Goal: Transaction & Acquisition: Obtain resource

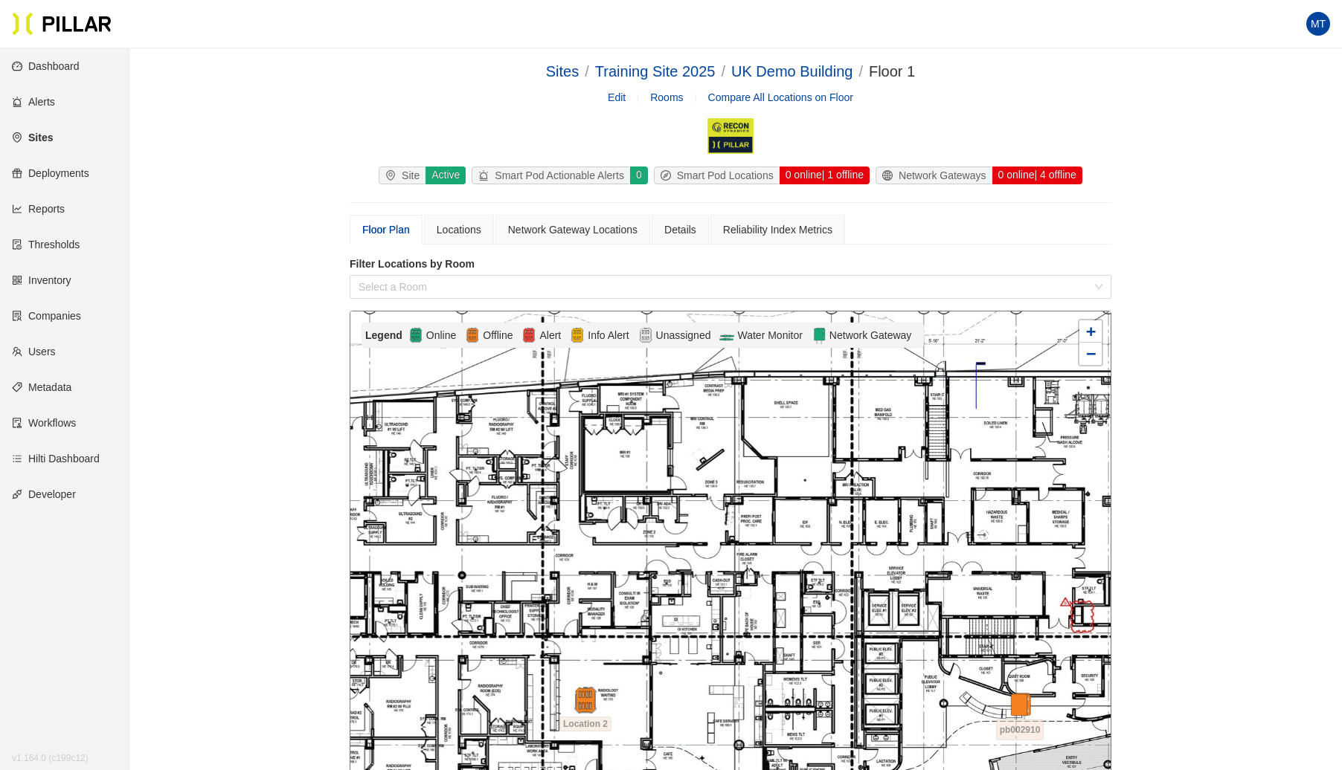
click at [49, 137] on link "Sites" at bounding box center [32, 138] width 41 height 12
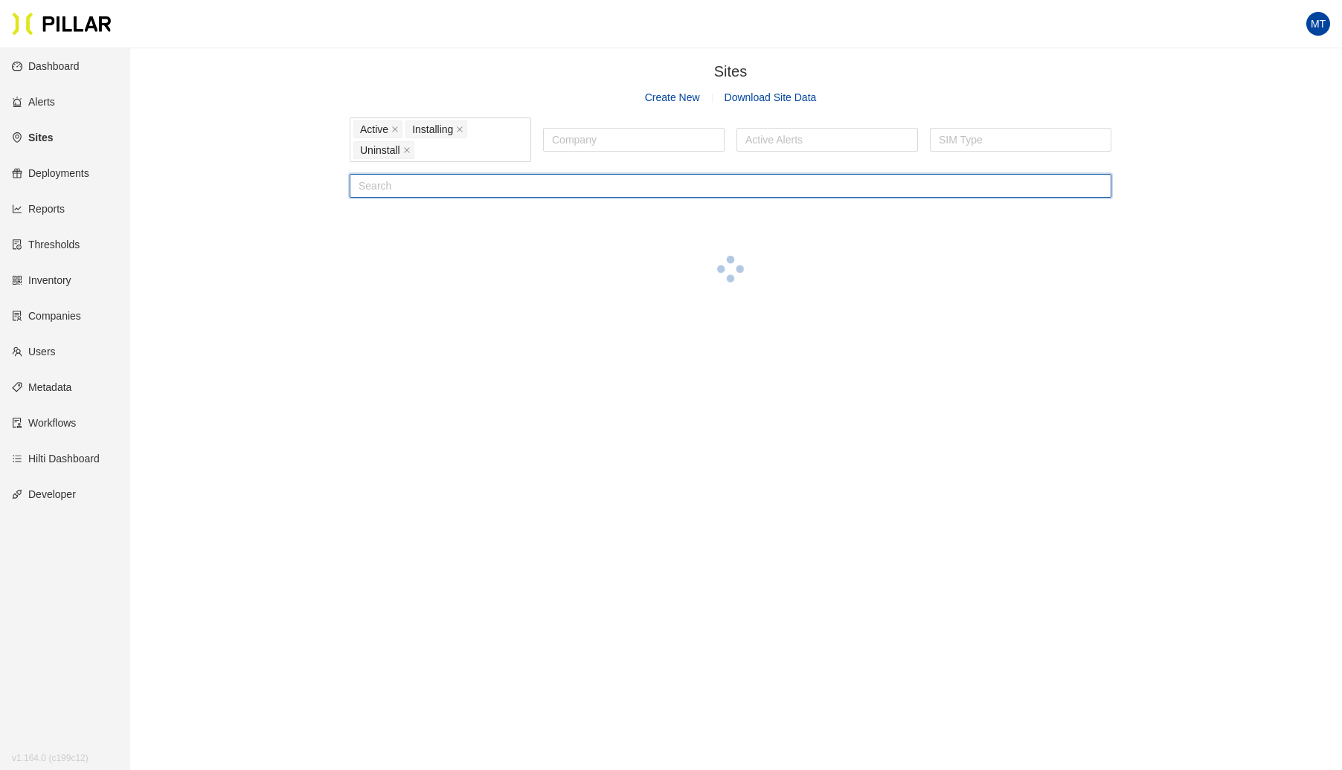
click at [541, 191] on input "text" at bounding box center [730, 186] width 761 height 24
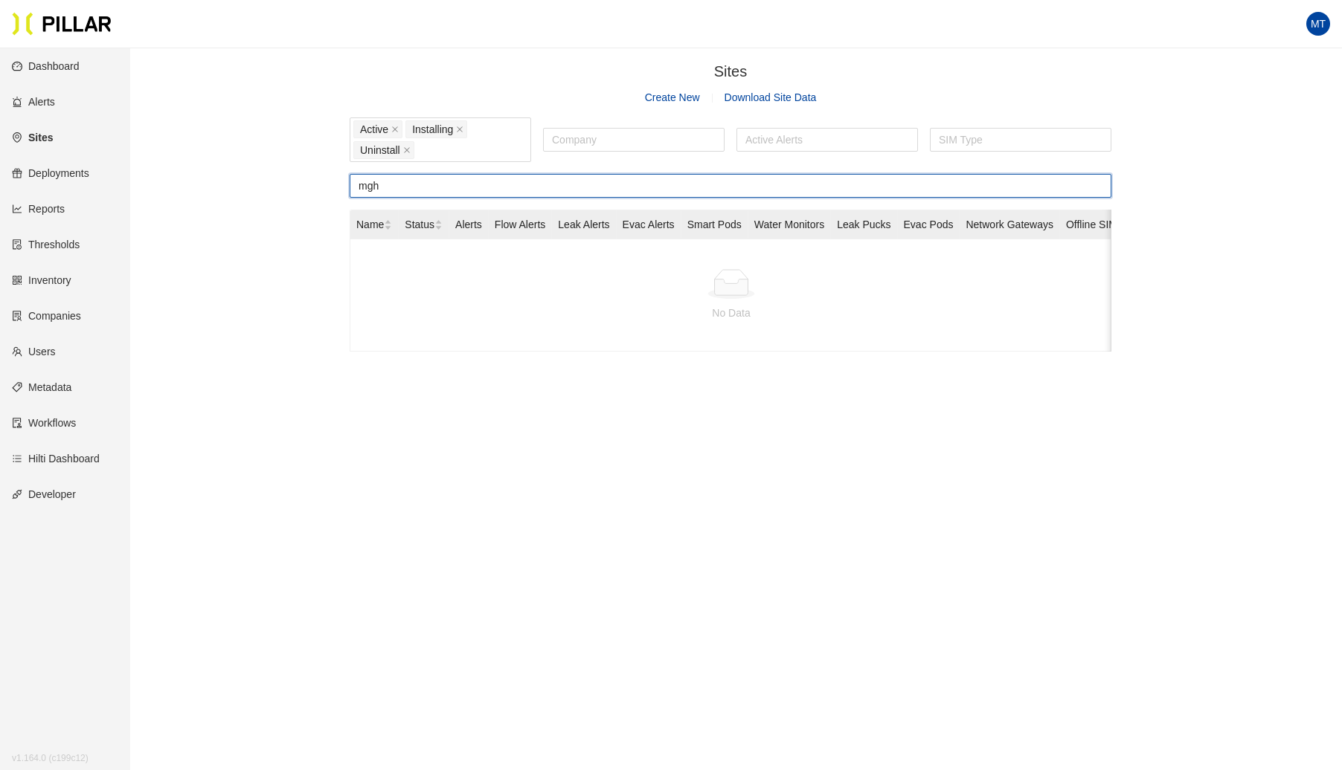
click at [541, 192] on input "mgh" at bounding box center [730, 186] width 761 height 24
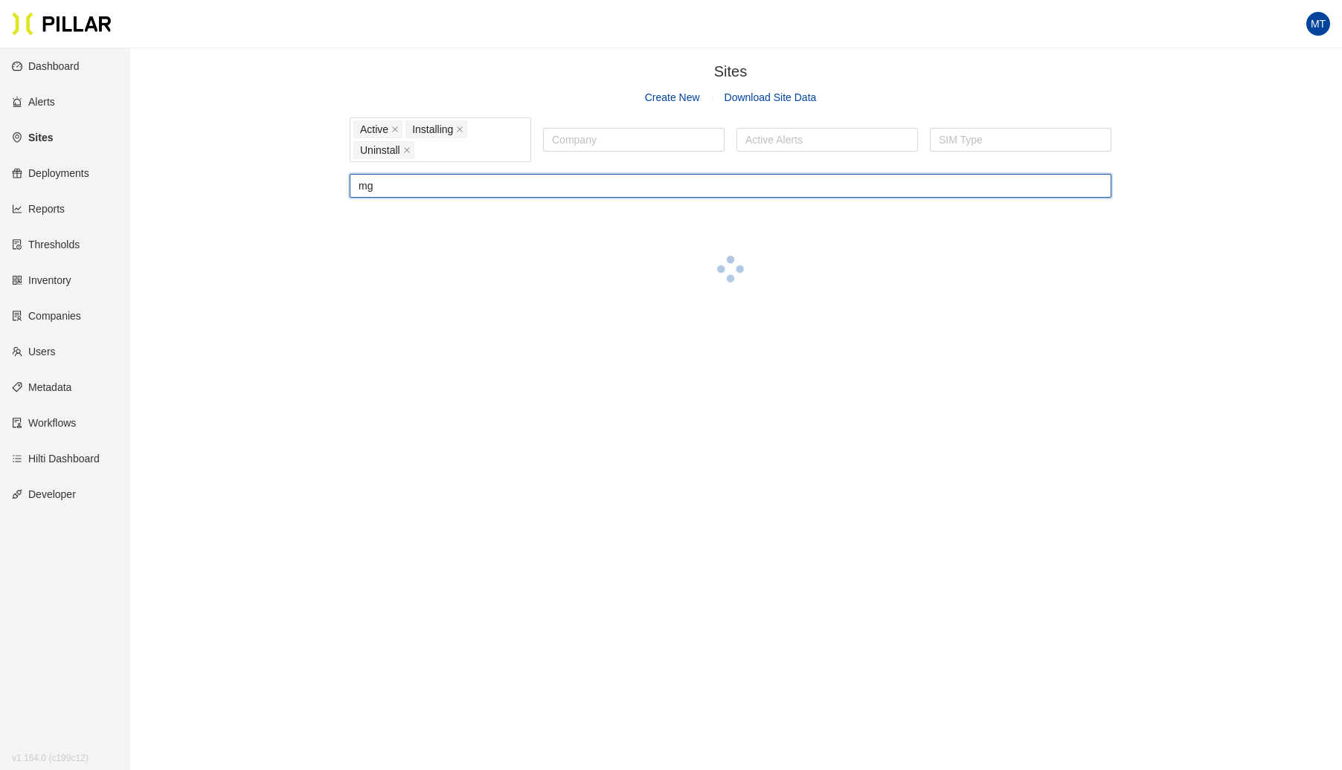
type input "m"
click at [603, 135] on div at bounding box center [634, 139] width 174 height 21
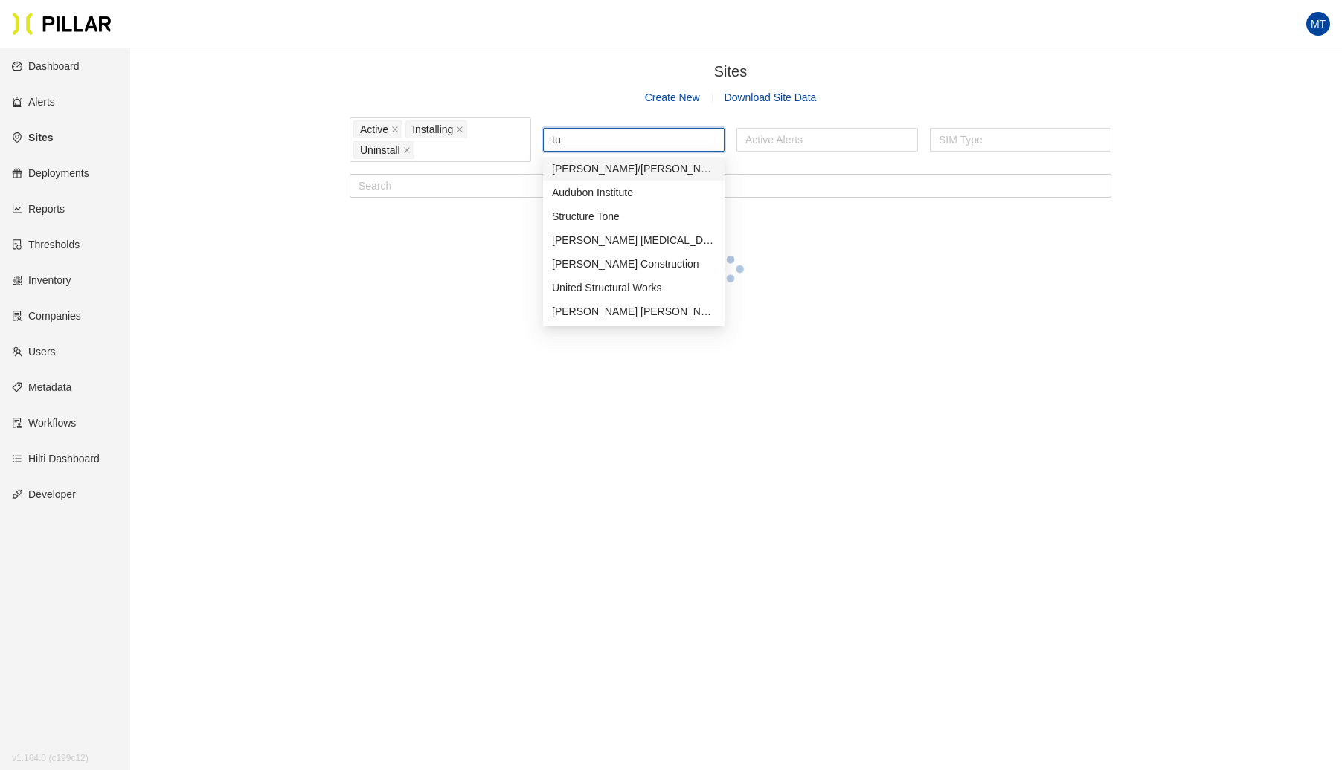
type input "tur"
click at [602, 257] on div "[PERSON_NAME] [PERSON_NAME] Construction" at bounding box center [634, 264] width 164 height 16
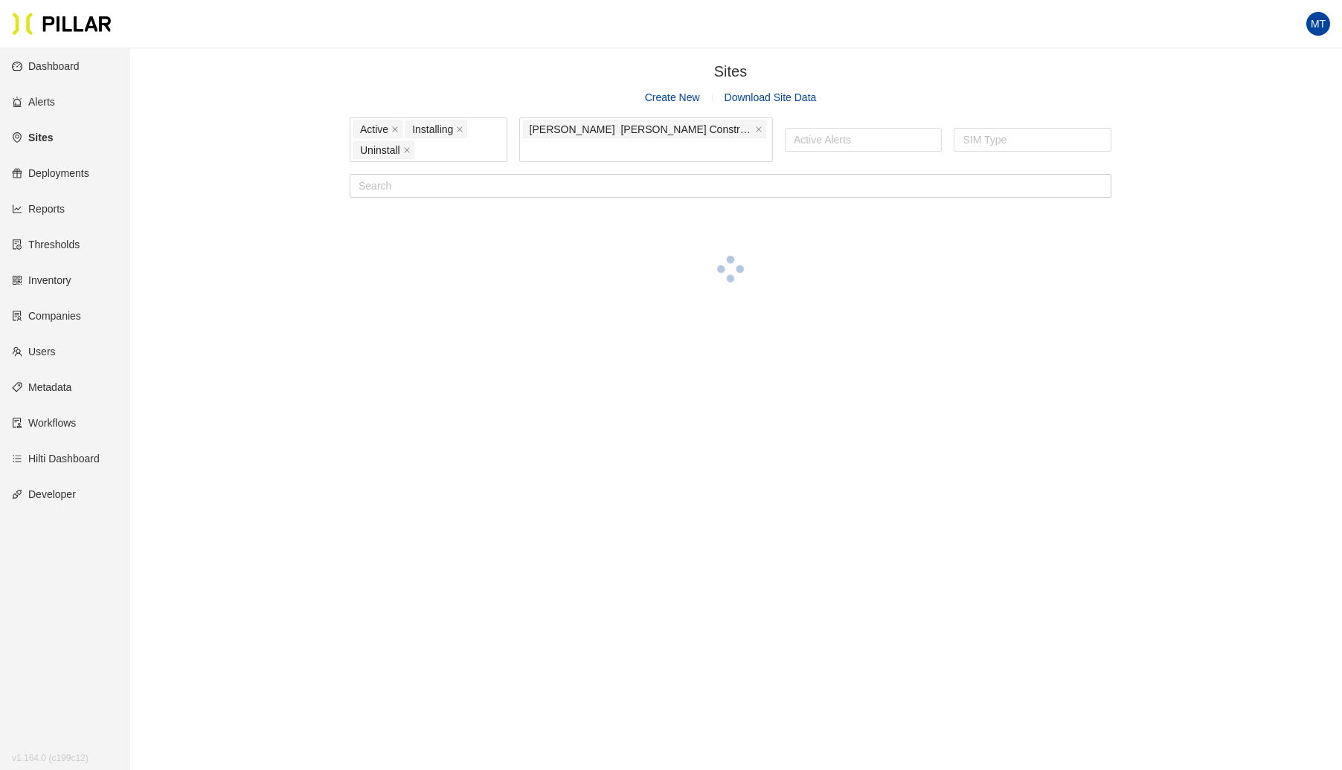
click at [910, 226] on section "Sites / Create New Download Site Data Active Installing Uninstall [PERSON_NAME]…" at bounding box center [730, 196] width 761 height 273
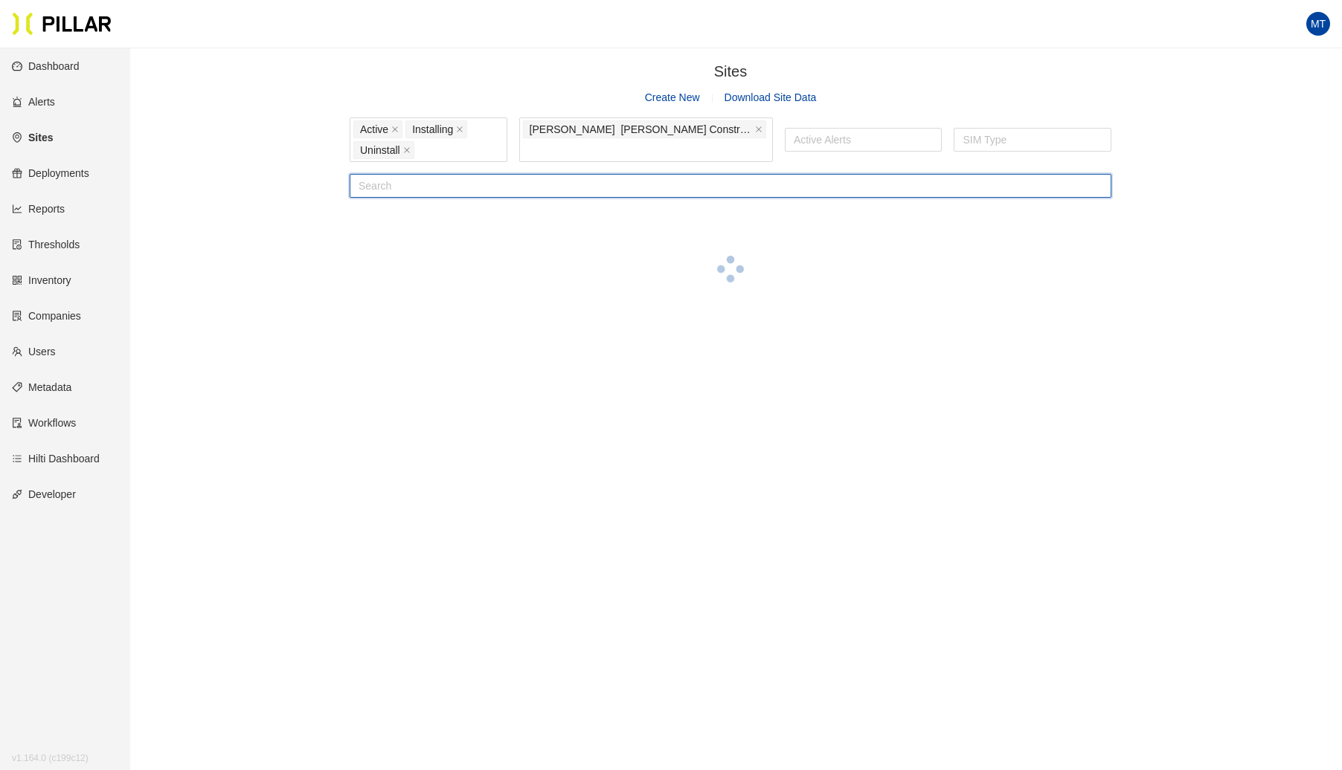
click at [382, 184] on input "text" at bounding box center [730, 186] width 761 height 24
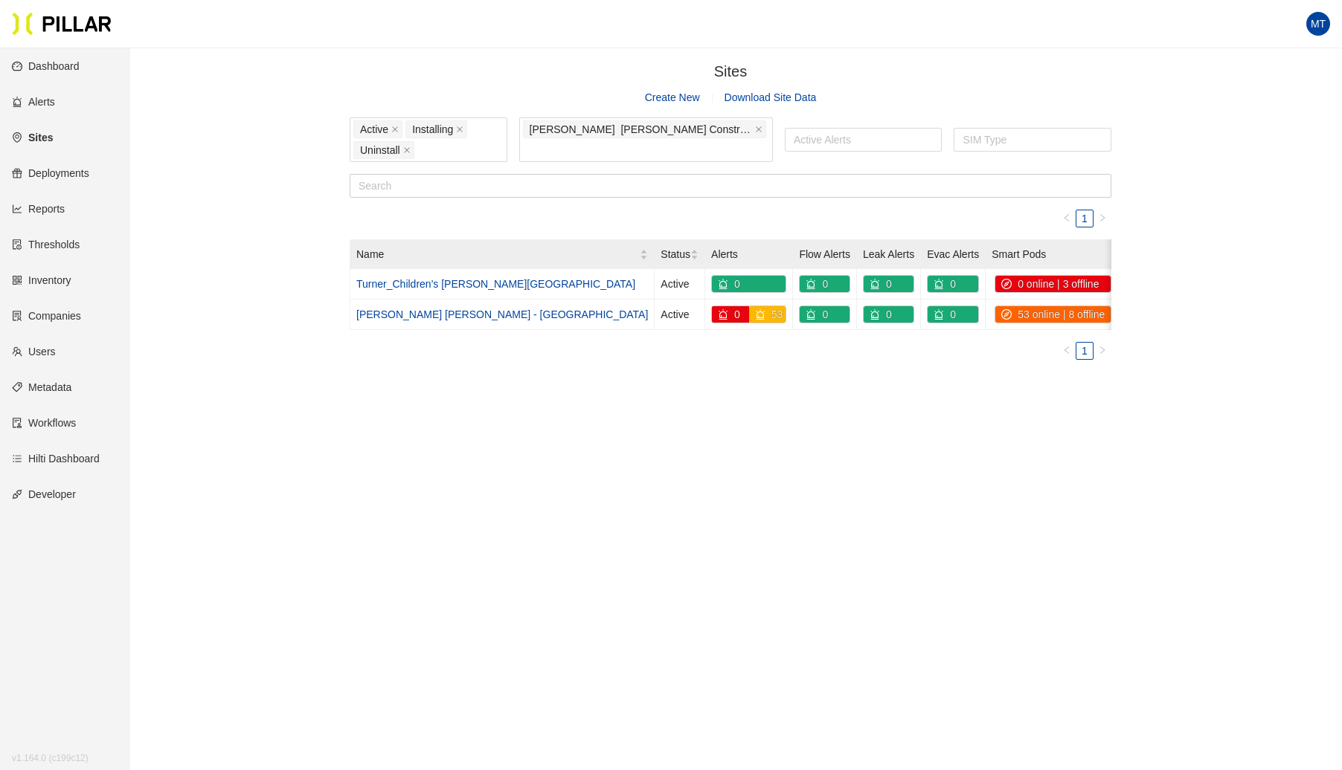
click at [431, 311] on link "[PERSON_NAME] [PERSON_NAME] - [GEOGRAPHIC_DATA]" at bounding box center [502, 315] width 292 height 12
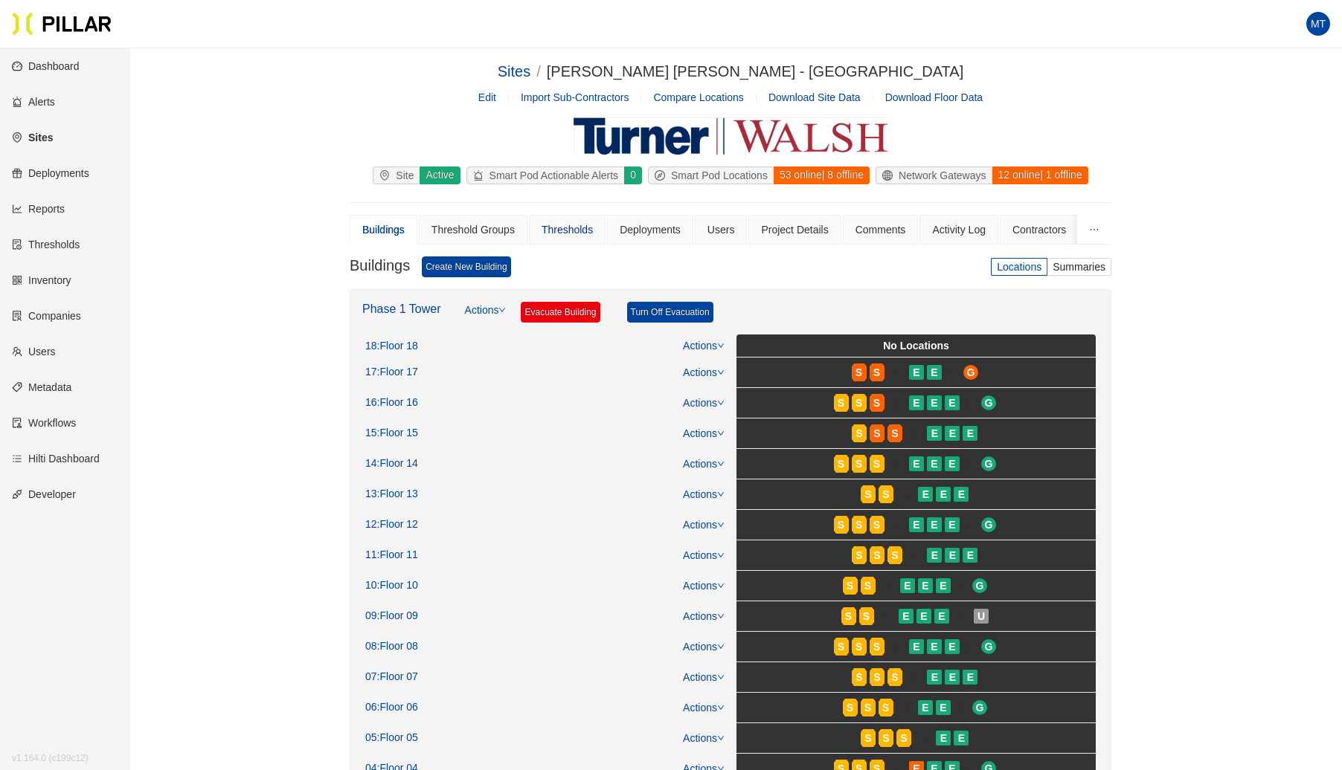
click at [573, 231] on div "Thresholds" at bounding box center [566, 230] width 51 height 16
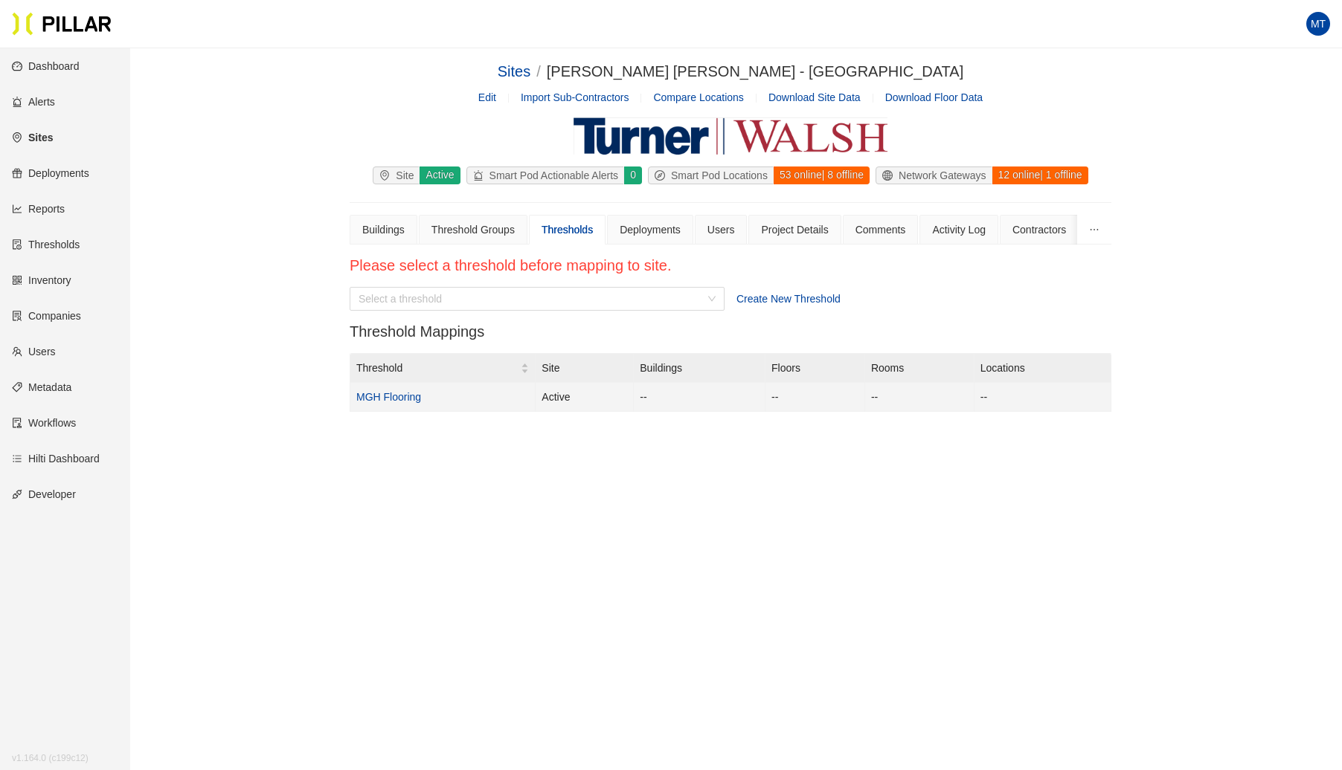
click at [396, 386] on td "MGH Flooring" at bounding box center [442, 397] width 185 height 29
click at [394, 391] on link "MGH Flooring" at bounding box center [388, 397] width 65 height 12
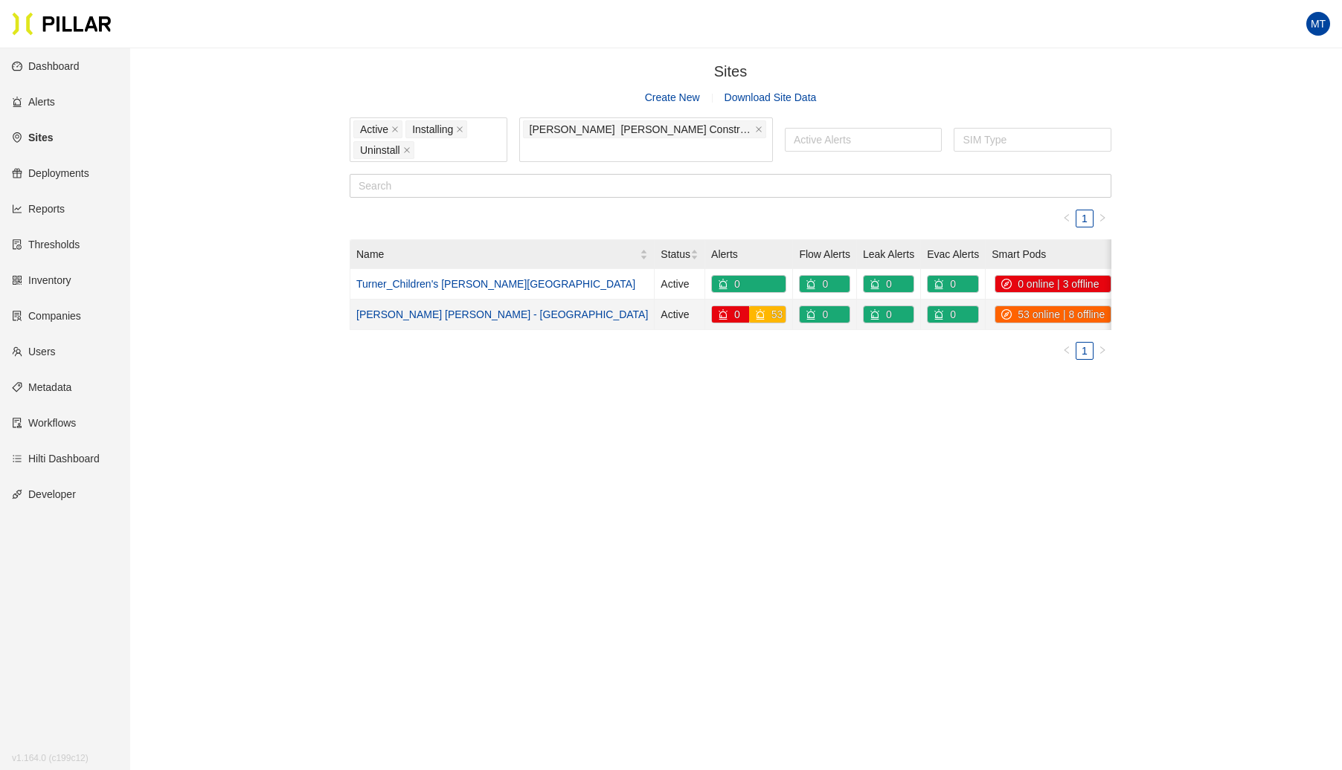
click at [431, 296] on td "Turner_Children's [PERSON_NAME][GEOGRAPHIC_DATA]" at bounding box center [502, 284] width 304 height 30
click at [432, 313] on link "[PERSON_NAME] [PERSON_NAME] - [GEOGRAPHIC_DATA]" at bounding box center [502, 315] width 292 height 12
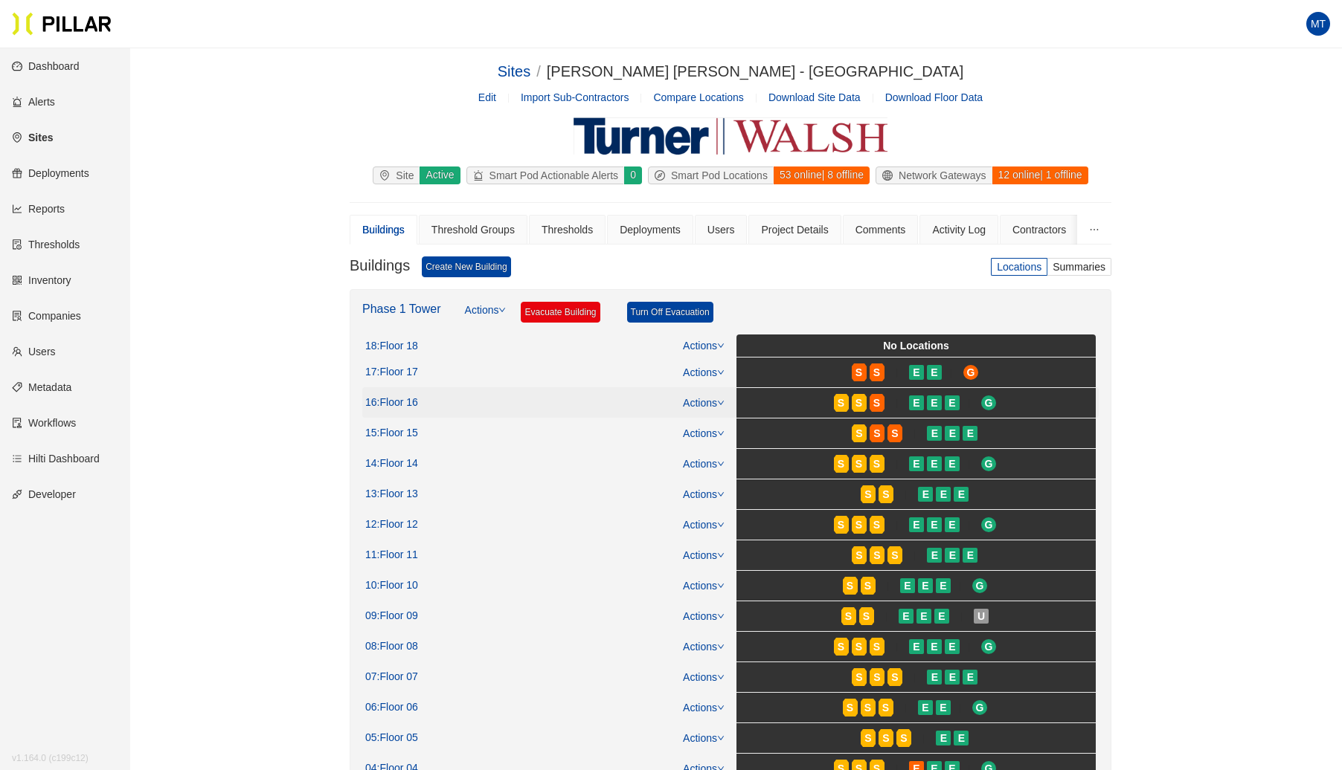
click at [716, 399] on link "Actions" at bounding box center [704, 403] width 42 height 12
click at [712, 419] on link "View/Edit Floor Plan" at bounding box center [736, 423] width 94 height 16
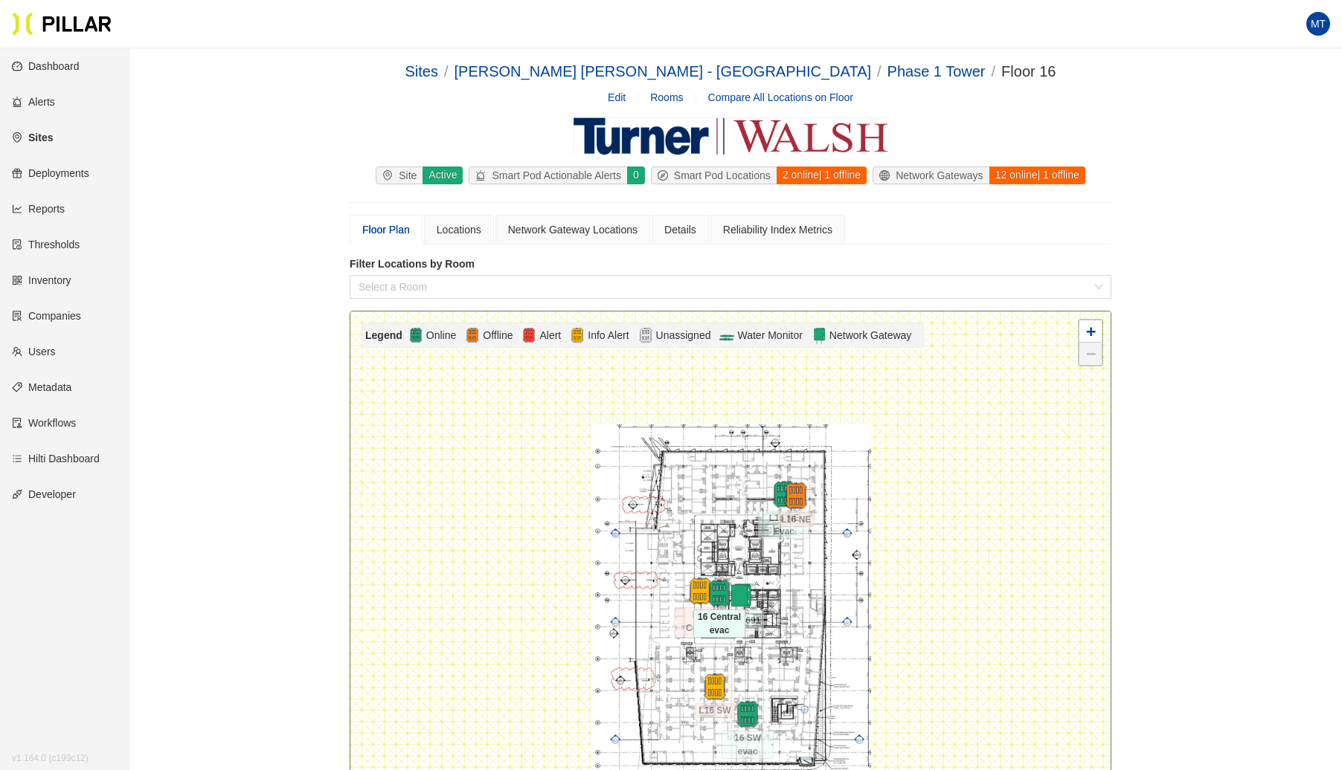
click at [694, 591] on div at bounding box center [719, 593] width 52 height 27
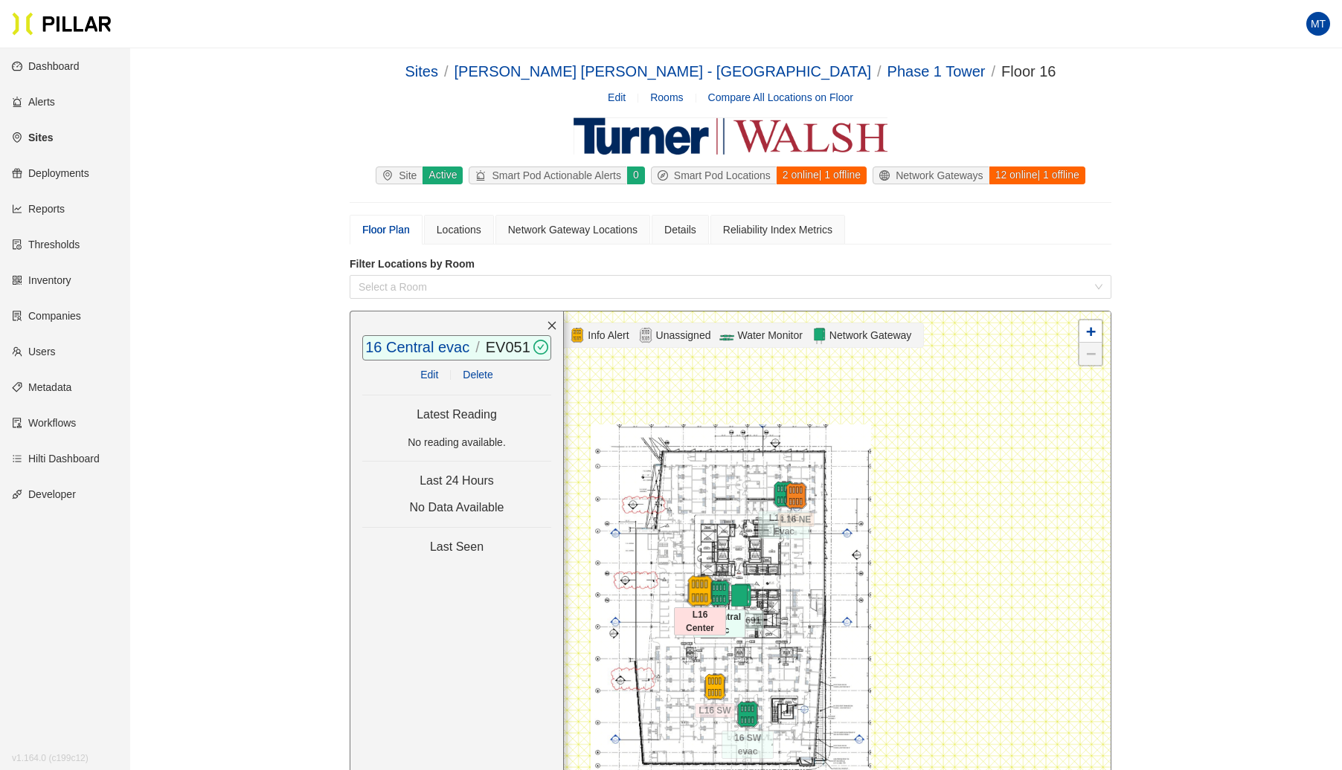
click at [699, 593] on img at bounding box center [699, 592] width 32 height 32
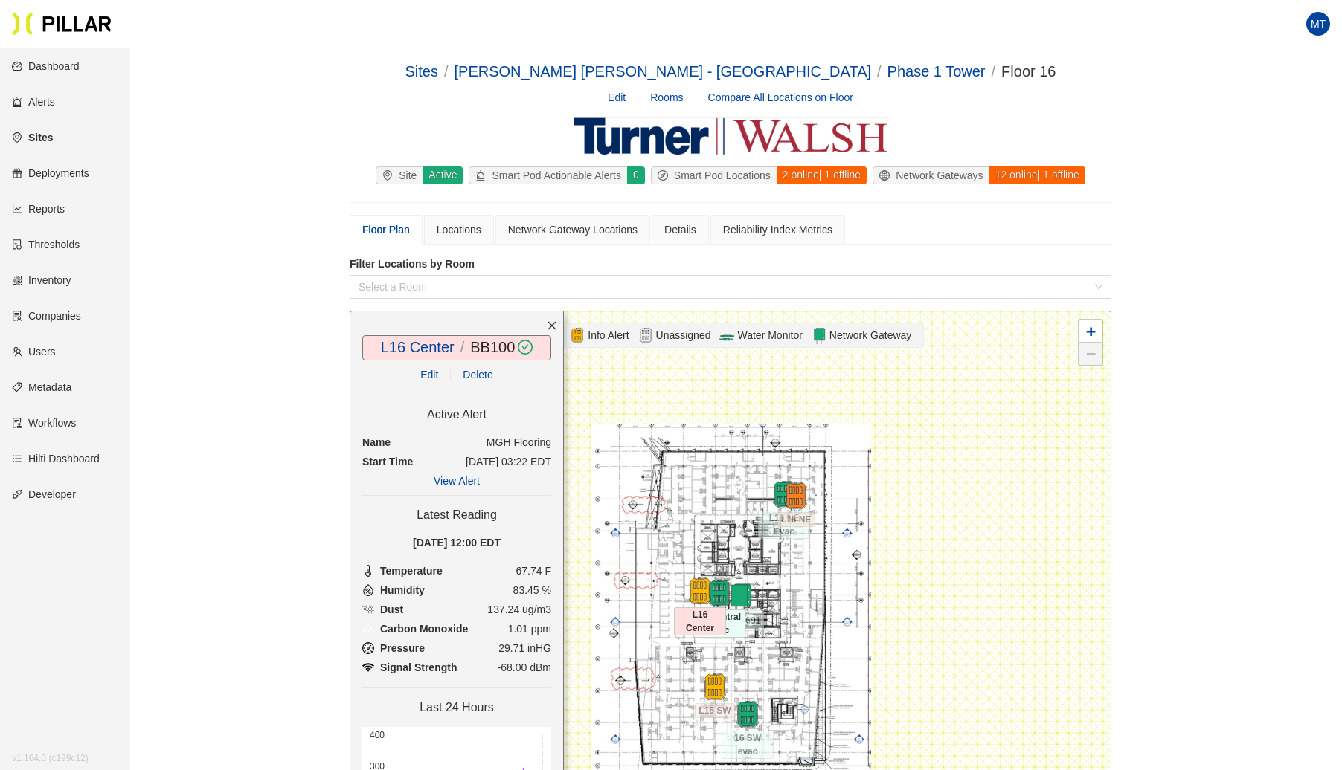
scroll to position [42, 0]
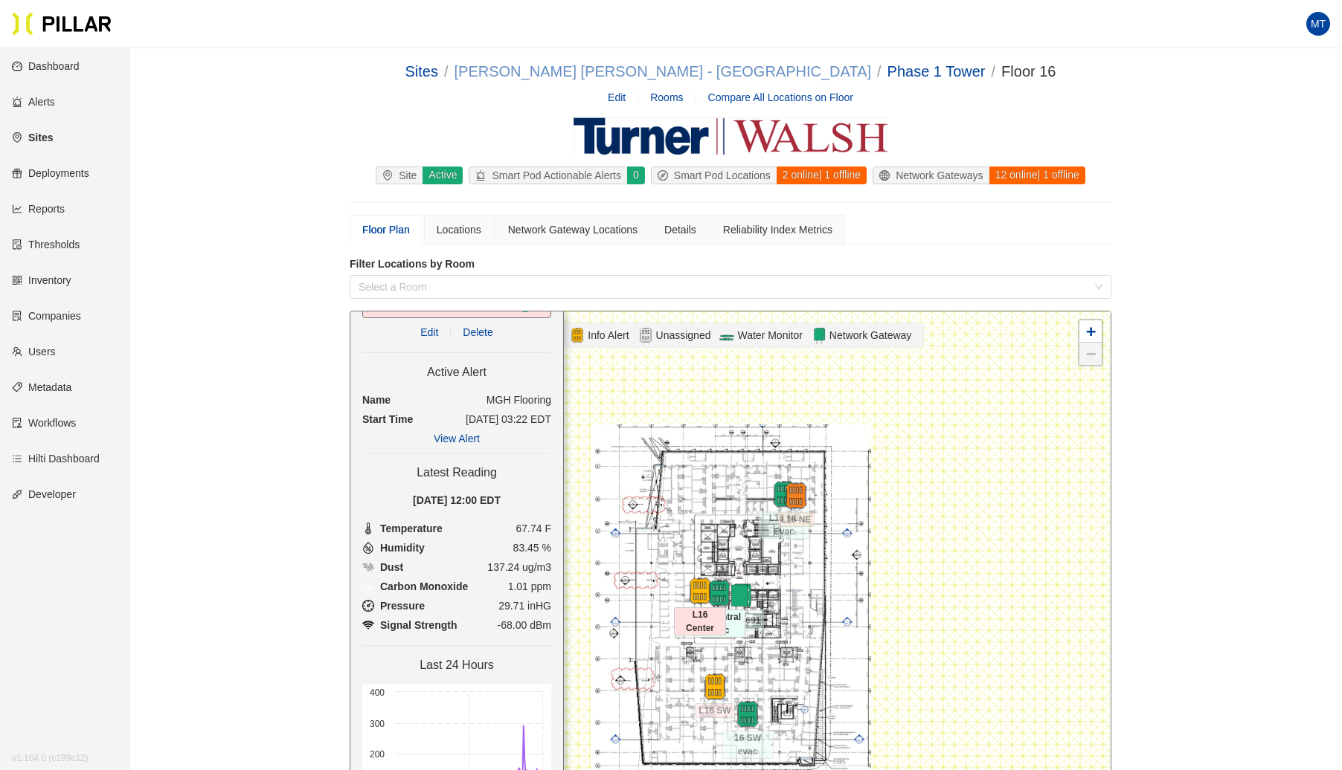
click at [753, 73] on link "[PERSON_NAME] [PERSON_NAME] - [GEOGRAPHIC_DATA]" at bounding box center [662, 71] width 416 height 16
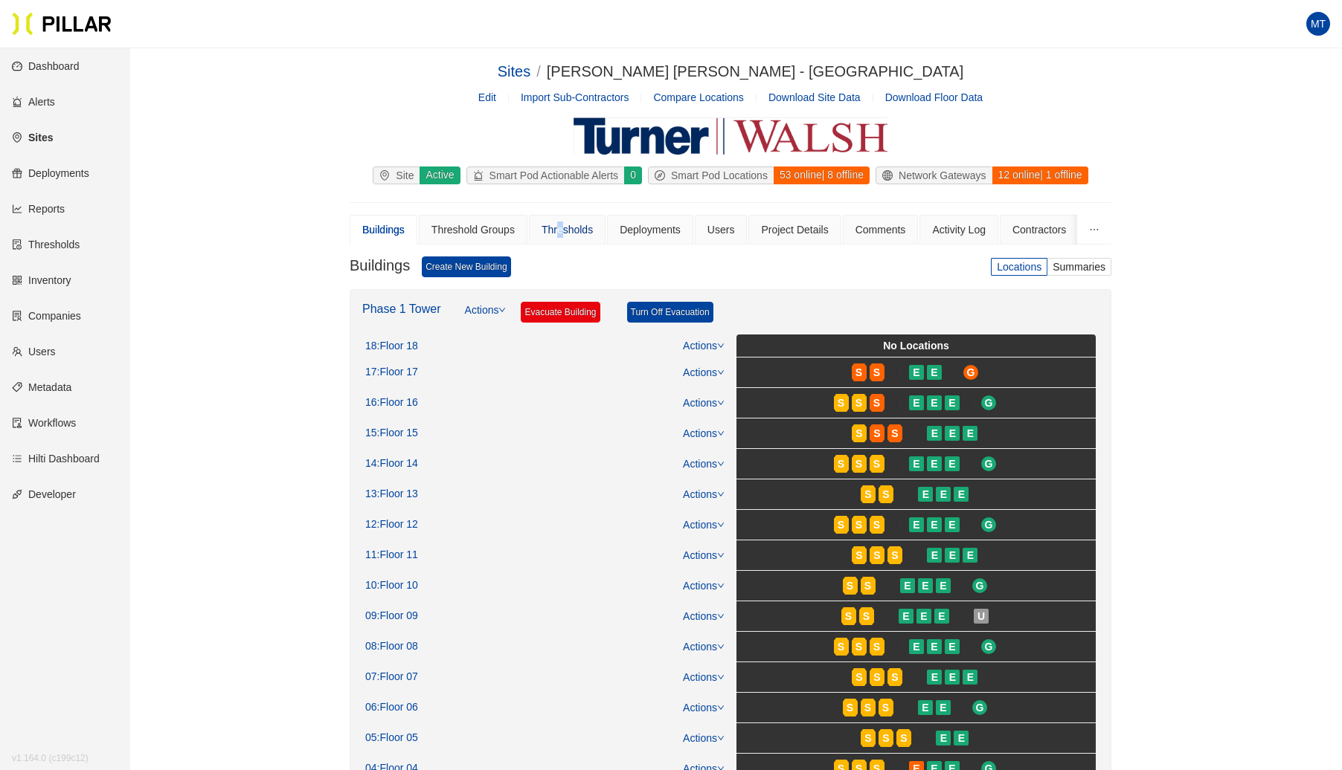
click at [558, 232] on div "Thresholds" at bounding box center [566, 230] width 51 height 16
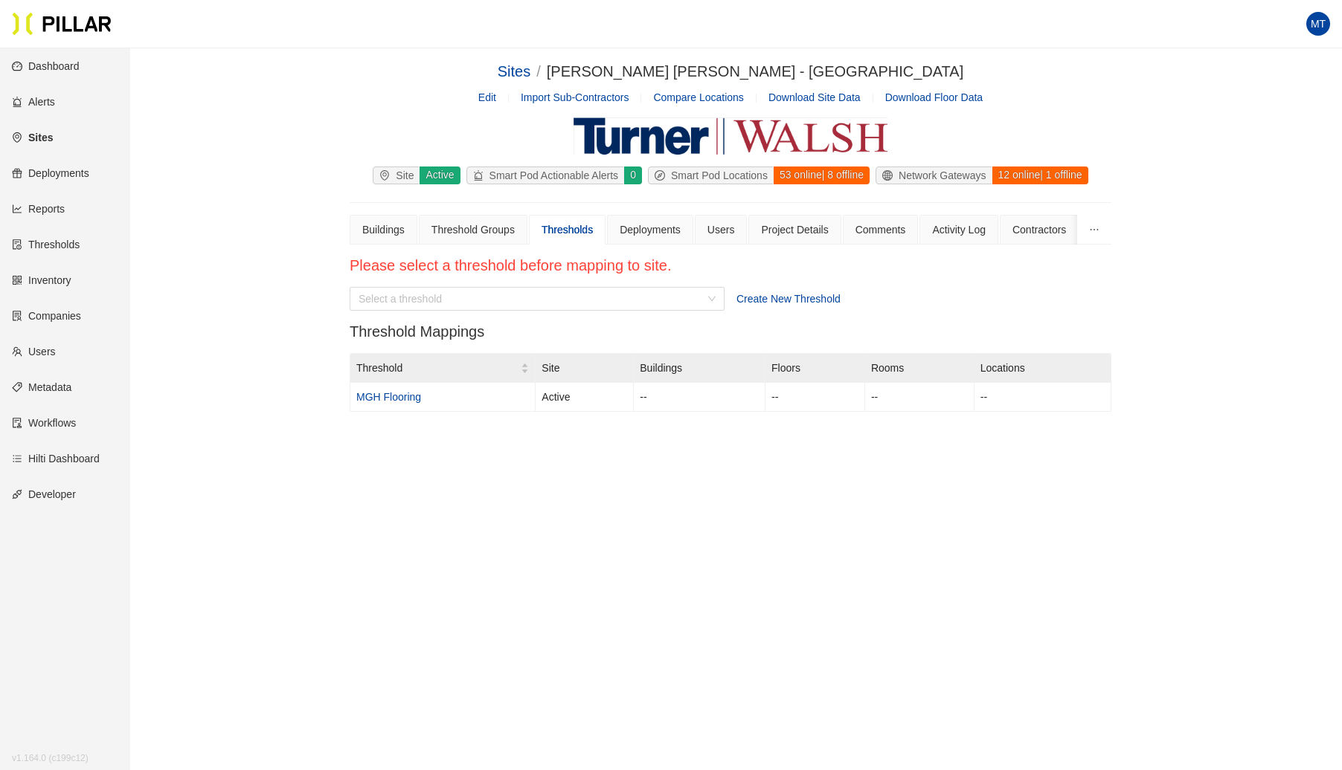
click at [766, 292] on div "Create New Threshold" at bounding box center [923, 299] width 375 height 16
click at [764, 293] on span "Create New Threshold" at bounding box center [788, 299] width 104 height 12
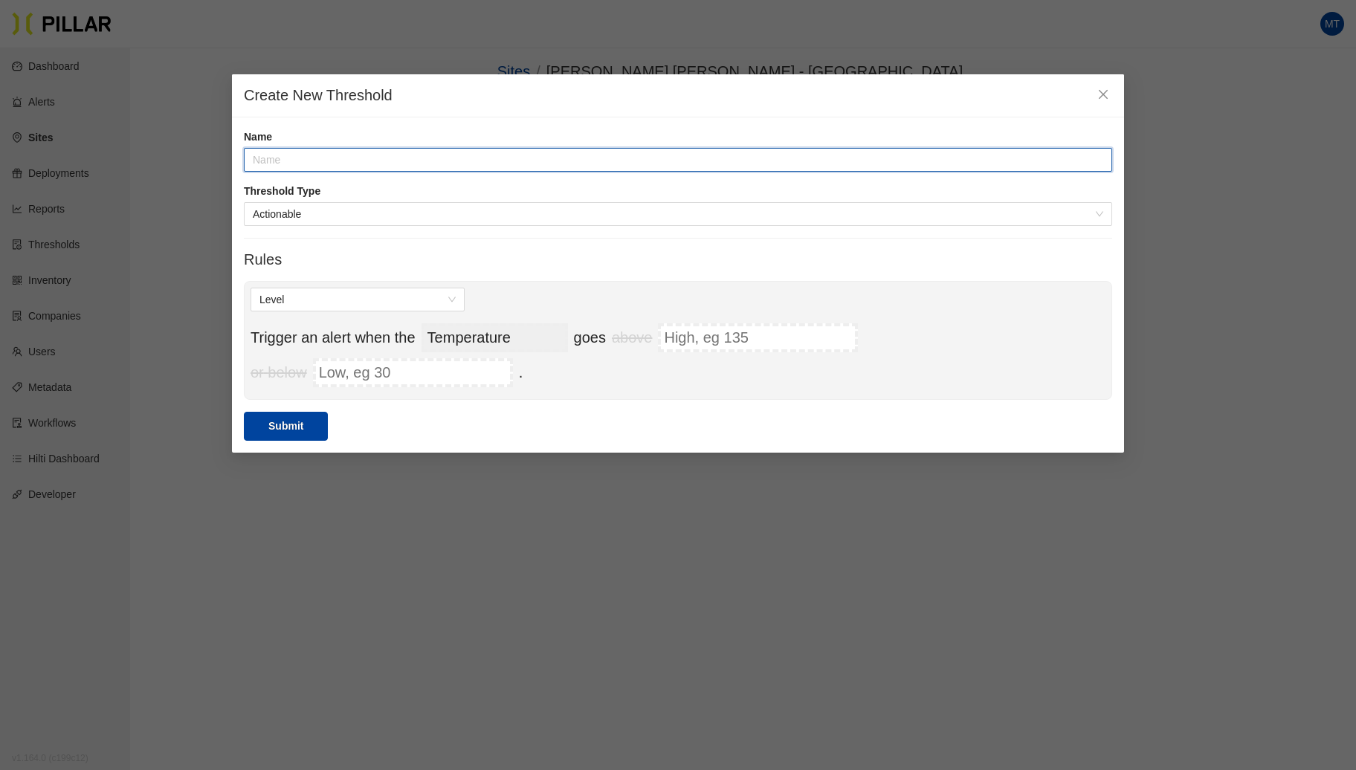
click at [324, 150] on input "text" at bounding box center [678, 160] width 869 height 24
type input "{"
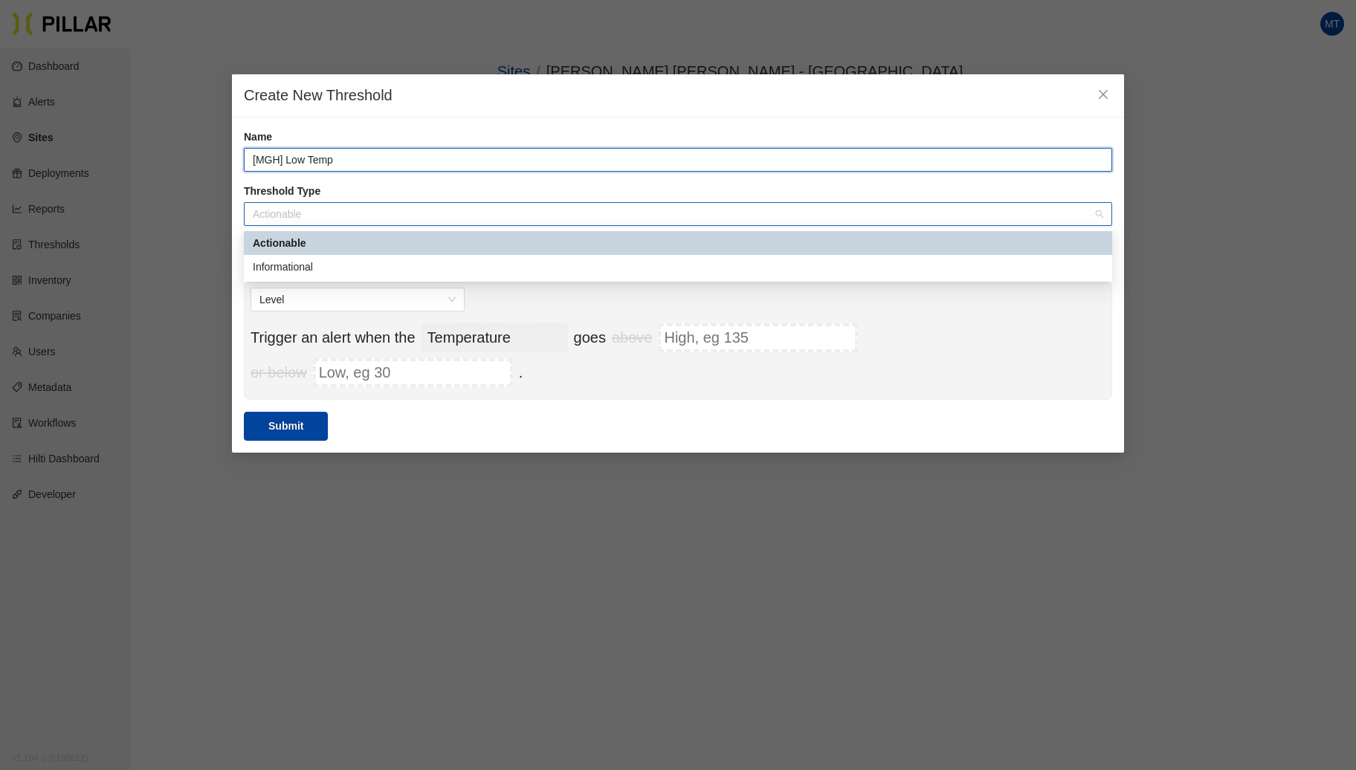
click at [311, 216] on span "Actionable" at bounding box center [678, 214] width 851 height 22
type input "[MGH] Low Temp"
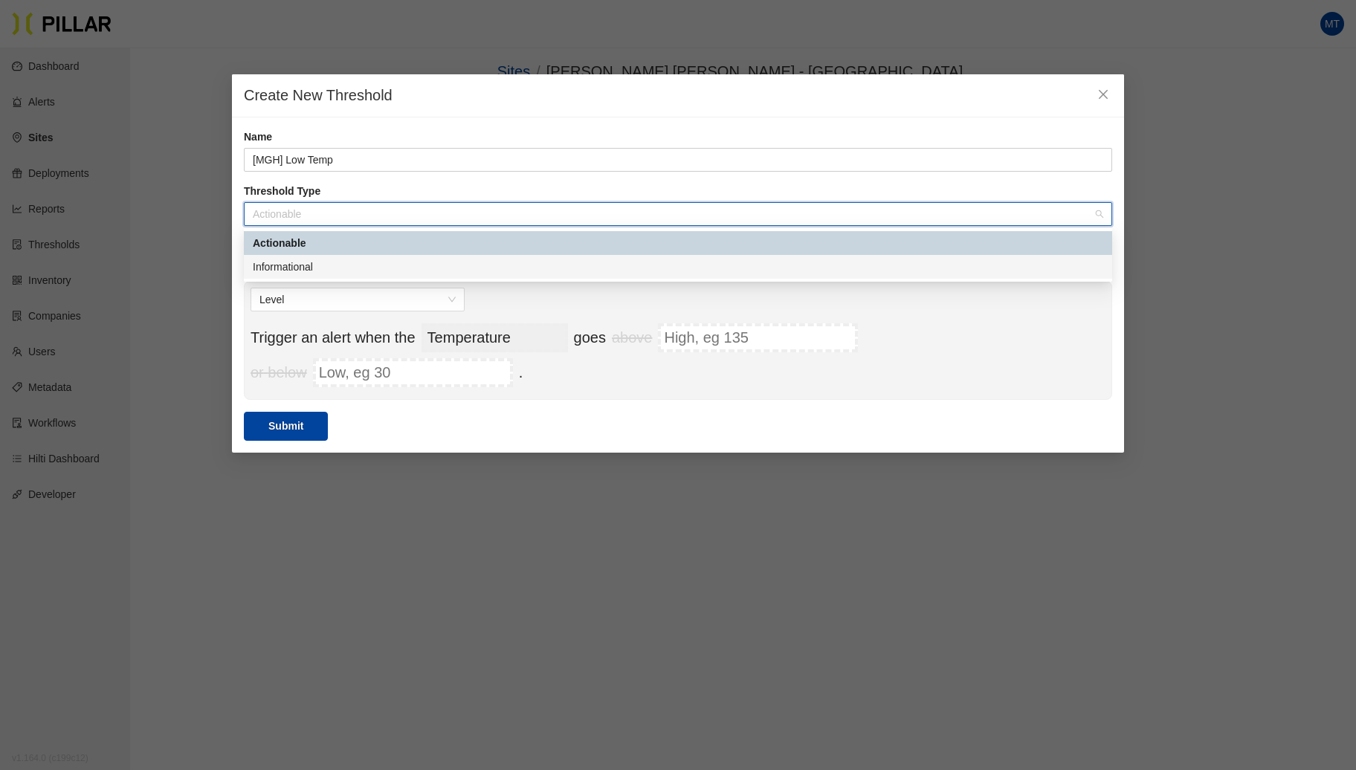
click at [311, 258] on div "Informational" at bounding box center [678, 267] width 869 height 24
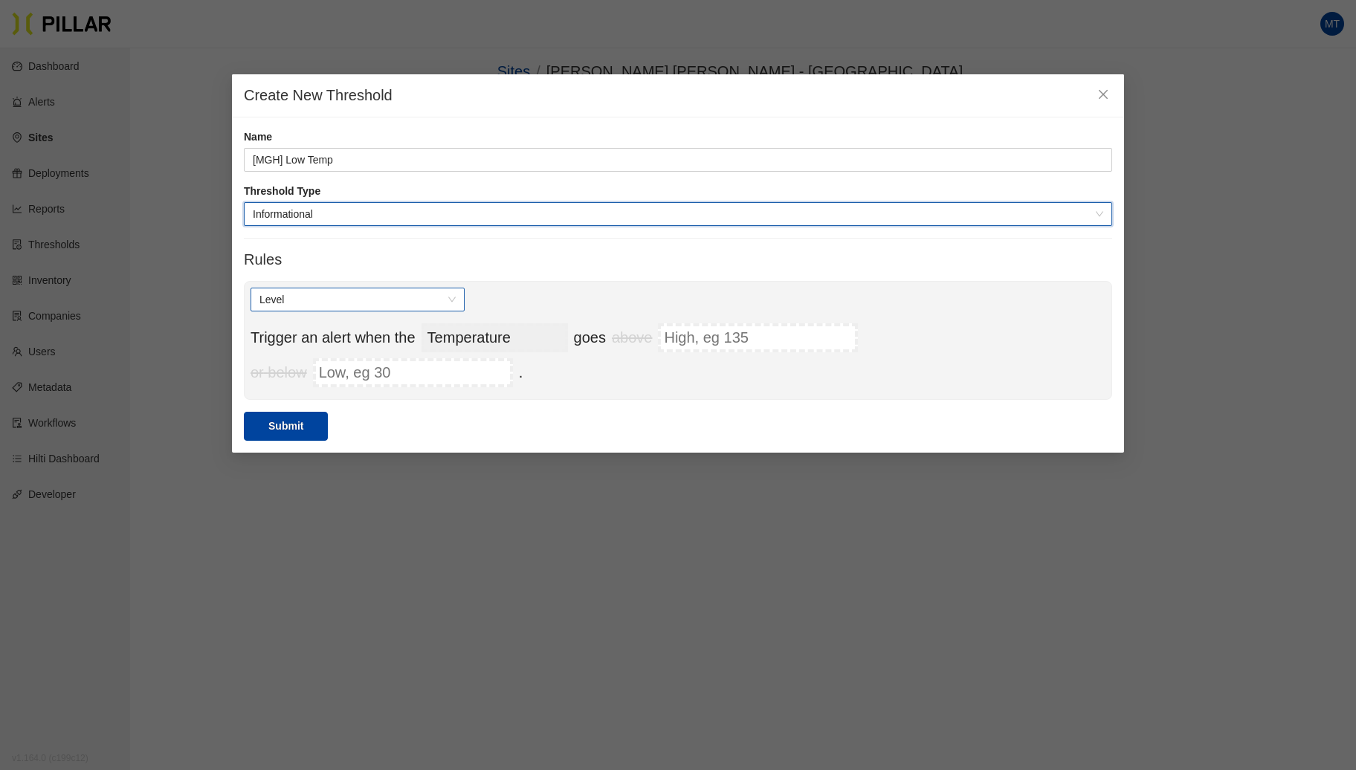
click at [457, 303] on div "Level" at bounding box center [358, 300] width 214 height 24
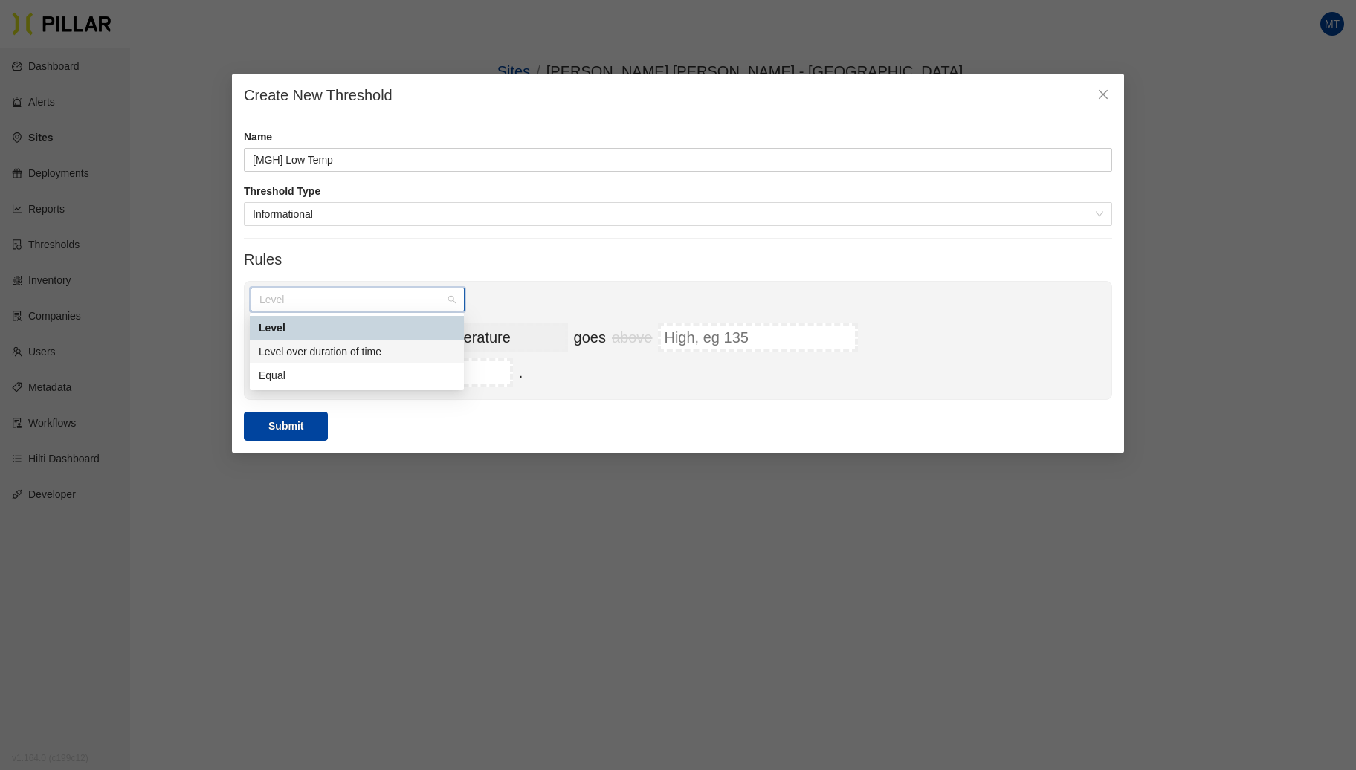
click at [373, 347] on div "Level over duration of time" at bounding box center [357, 352] width 196 height 16
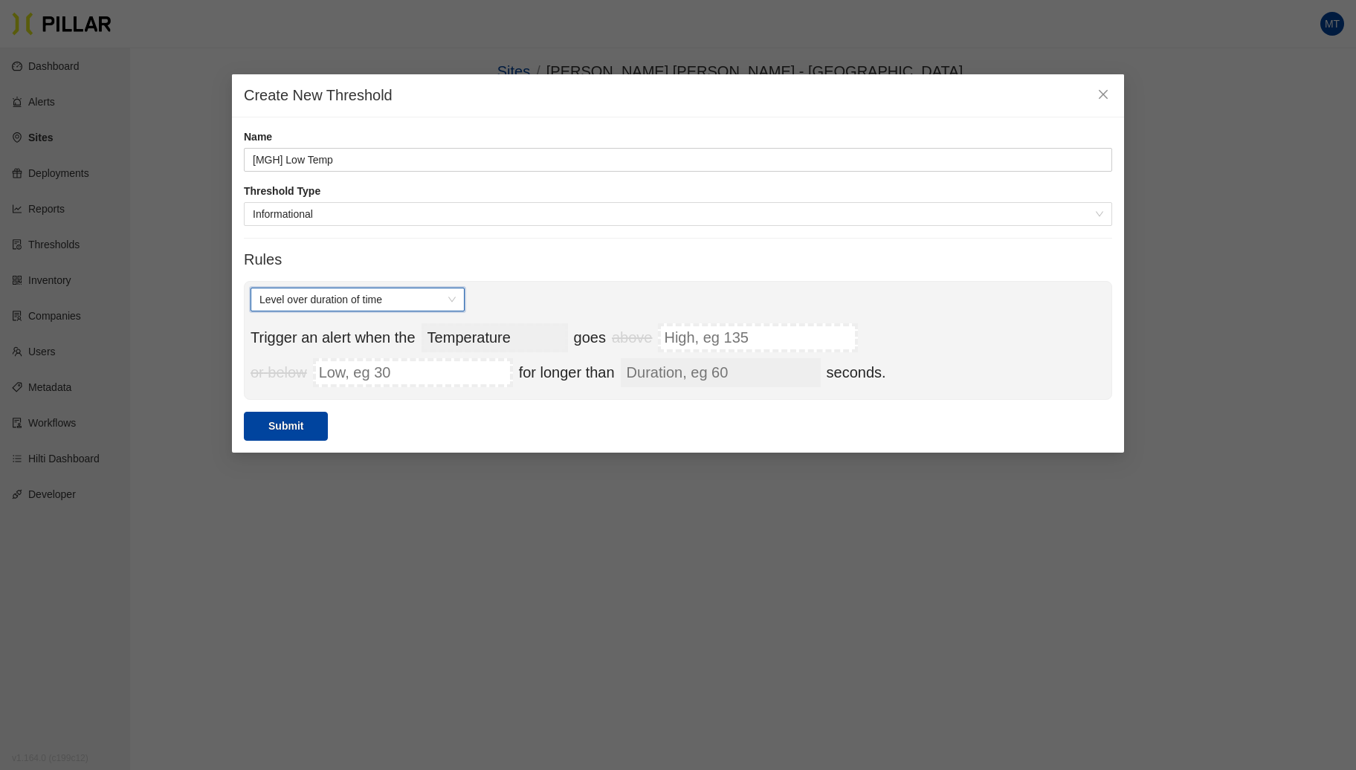
click at [693, 374] on input "Duration, eg 60" at bounding box center [721, 372] width 200 height 29
type input "1800"
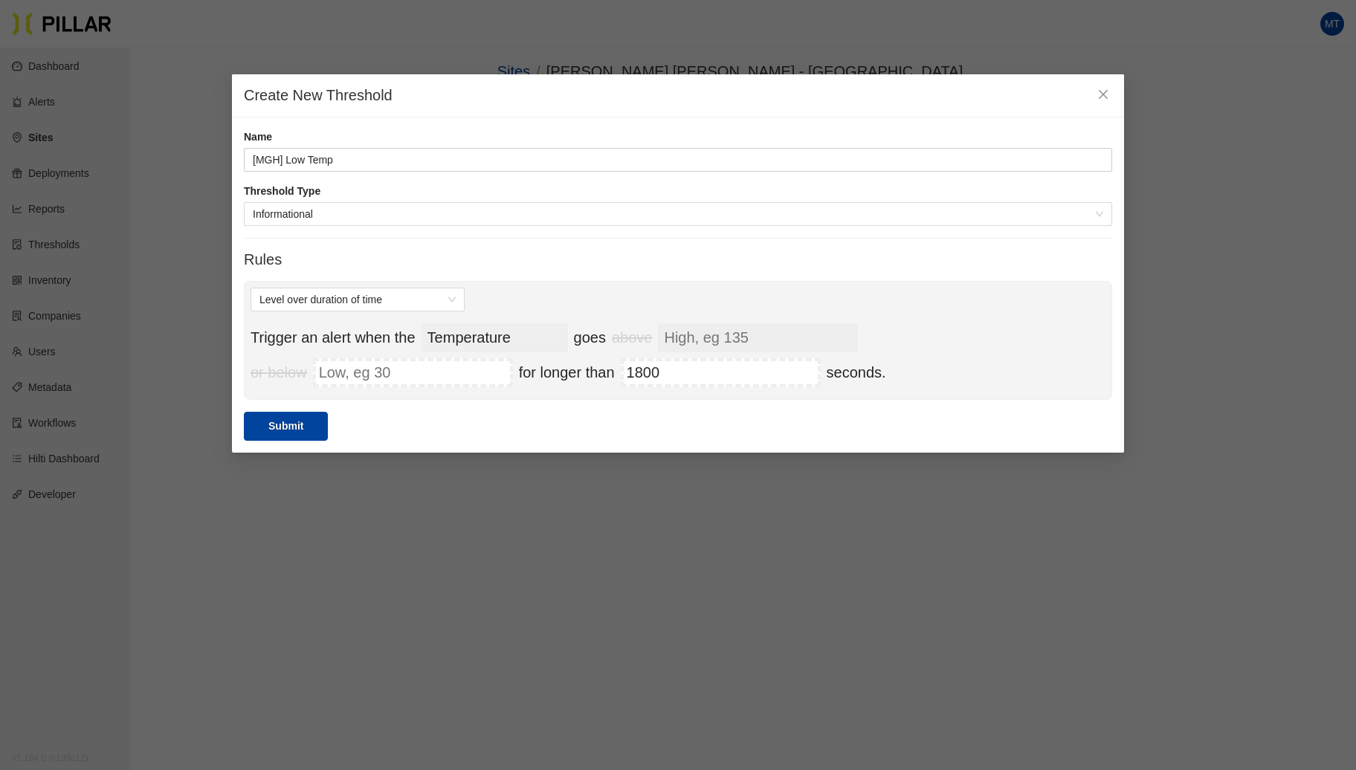
click at [711, 338] on input "High, eg 135" at bounding box center [758, 337] width 200 height 29
type input "40"
click at [296, 422] on button "Submit" at bounding box center [286, 426] width 84 height 29
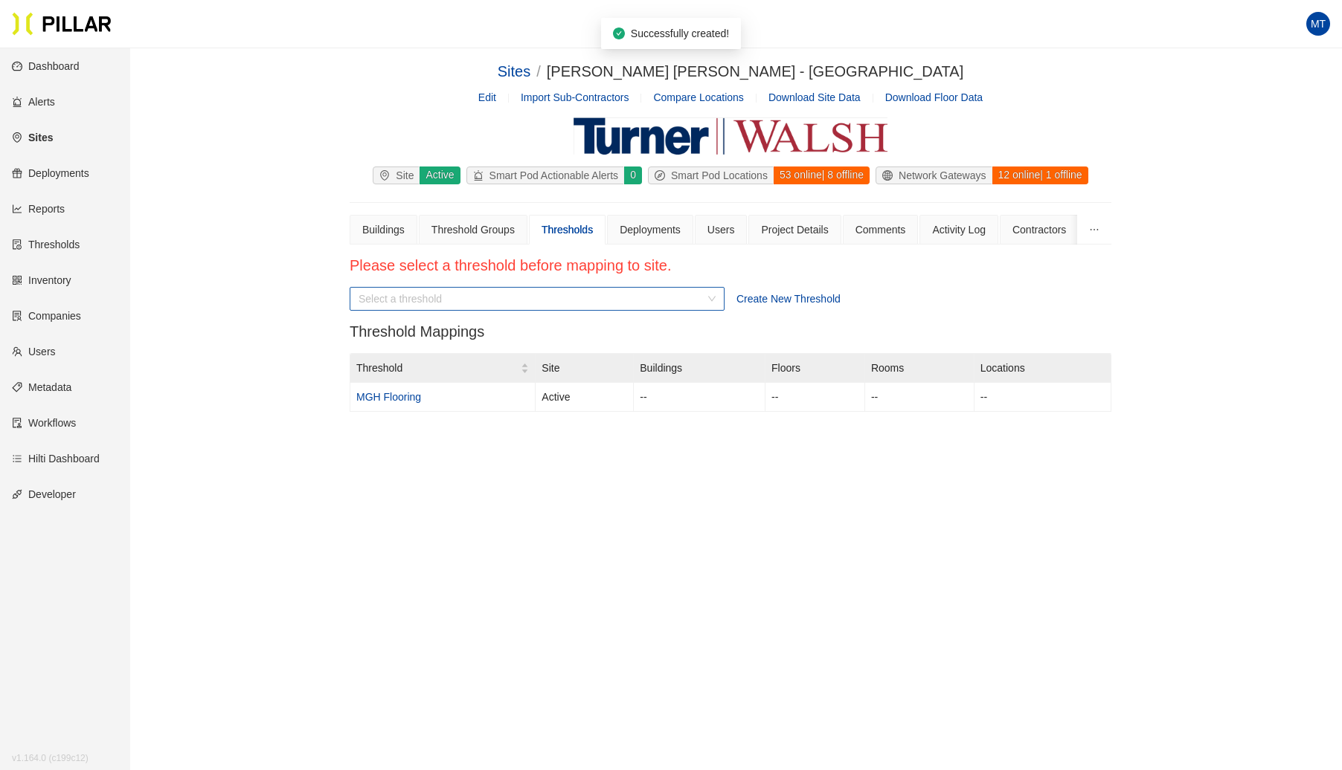
click at [710, 300] on div "Select a threshold" at bounding box center [537, 299] width 375 height 24
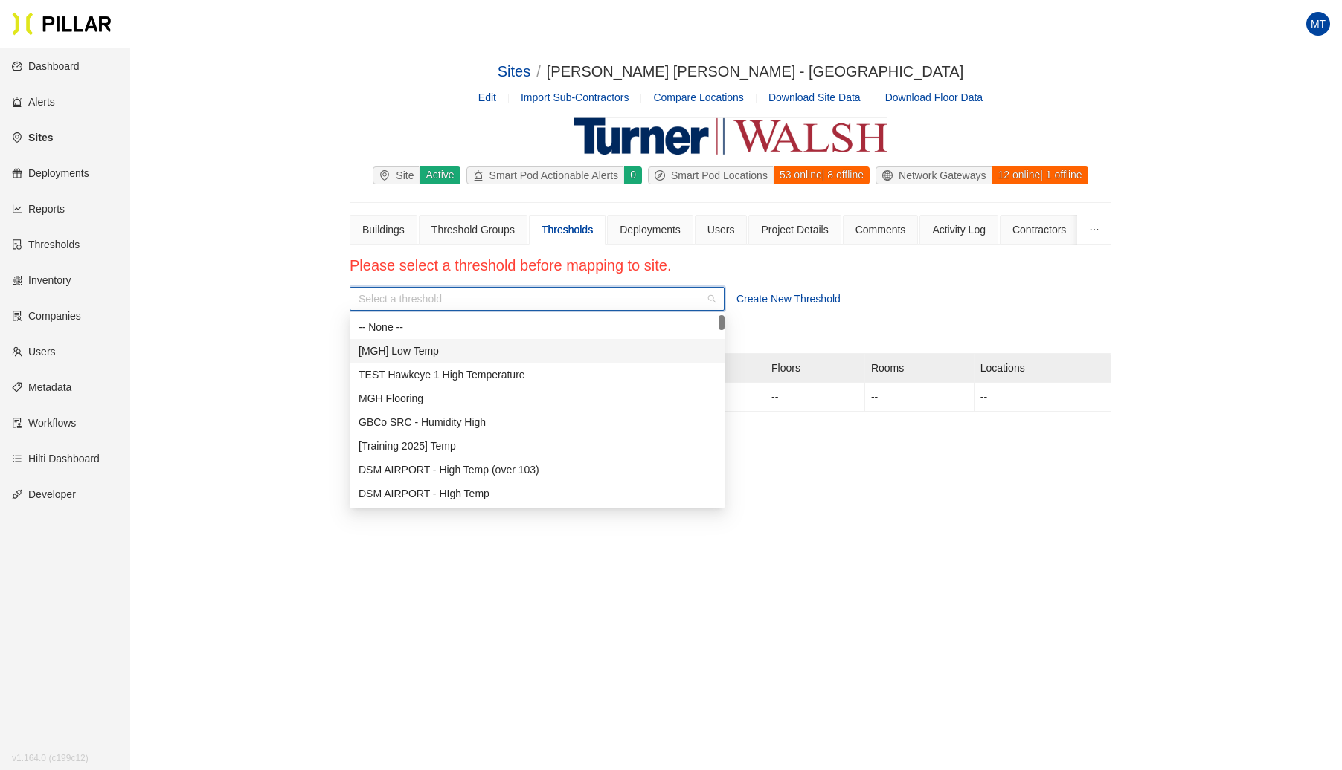
click at [438, 348] on div "[MGH] Low Temp" at bounding box center [536, 351] width 357 height 16
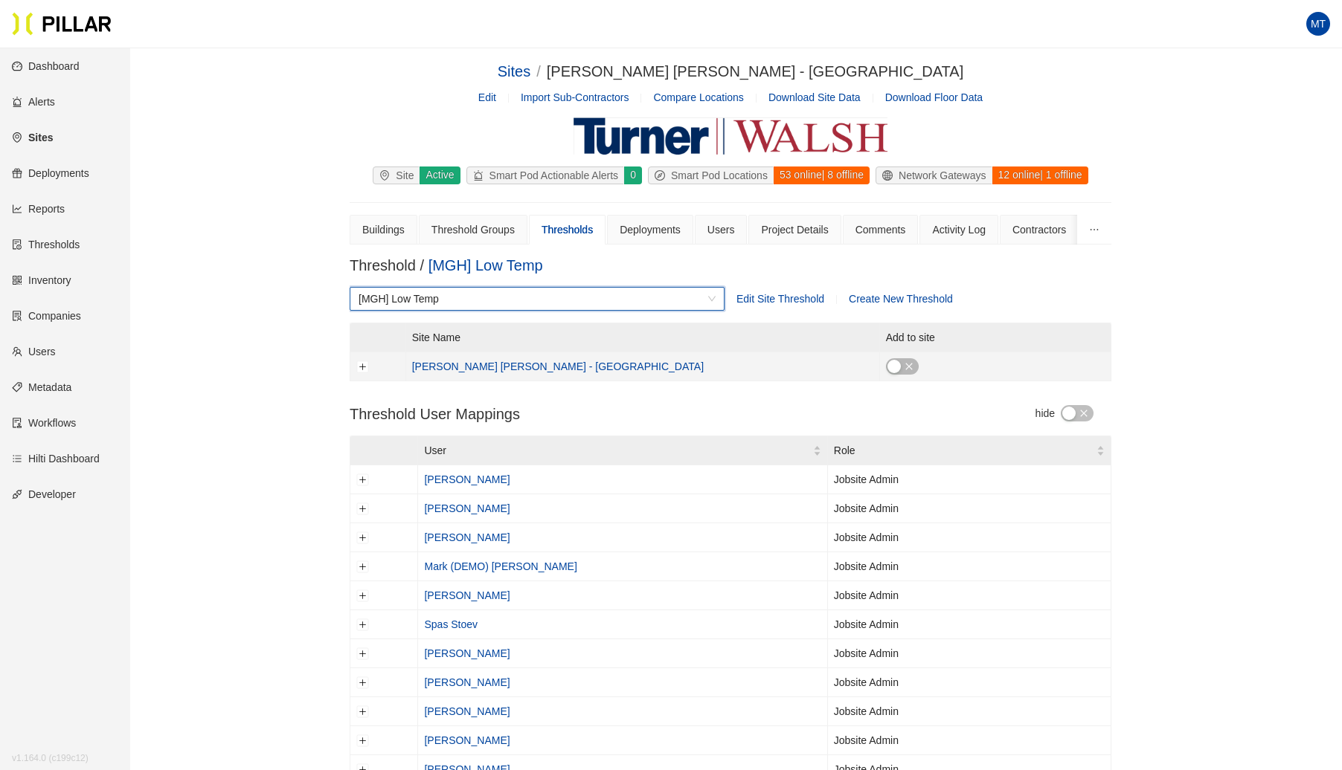
click at [887, 367] on div "button" at bounding box center [893, 366] width 13 height 13
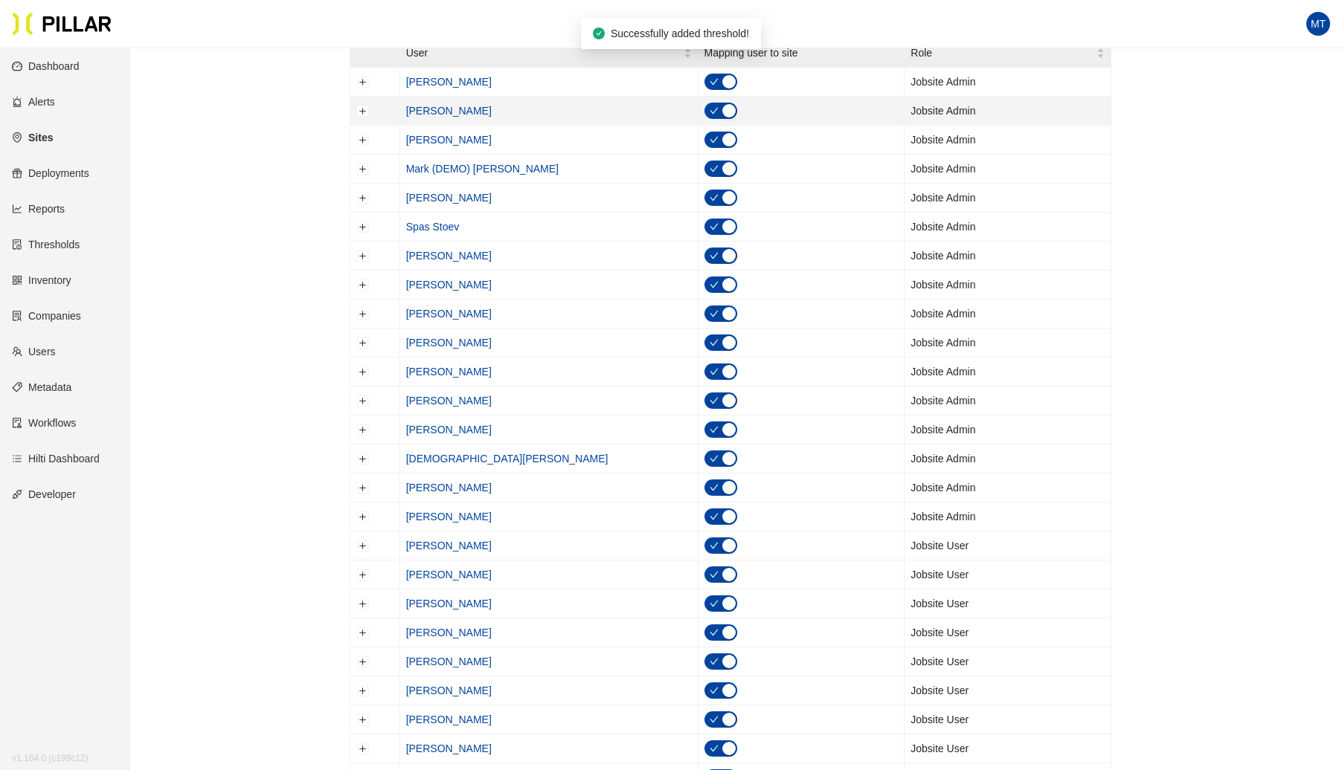
scroll to position [399, 0]
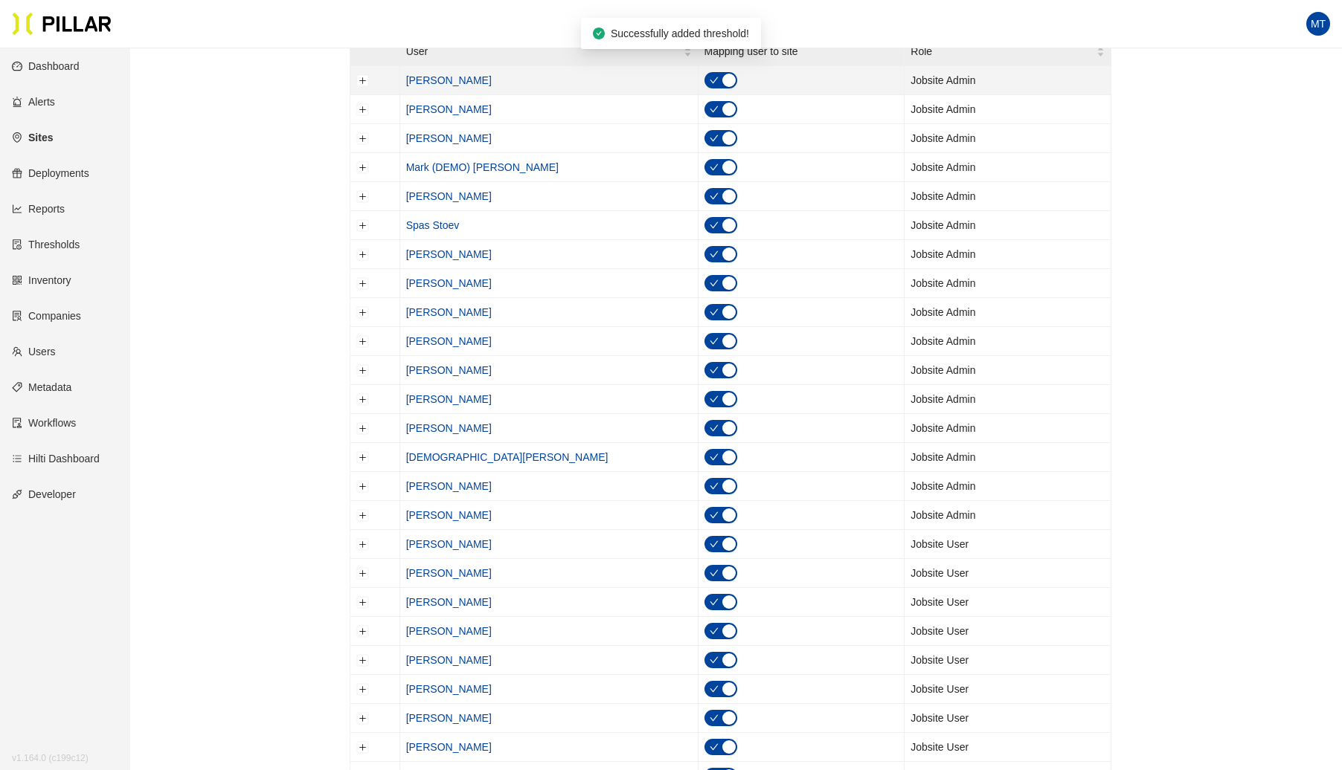
click at [709, 79] on icon "check" at bounding box center [713, 80] width 9 height 9
click at [709, 105] on icon "check" at bounding box center [713, 109] width 9 height 9
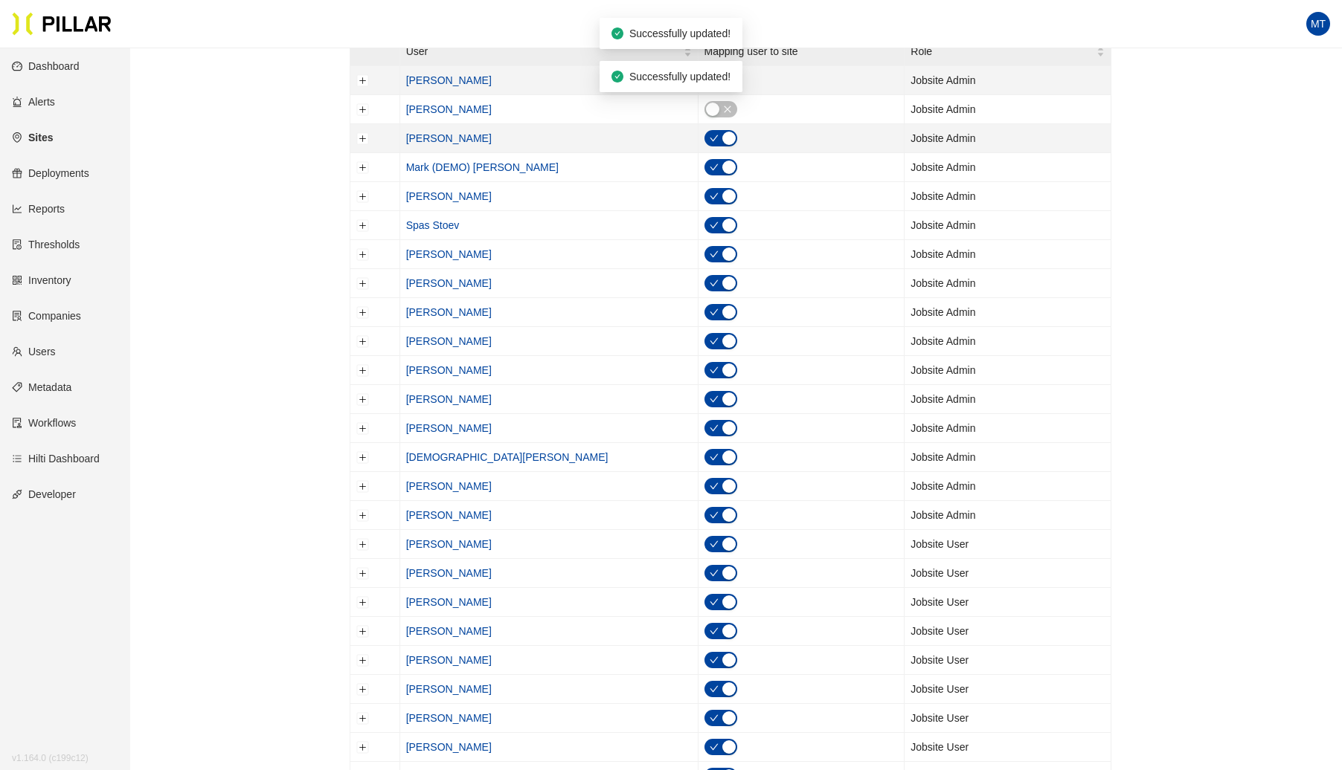
click at [704, 139] on button "button" at bounding box center [720, 138] width 33 height 16
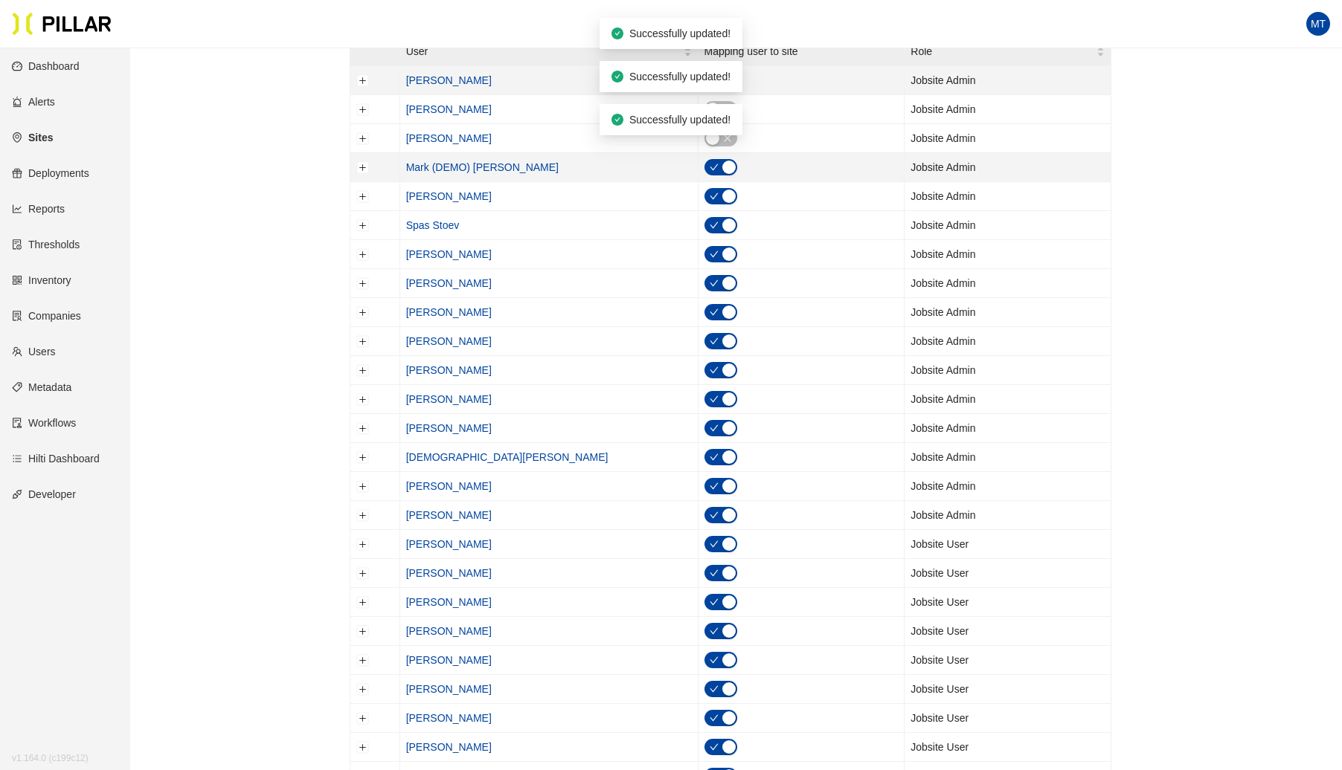
click at [704, 159] on div at bounding box center [801, 167] width 194 height 16
drag, startPoint x: 651, startPoint y: 162, endPoint x: 657, endPoint y: 186, distance: 24.5
click at [704, 168] on button "button" at bounding box center [720, 167] width 33 height 16
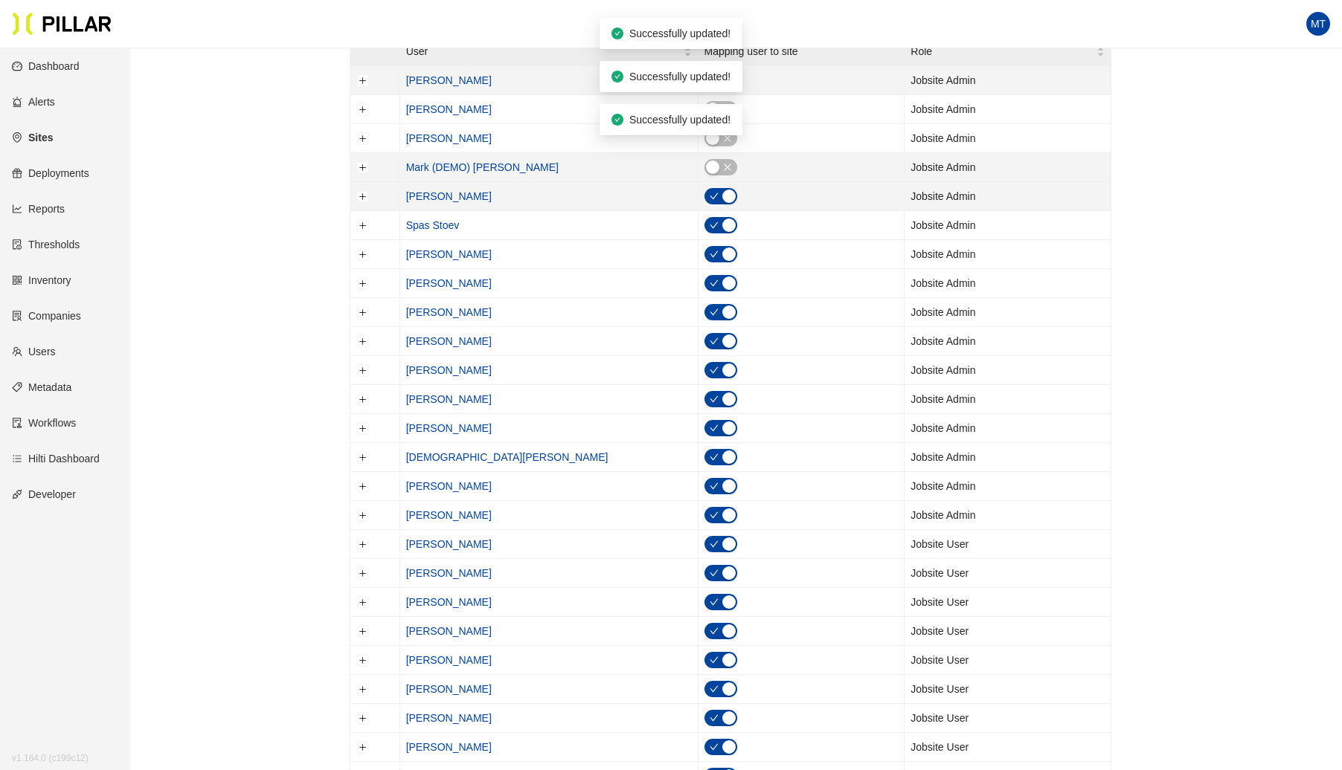
click at [709, 196] on span "button" at bounding box center [713, 196] width 9 height 16
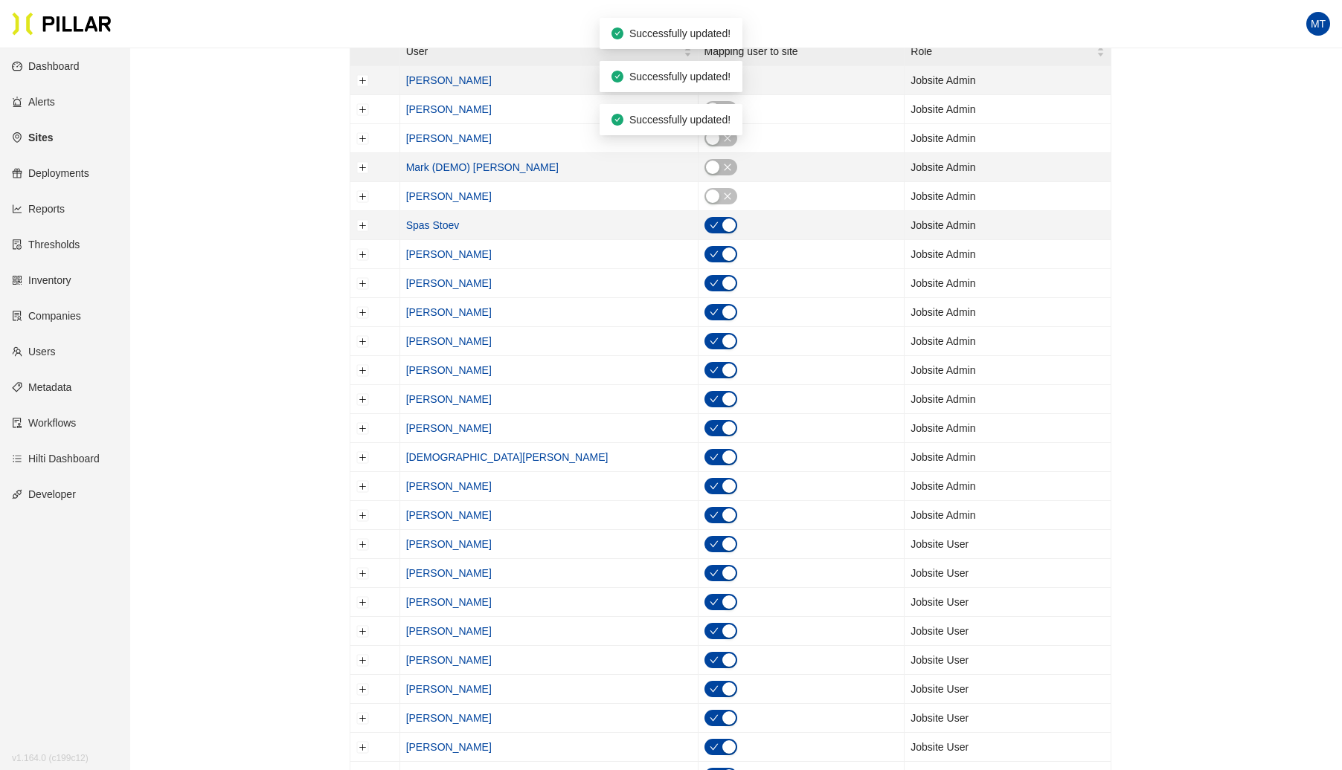
click at [709, 225] on span "button" at bounding box center [713, 225] width 9 height 16
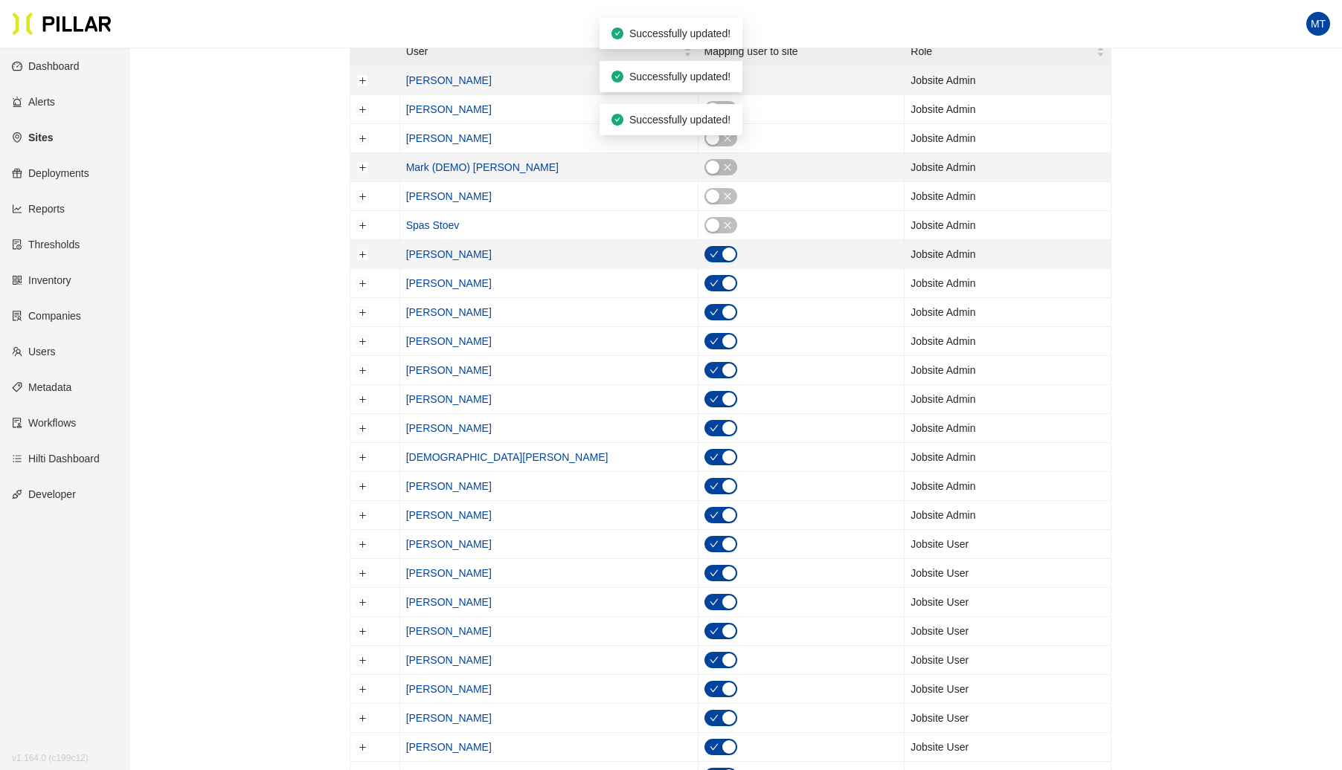
click at [709, 250] on icon "check" at bounding box center [713, 254] width 9 height 9
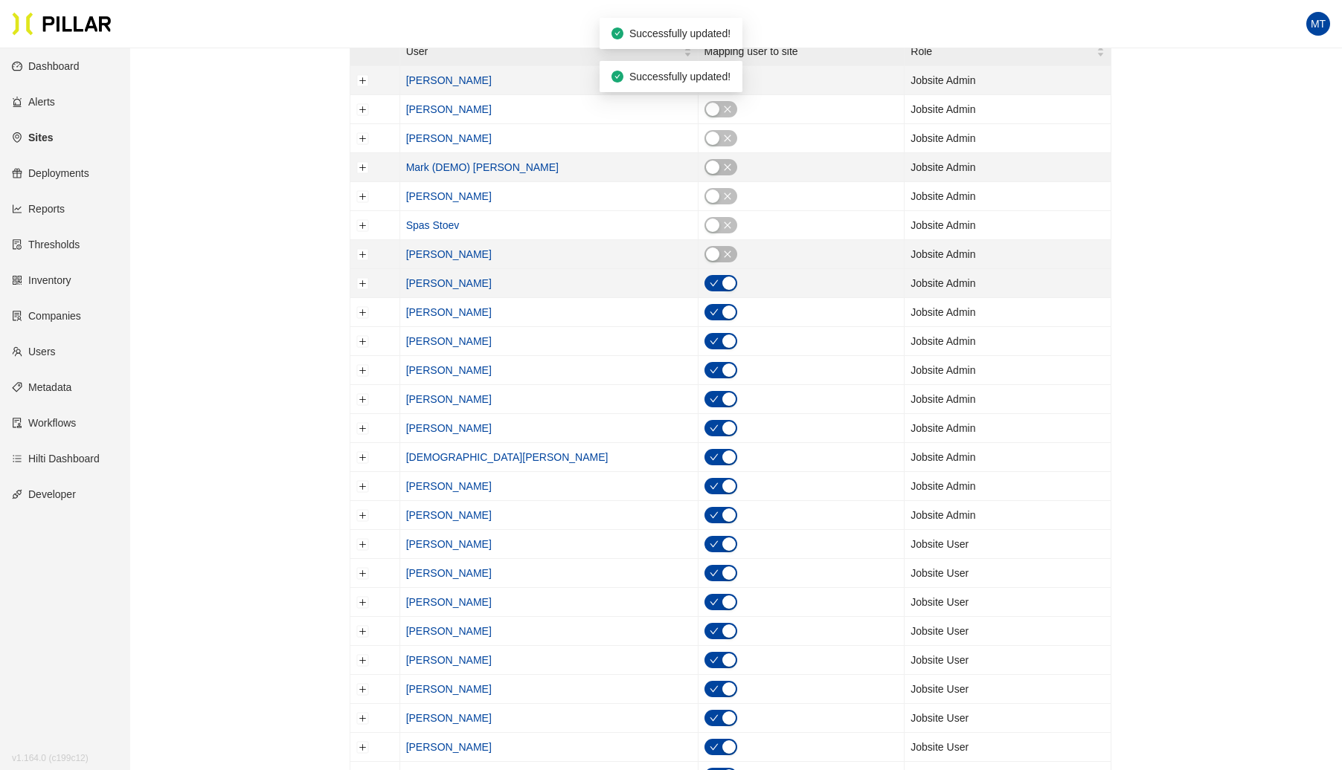
click at [709, 279] on icon "check" at bounding box center [713, 283] width 9 height 9
click at [709, 308] on icon "check" at bounding box center [713, 312] width 9 height 9
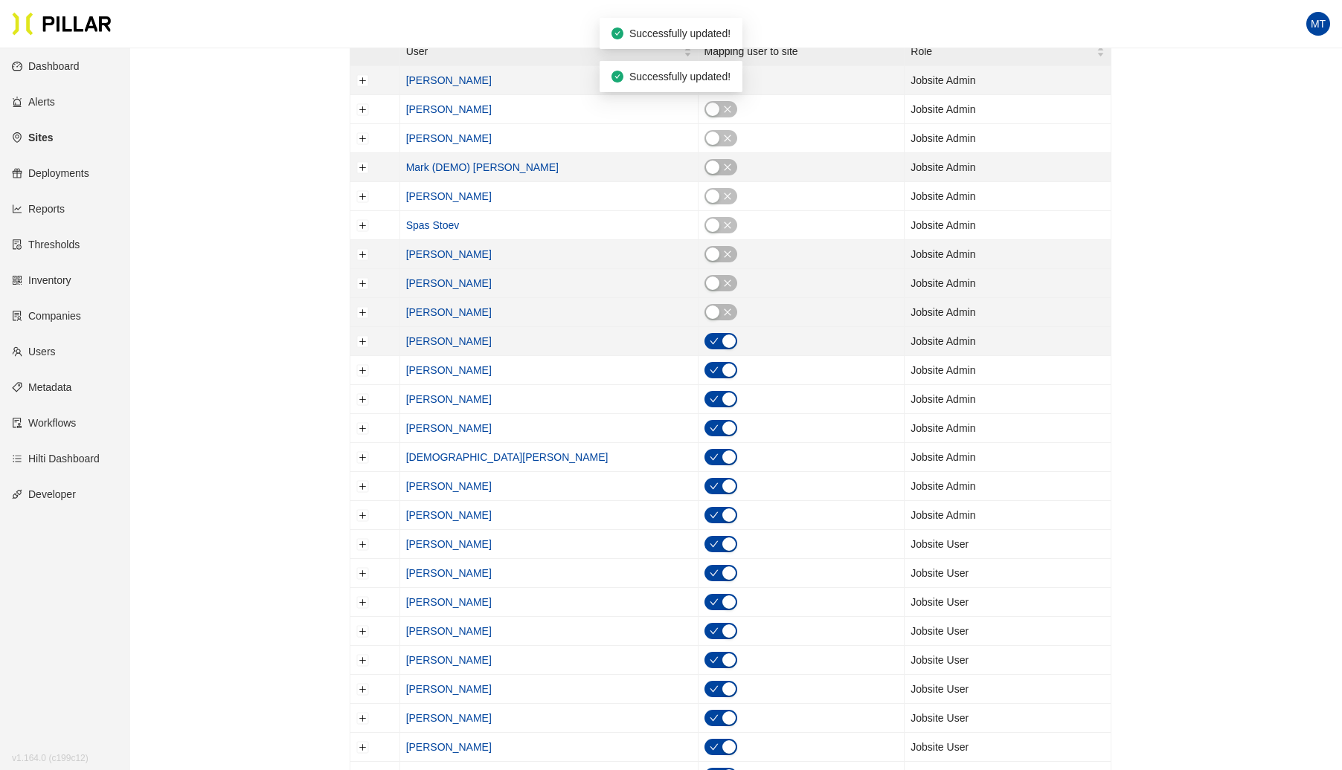
click at [709, 339] on icon "check" at bounding box center [713, 341] width 9 height 9
click at [704, 367] on button "button" at bounding box center [720, 370] width 33 height 16
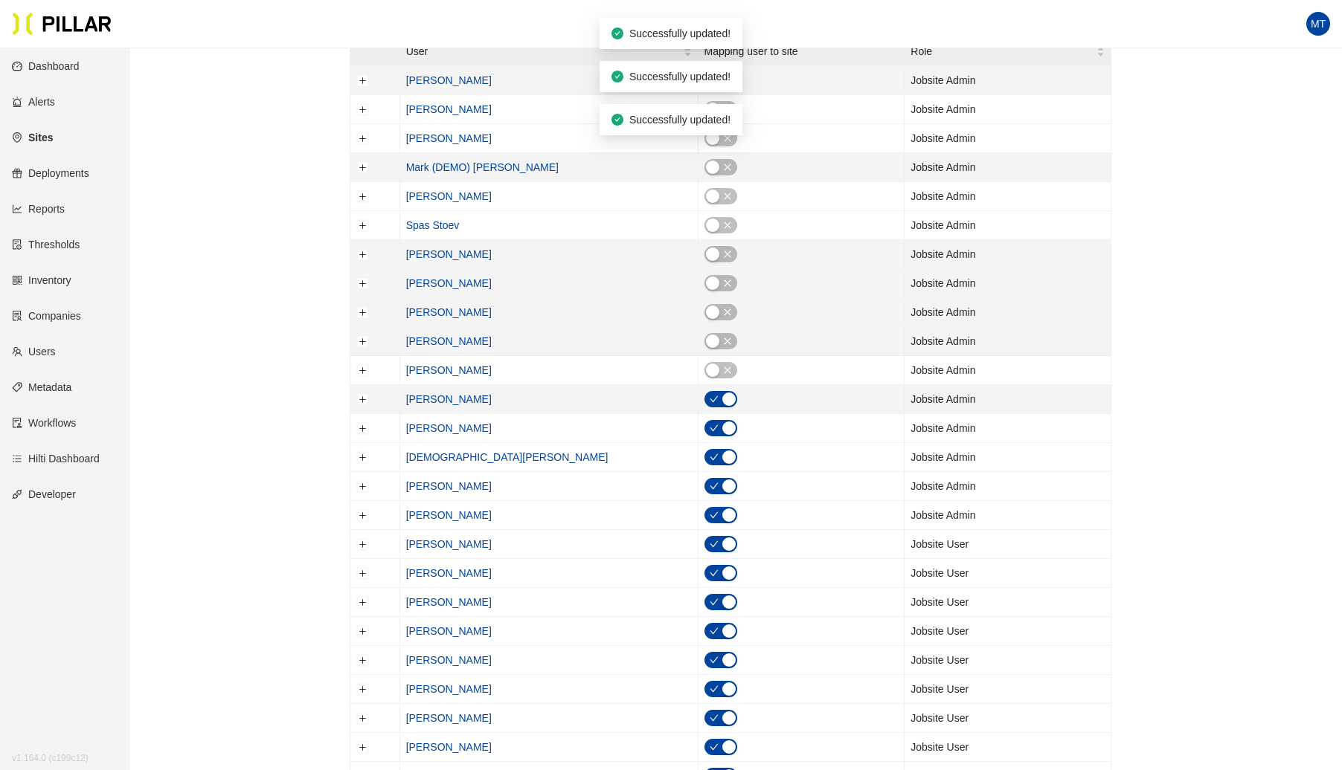
click at [709, 395] on icon "check" at bounding box center [713, 399] width 9 height 9
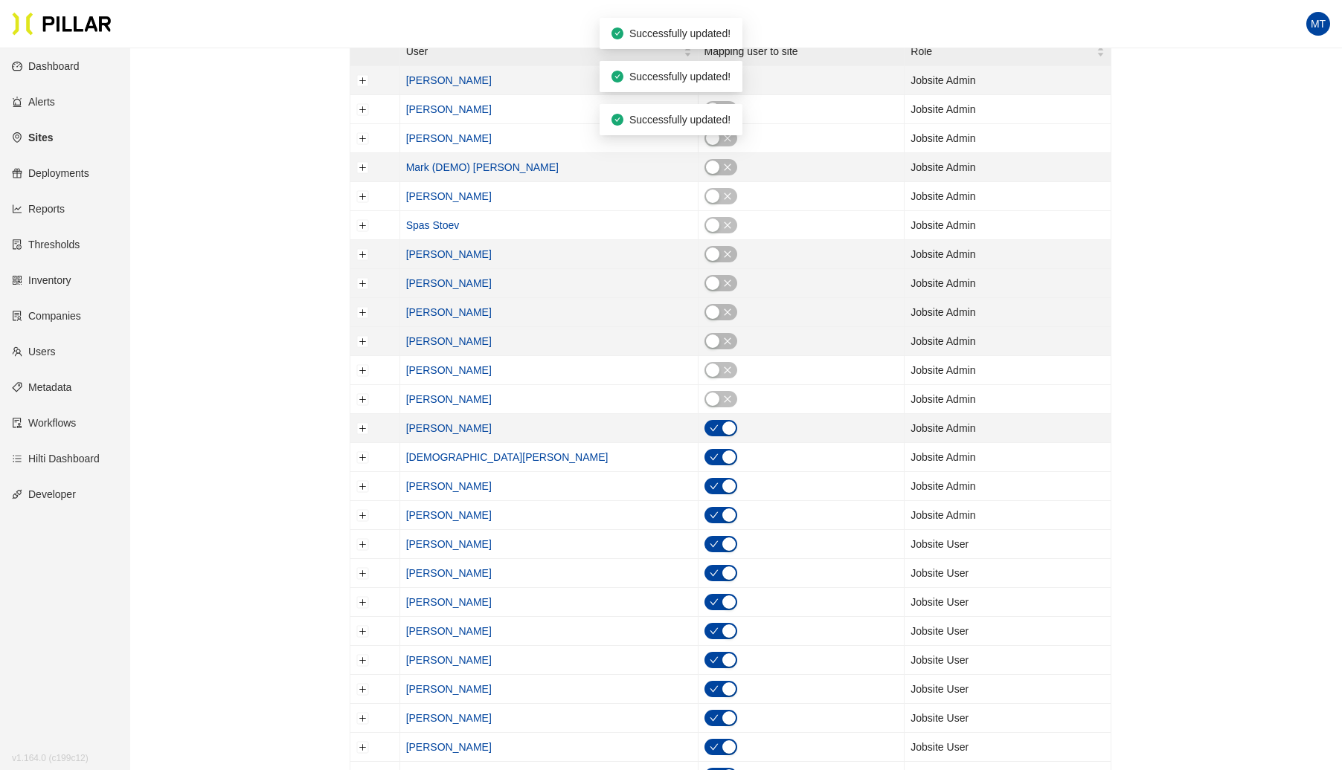
click at [709, 425] on icon "check" at bounding box center [713, 428] width 8 height 7
click at [709, 449] on span "button" at bounding box center [713, 457] width 9 height 16
click at [709, 484] on span "button" at bounding box center [713, 486] width 9 height 16
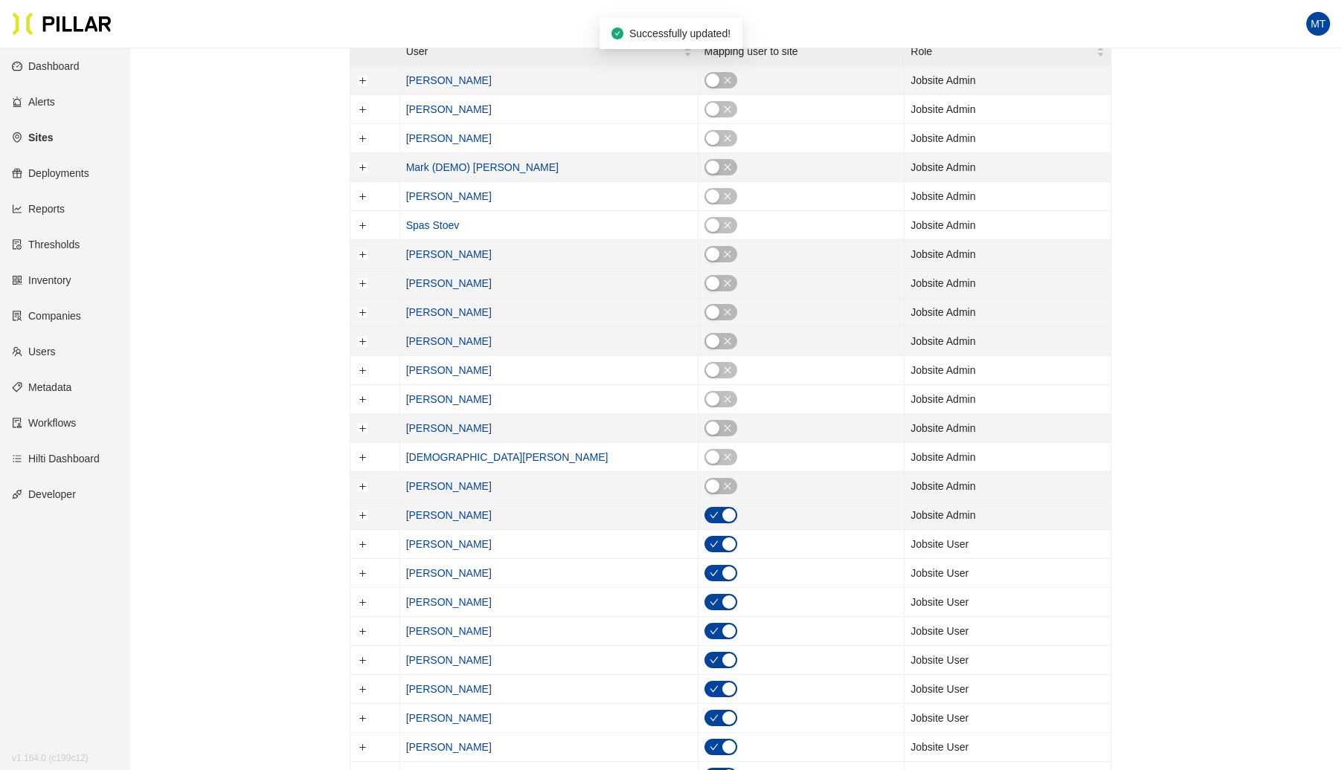
click at [709, 511] on icon "check" at bounding box center [713, 515] width 9 height 9
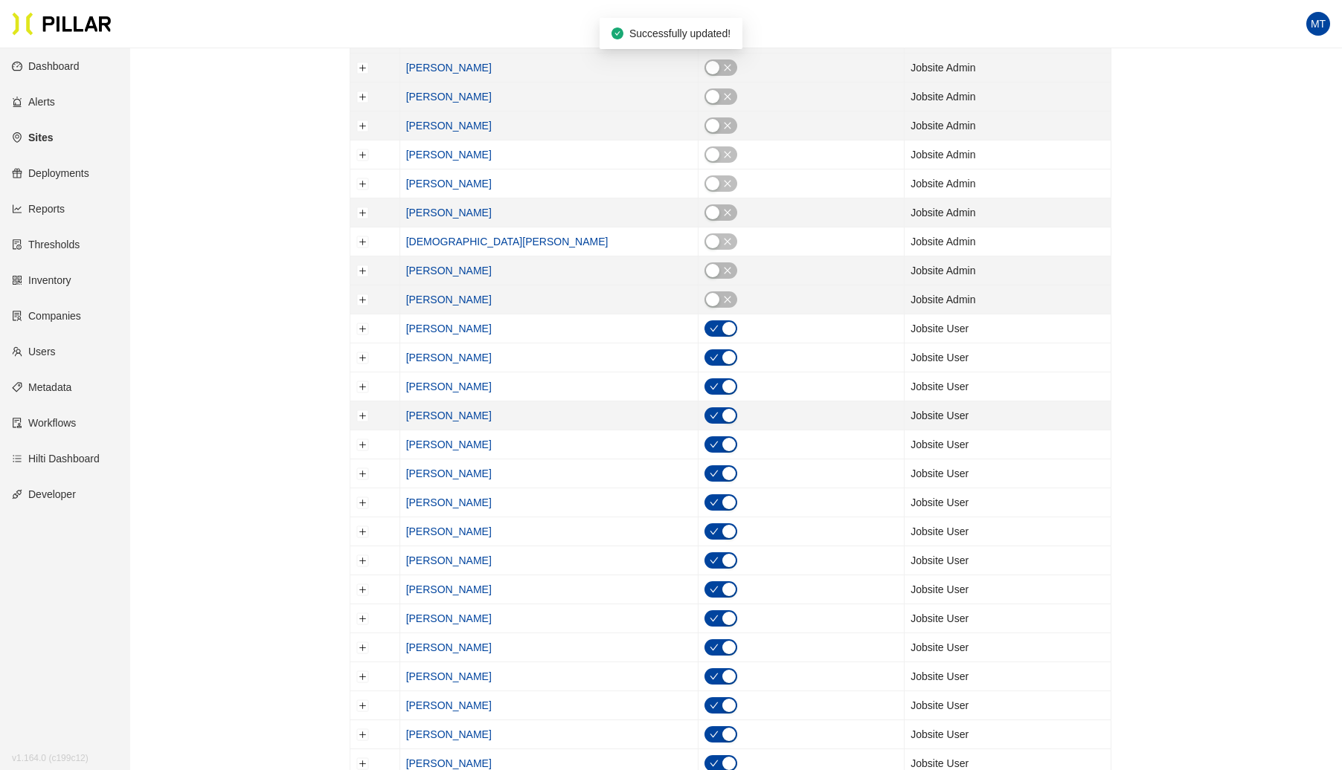
scroll to position [616, 0]
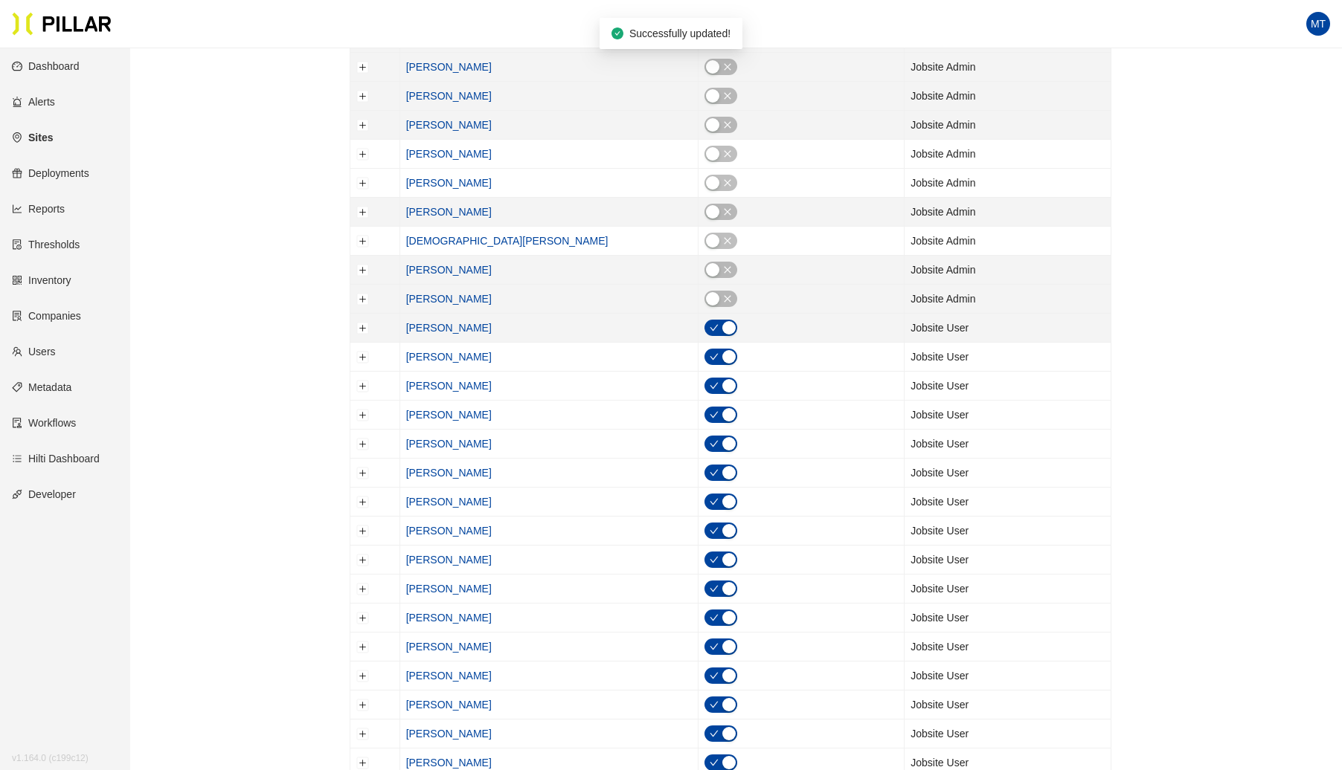
click at [709, 326] on span "button" at bounding box center [713, 328] width 9 height 16
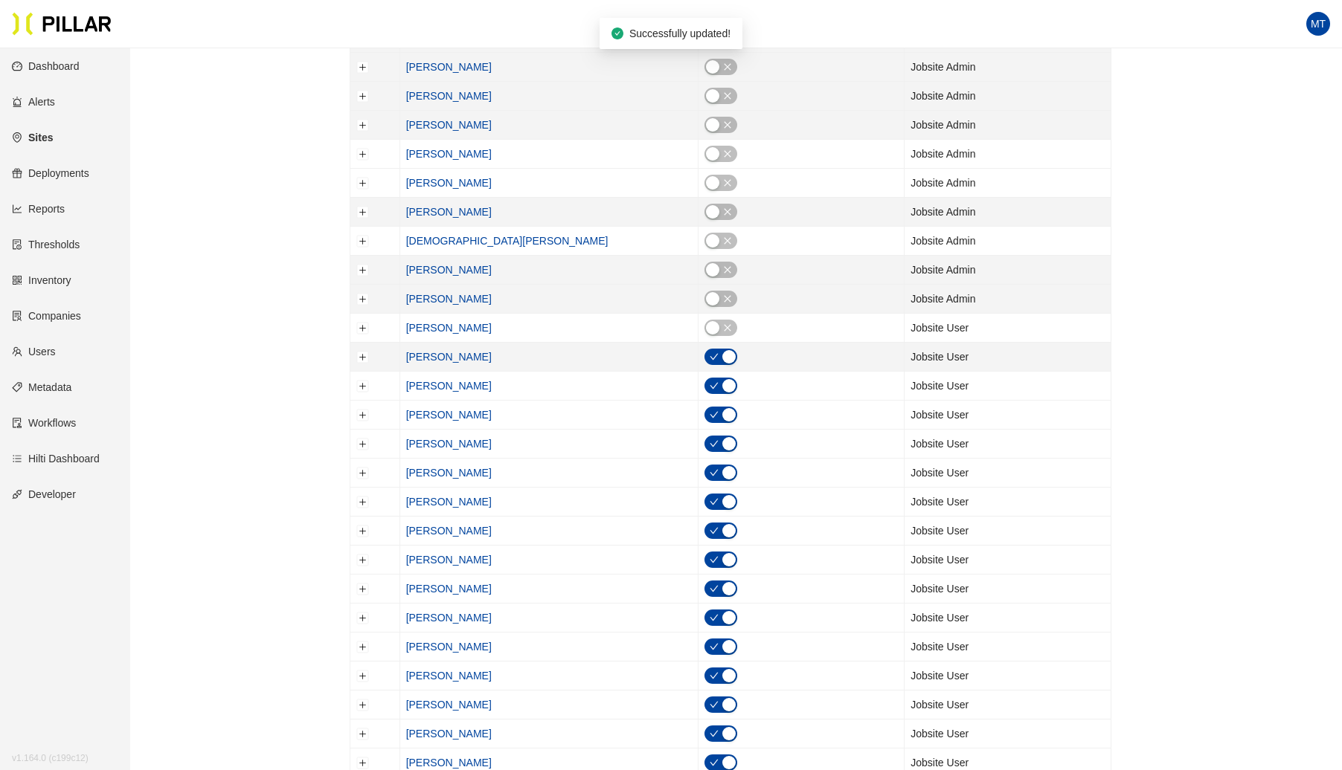
click at [709, 352] on icon "check" at bounding box center [713, 356] width 9 height 9
click at [722, 379] on div "button" at bounding box center [728, 385] width 13 height 13
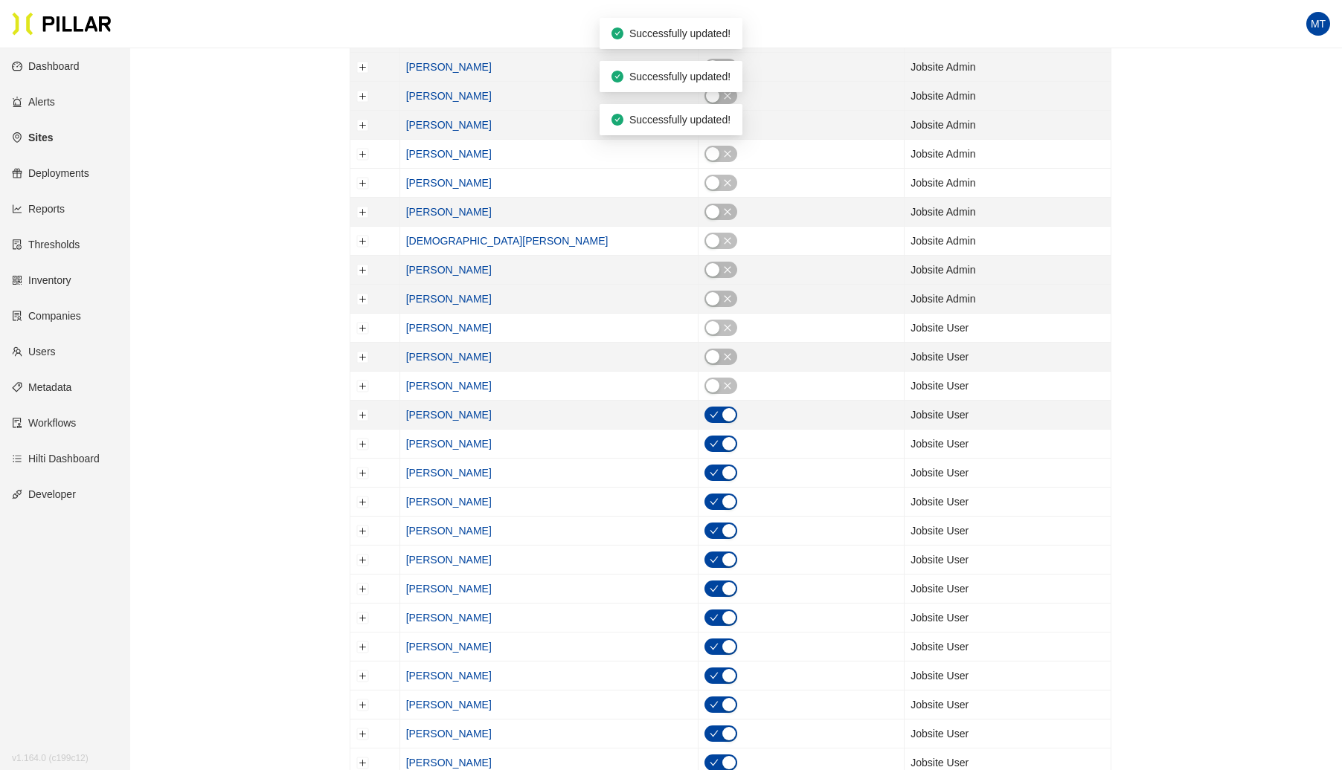
click at [709, 410] on icon "check" at bounding box center [713, 414] width 9 height 9
click at [709, 439] on icon "check" at bounding box center [713, 443] width 9 height 9
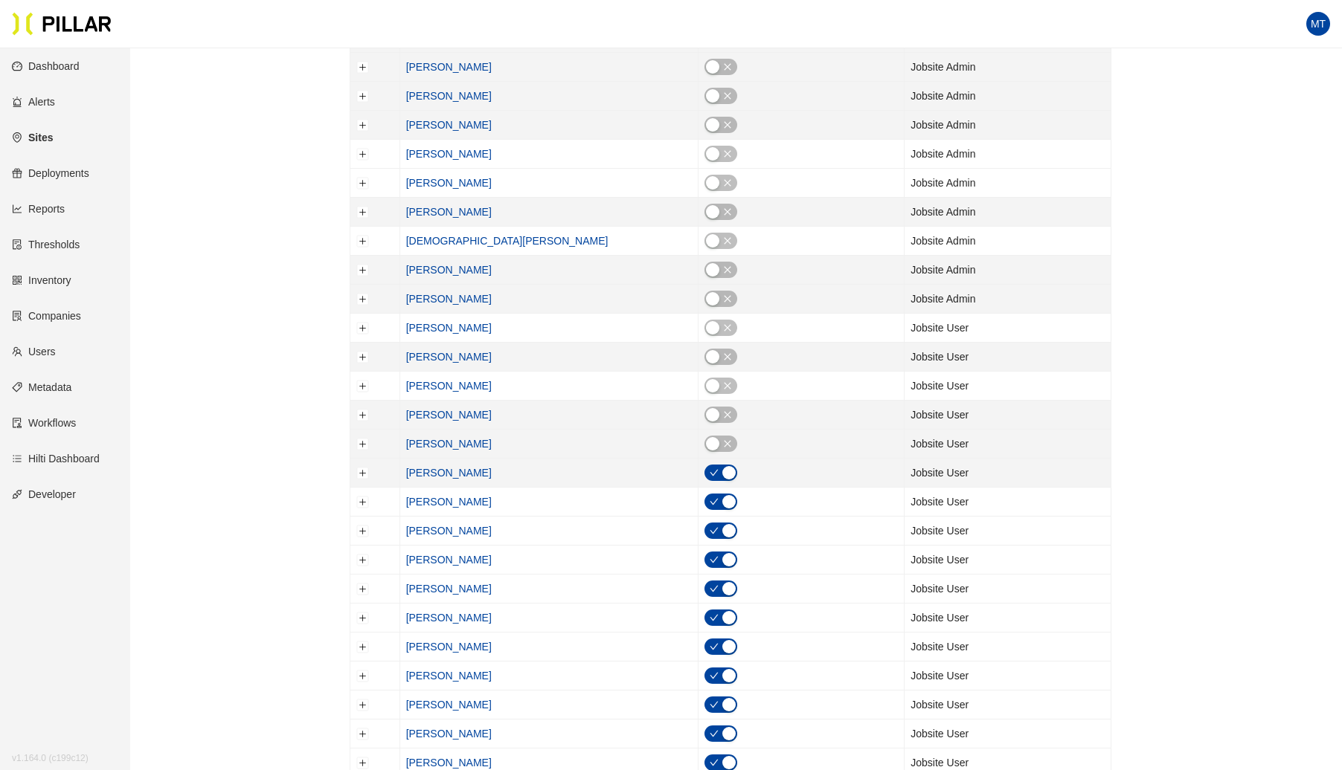
click at [704, 465] on button "button" at bounding box center [720, 473] width 33 height 16
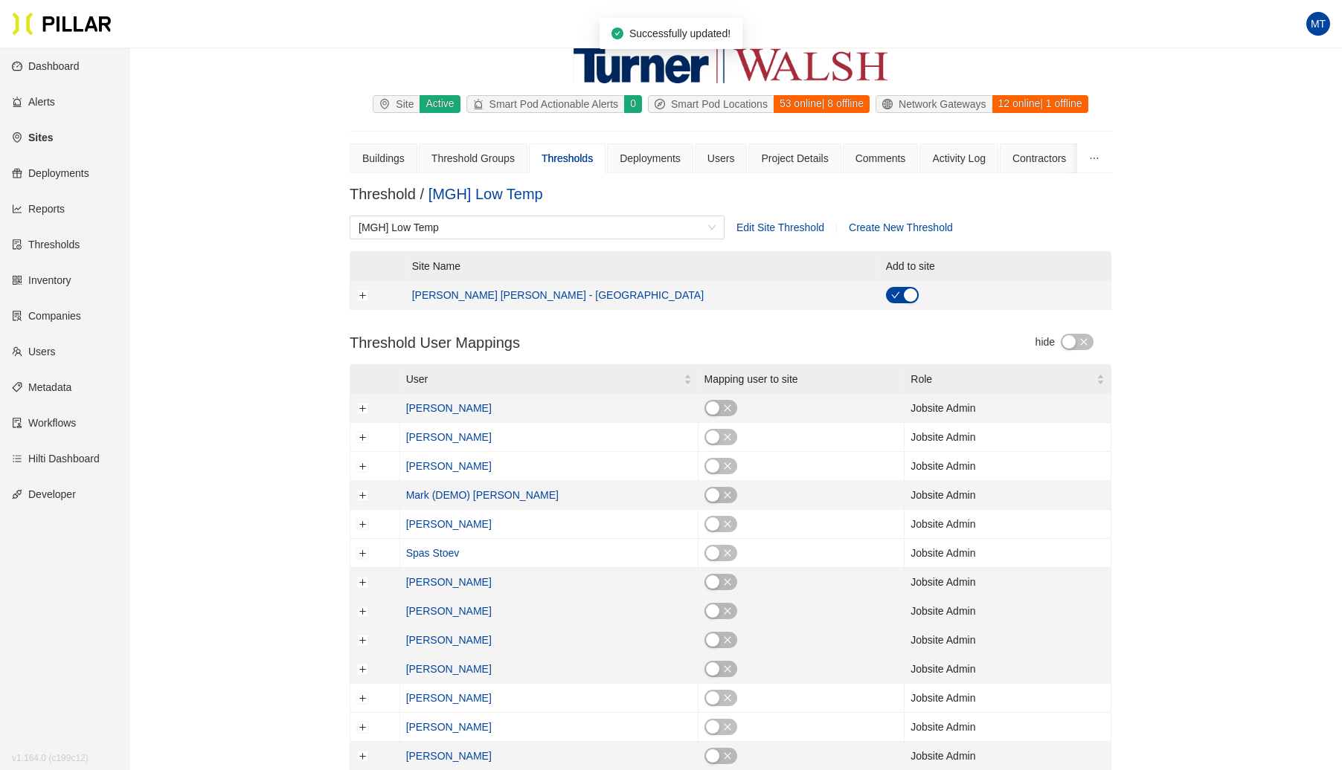
scroll to position [71, 0]
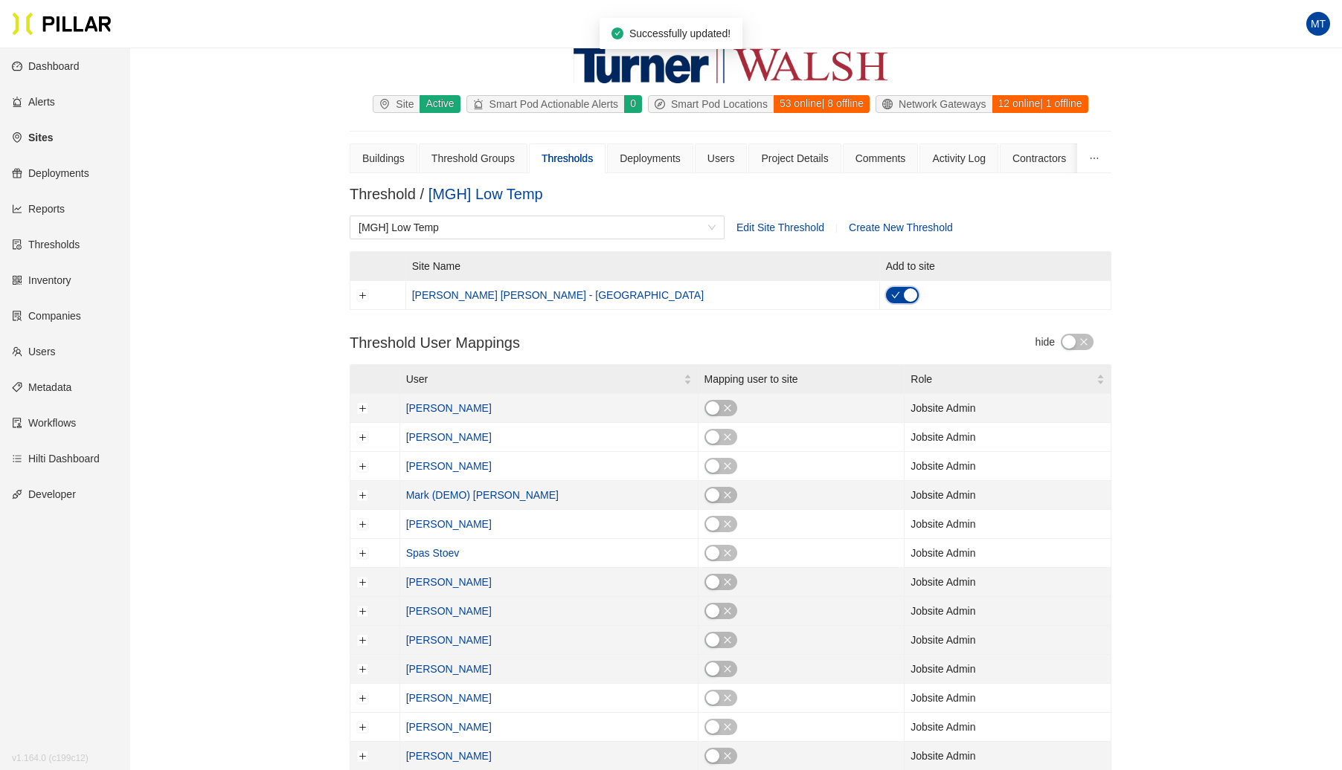
drag, startPoint x: 822, startPoint y: 297, endPoint x: 776, endPoint y: 101, distance: 200.8
click at [891, 296] on icon "check" at bounding box center [895, 295] width 9 height 9
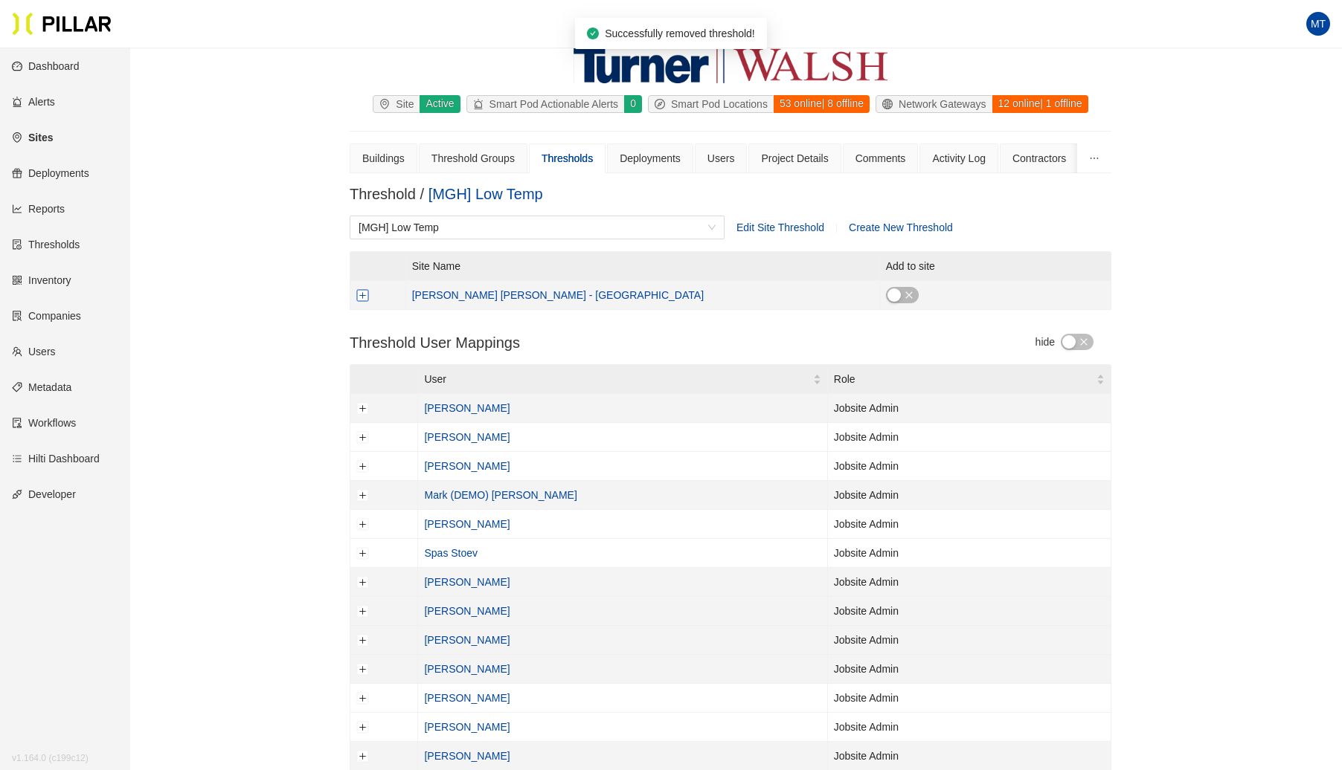
click at [361, 292] on button "Expand row" at bounding box center [363, 295] width 12 height 12
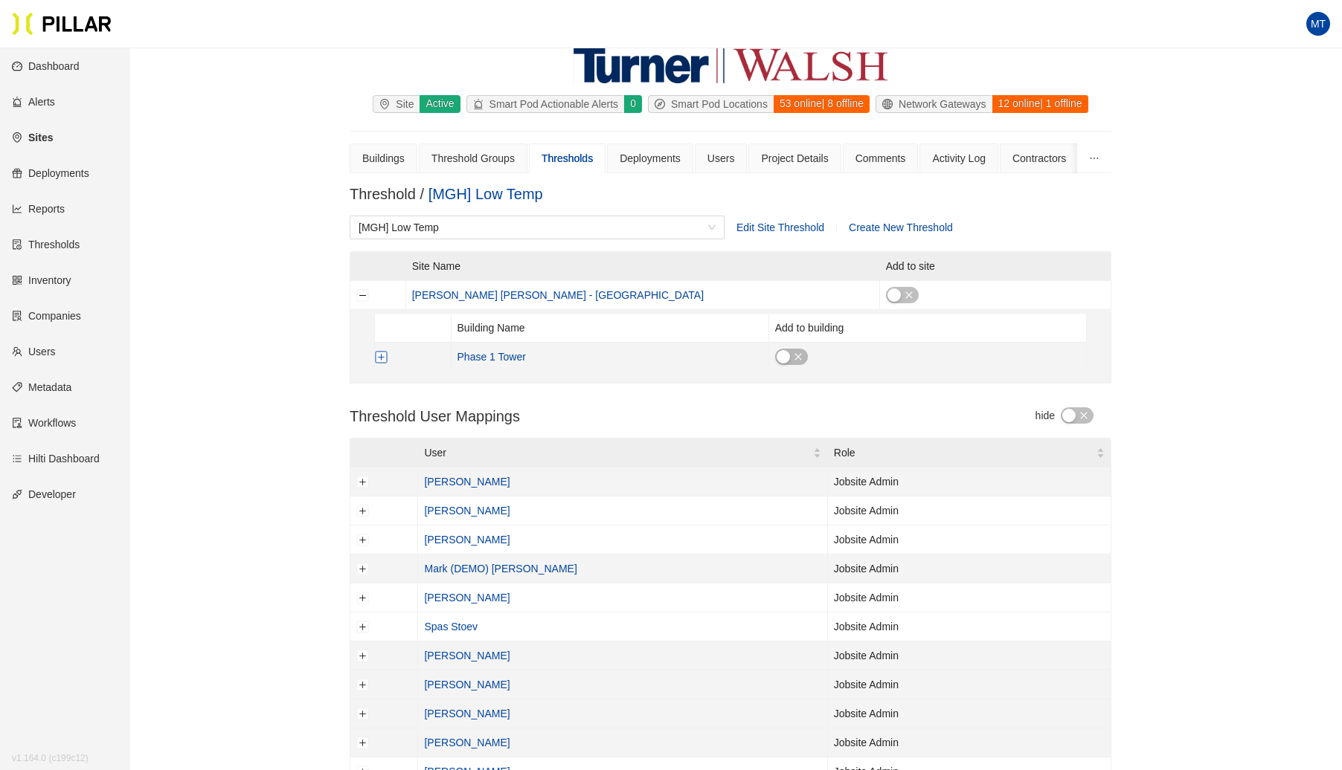
click at [381, 355] on button "Expand row" at bounding box center [382, 357] width 12 height 12
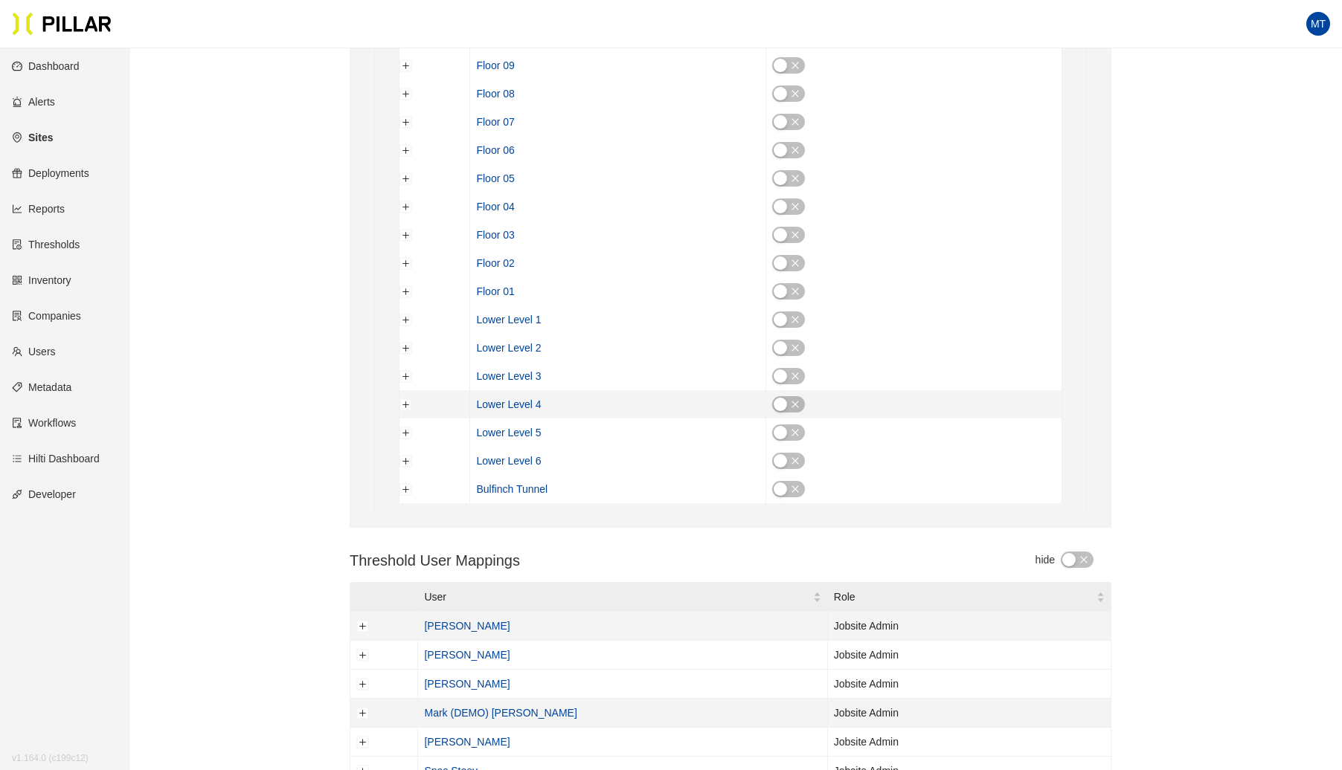
scroll to position [692, 0]
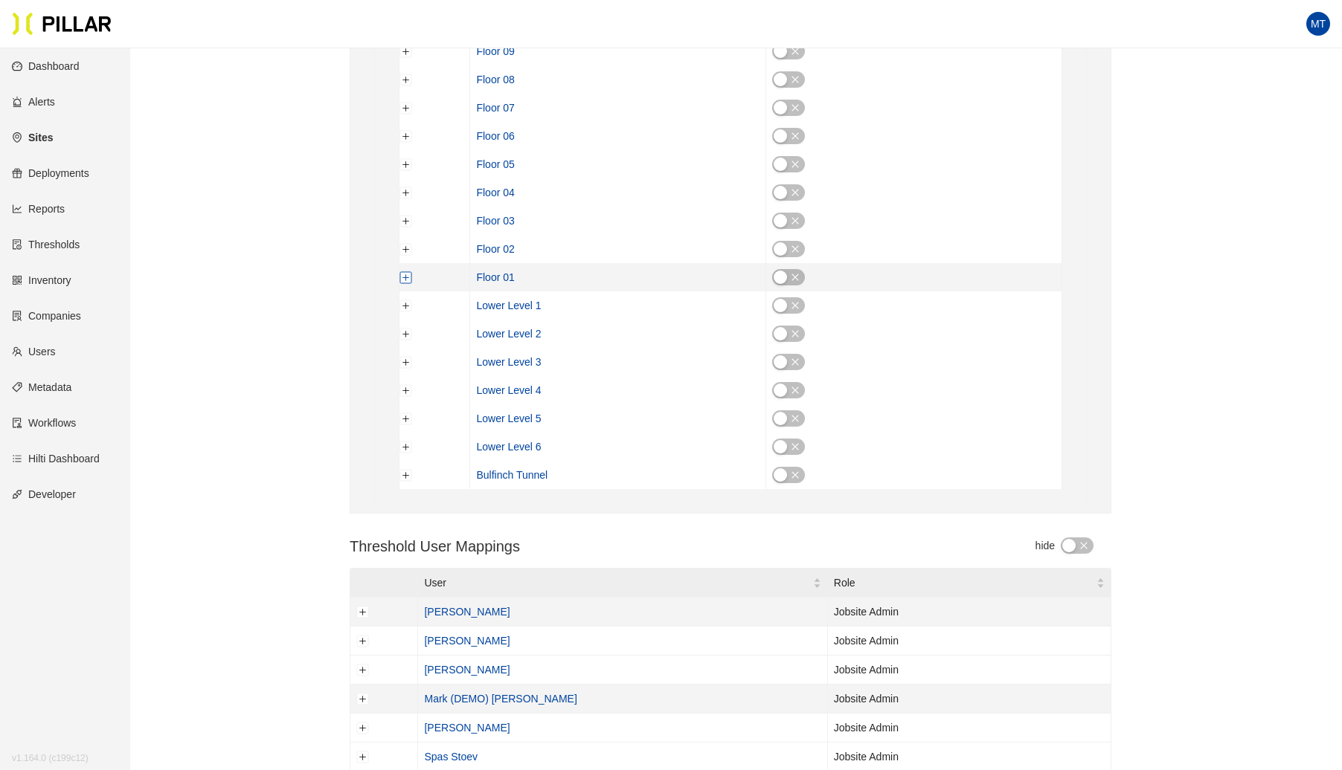
click at [405, 278] on button "Expand row" at bounding box center [406, 277] width 12 height 12
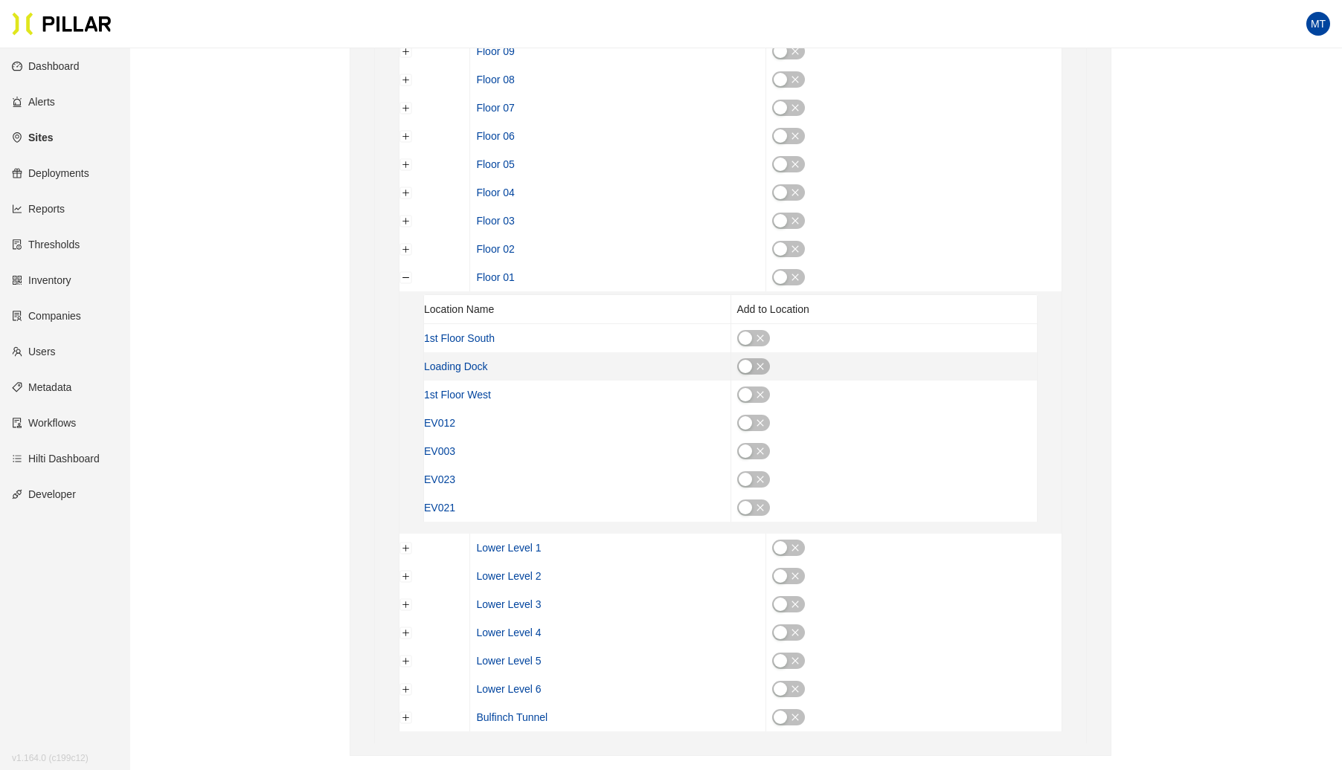
click at [744, 365] on div "button" at bounding box center [744, 366] width 13 height 13
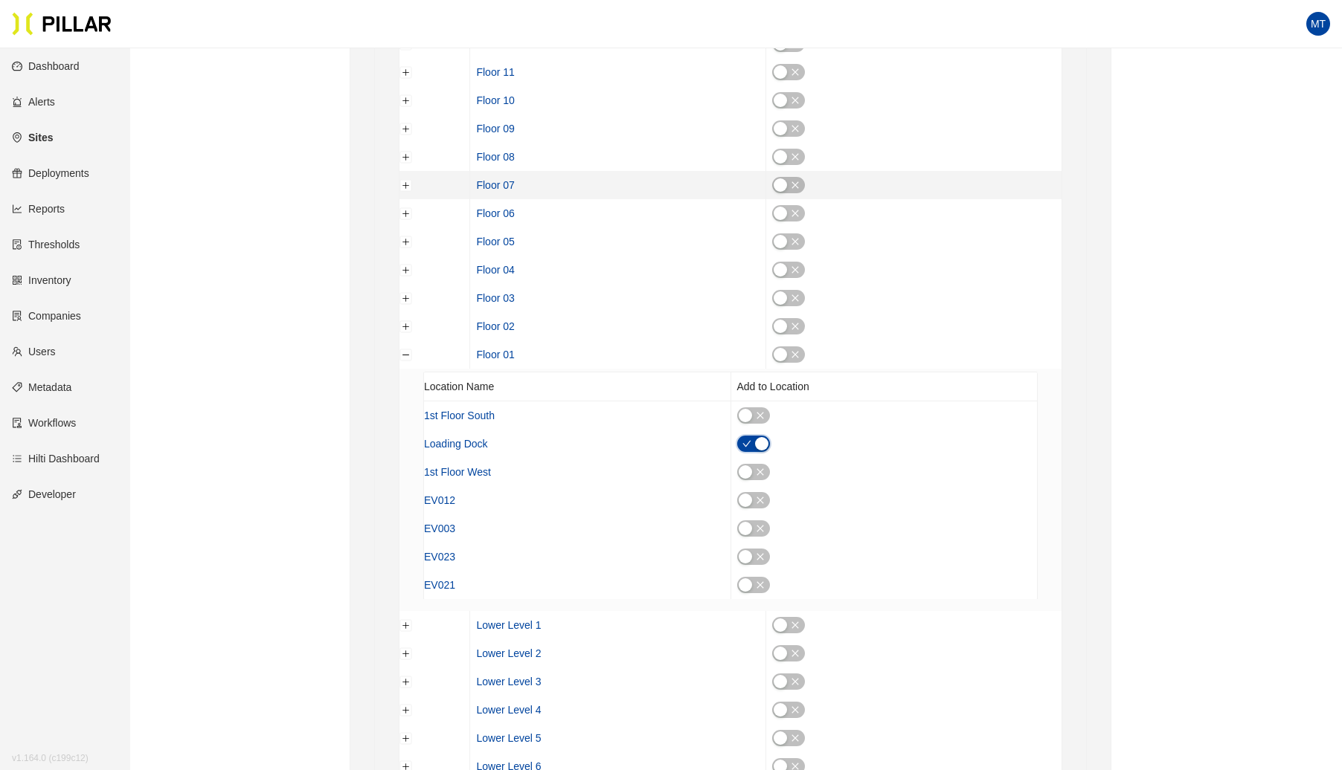
scroll to position [602, 0]
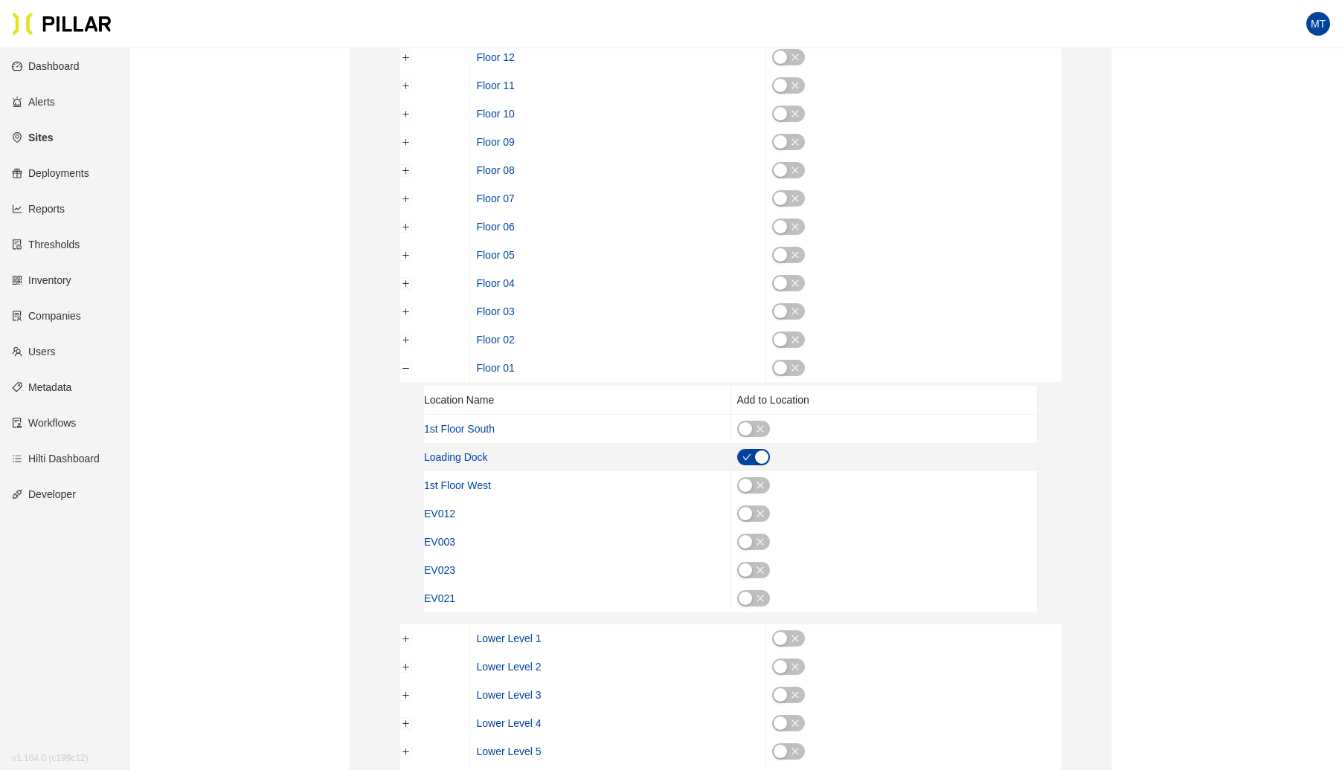
click at [741, 451] on button "button" at bounding box center [753, 457] width 33 height 16
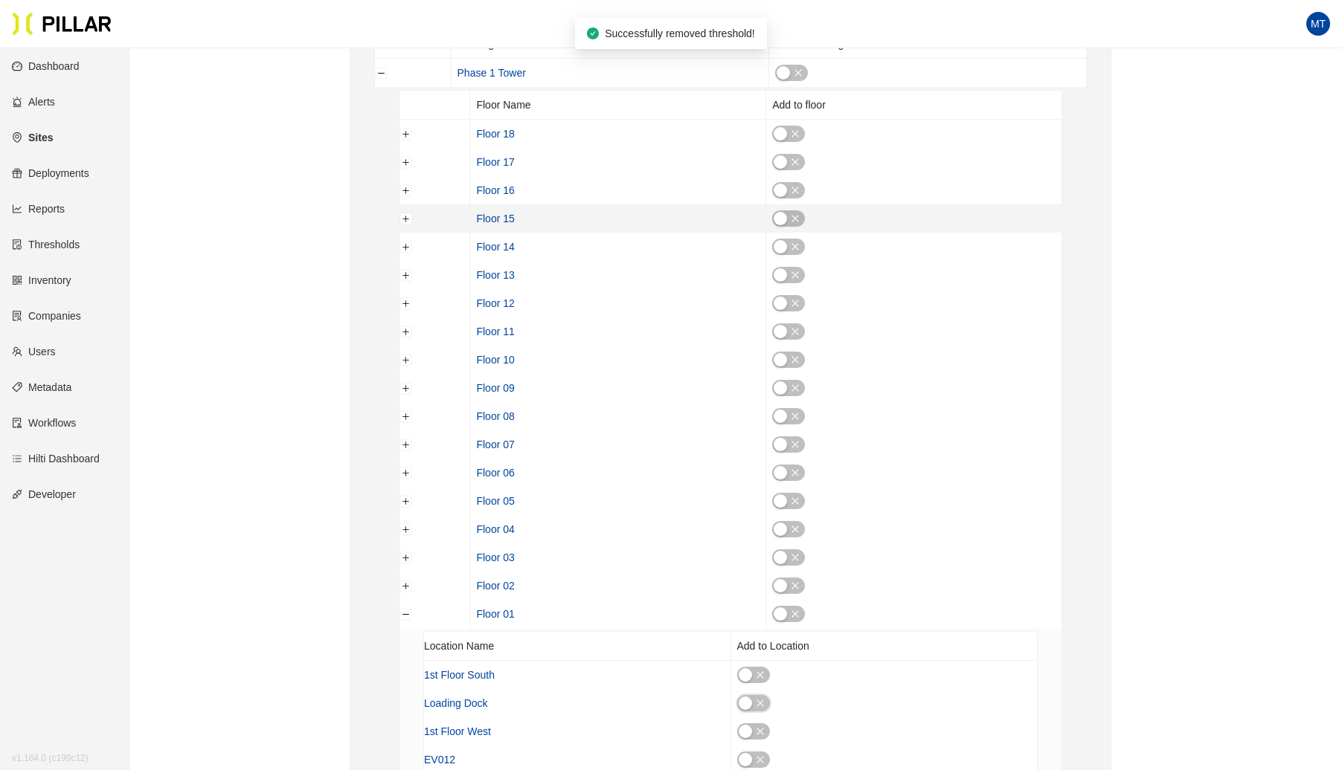
scroll to position [0, 0]
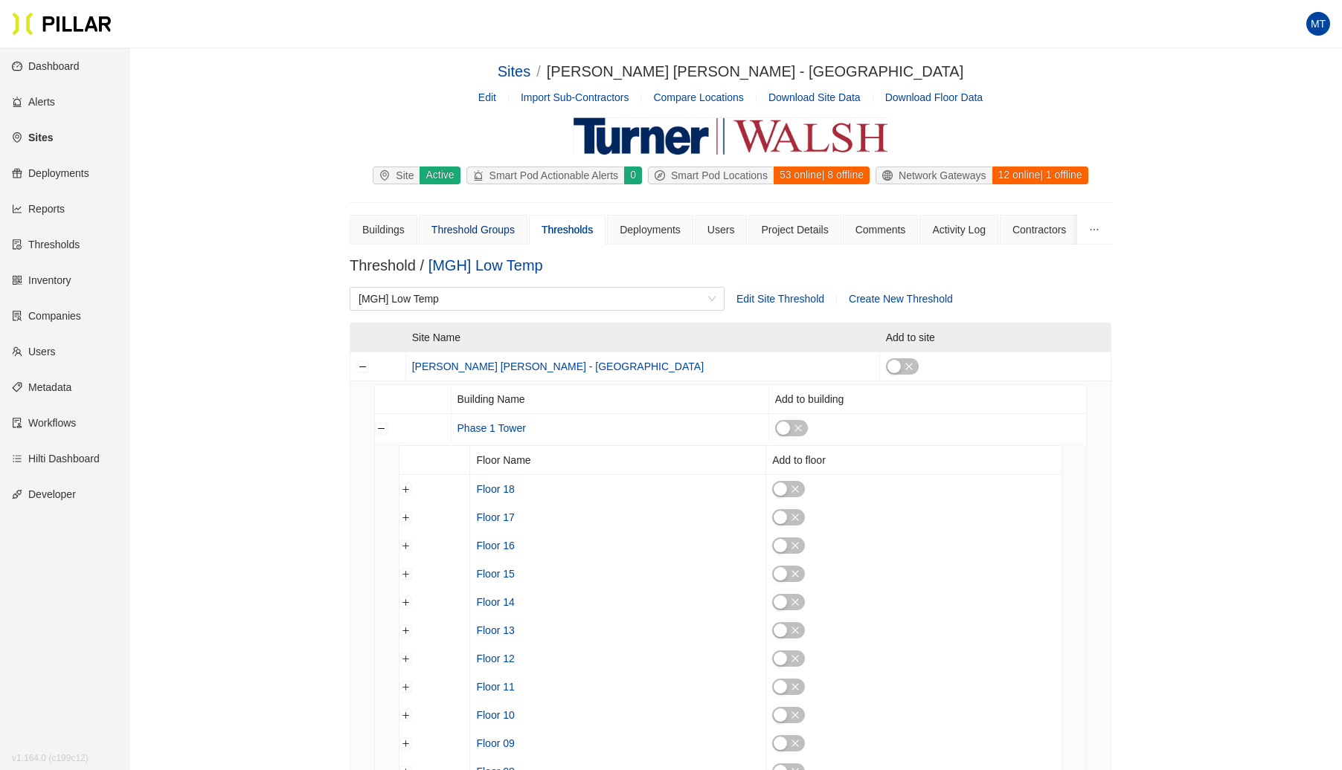
click at [486, 222] on div "Threshold Groups" at bounding box center [472, 230] width 83 height 16
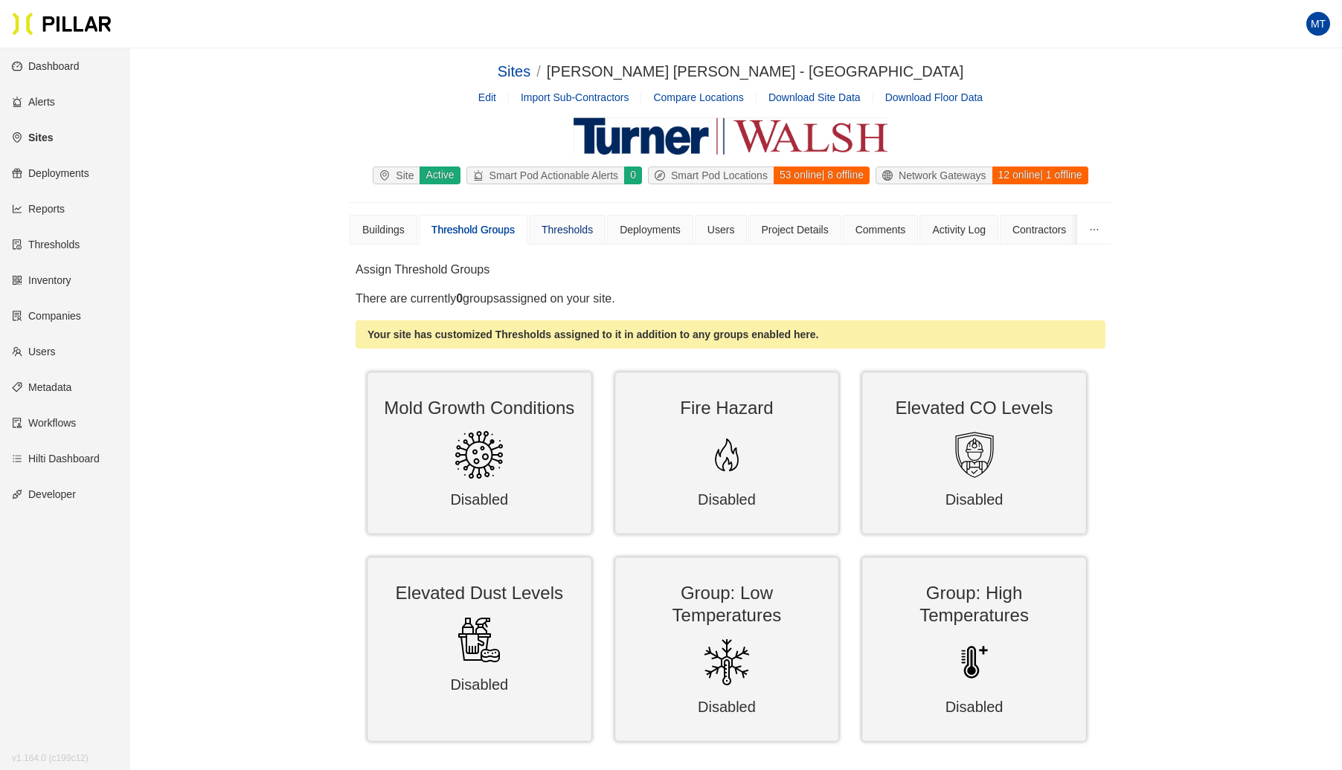
click at [571, 223] on div "Thresholds" at bounding box center [566, 230] width 51 height 16
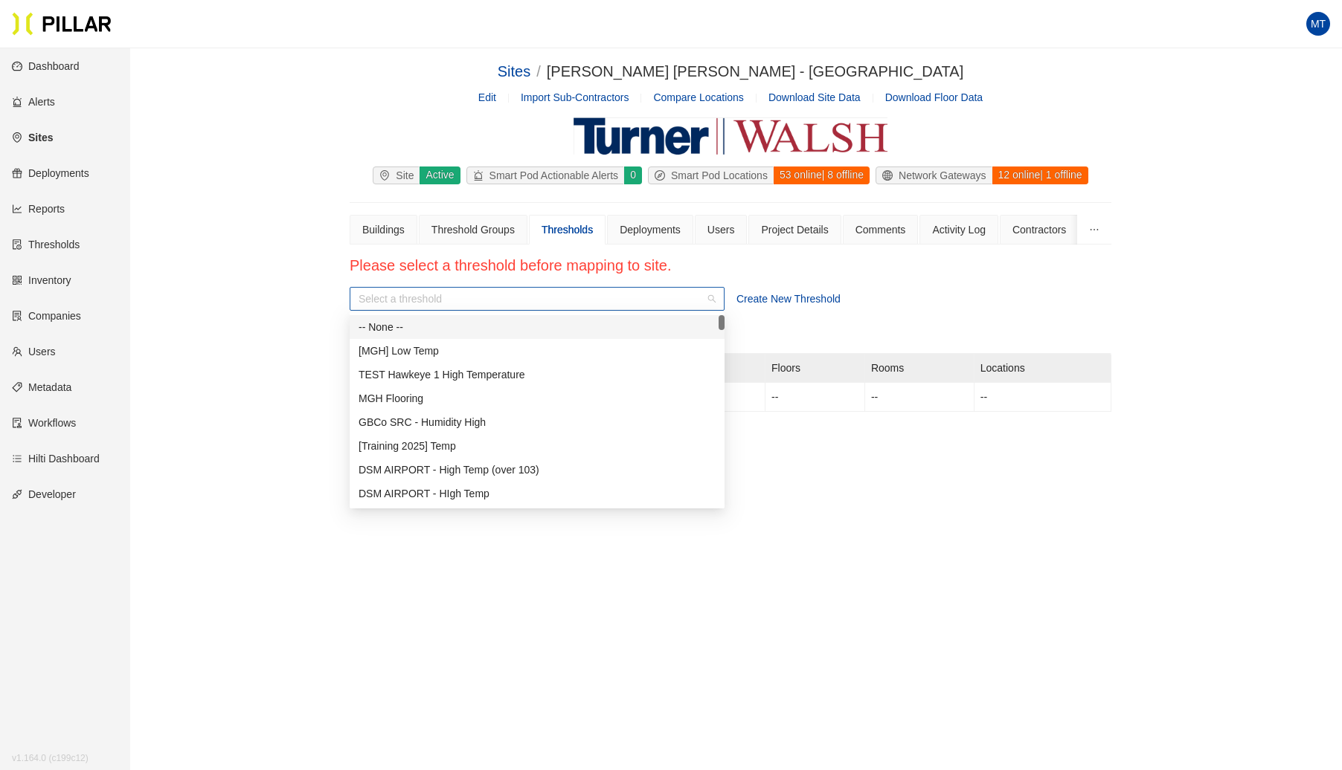
click at [706, 296] on div "Select a threshold" at bounding box center [537, 299] width 375 height 24
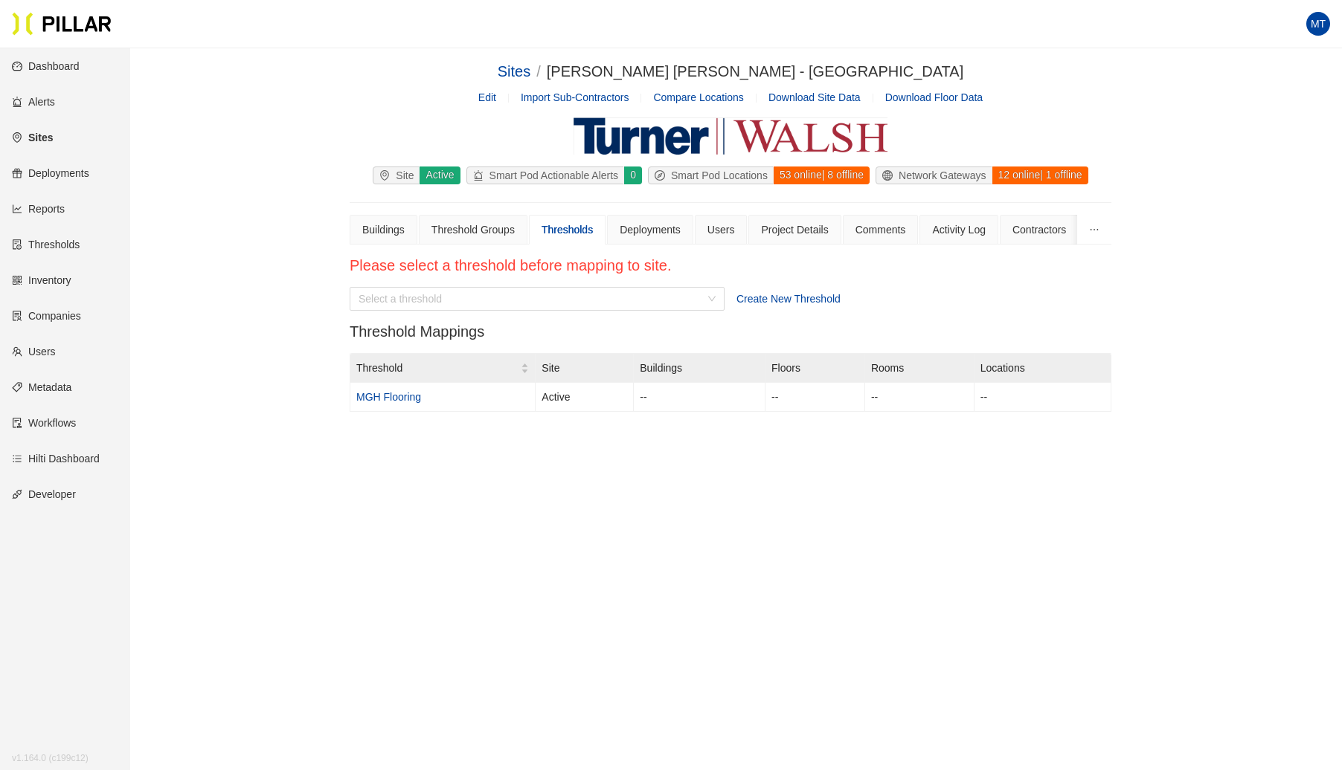
click at [748, 278] on div "Please select a threshold before mapping to site. Select a threshold Create New…" at bounding box center [730, 346] width 761 height 179
click at [753, 291] on div "Create New Threshold" at bounding box center [923, 299] width 375 height 16
click at [751, 293] on span "Create New Threshold" at bounding box center [788, 299] width 104 height 12
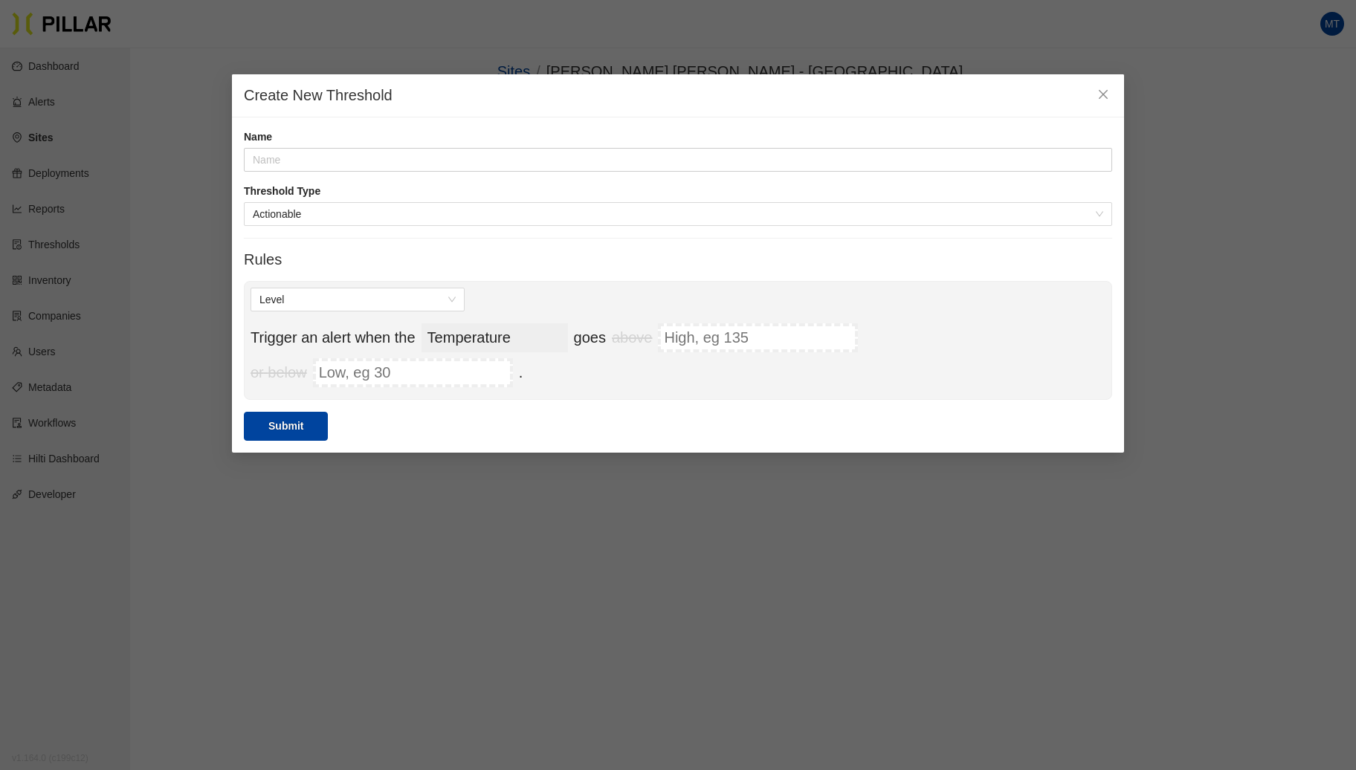
click at [528, 333] on select "Temperature Pressure Humidity Dust Sound VOC Pressure Differential [MEDICAL_DAT…" at bounding box center [495, 337] width 146 height 29
click at [1102, 97] on icon "close" at bounding box center [1104, 94] width 12 height 12
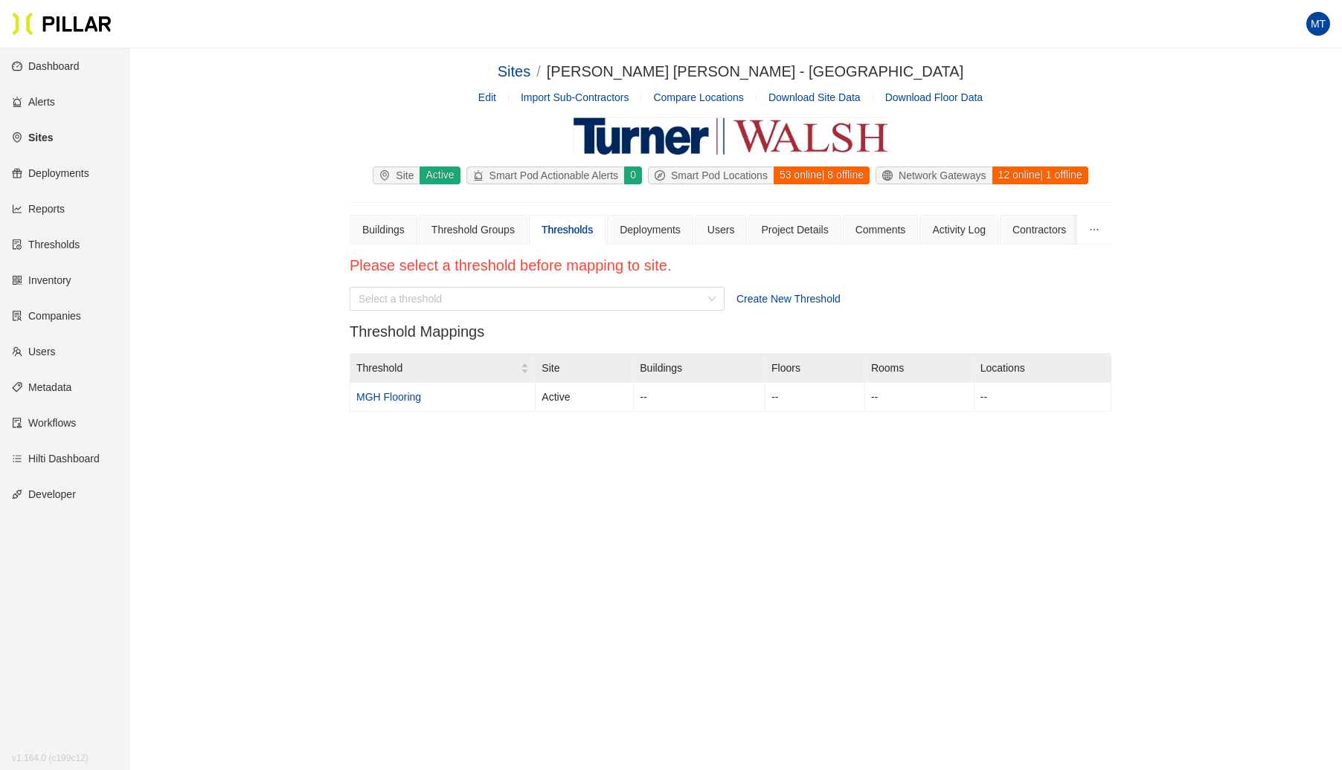
click at [54, 203] on link "Reports" at bounding box center [38, 209] width 53 height 12
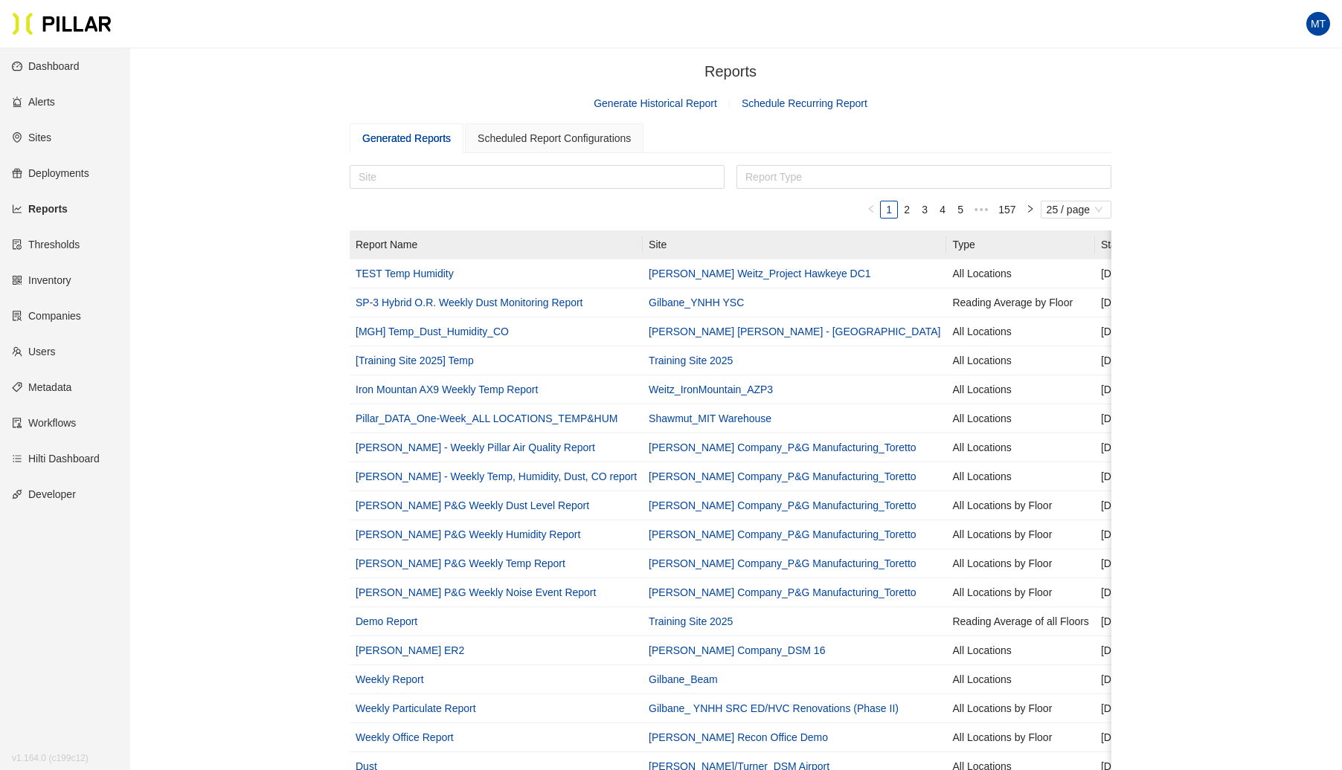
click at [681, 106] on link "Generate Historical Report" at bounding box center [654, 103] width 123 height 12
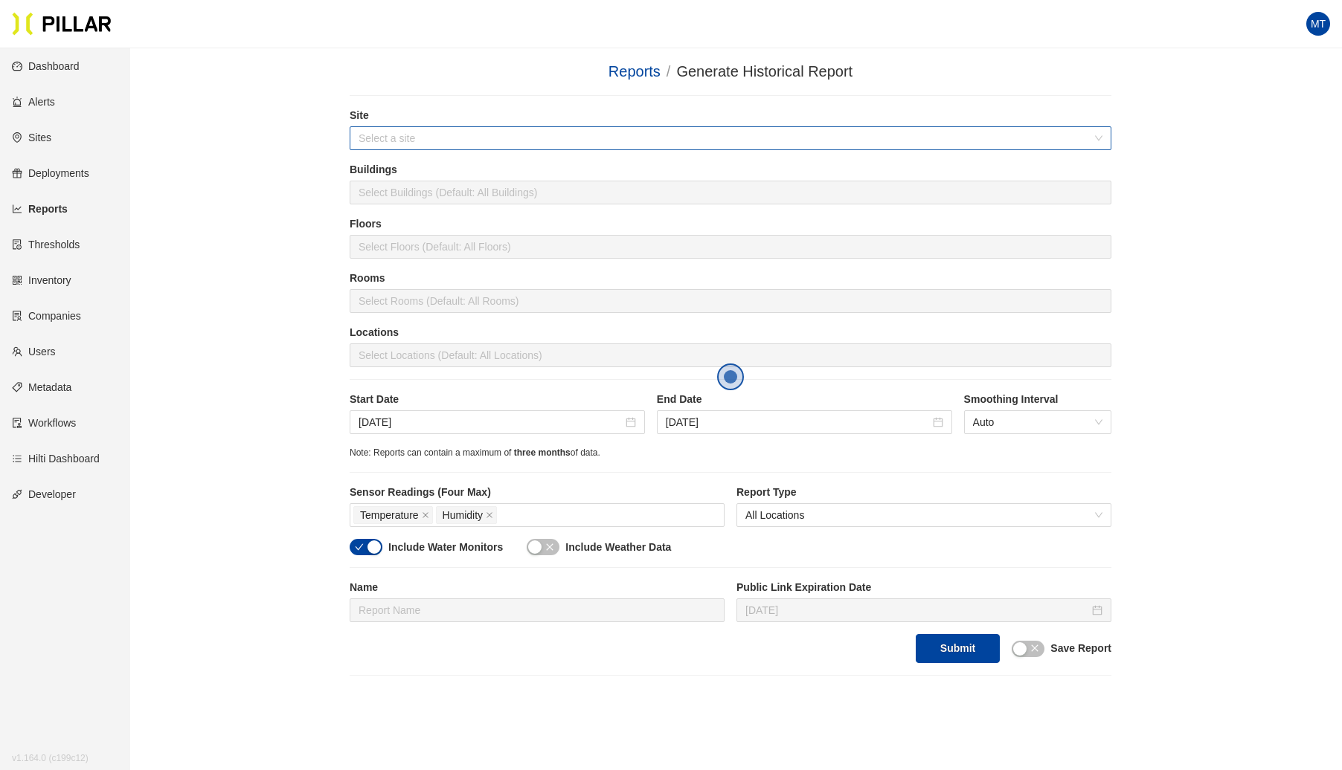
click at [529, 138] on input "search" at bounding box center [724, 138] width 733 height 22
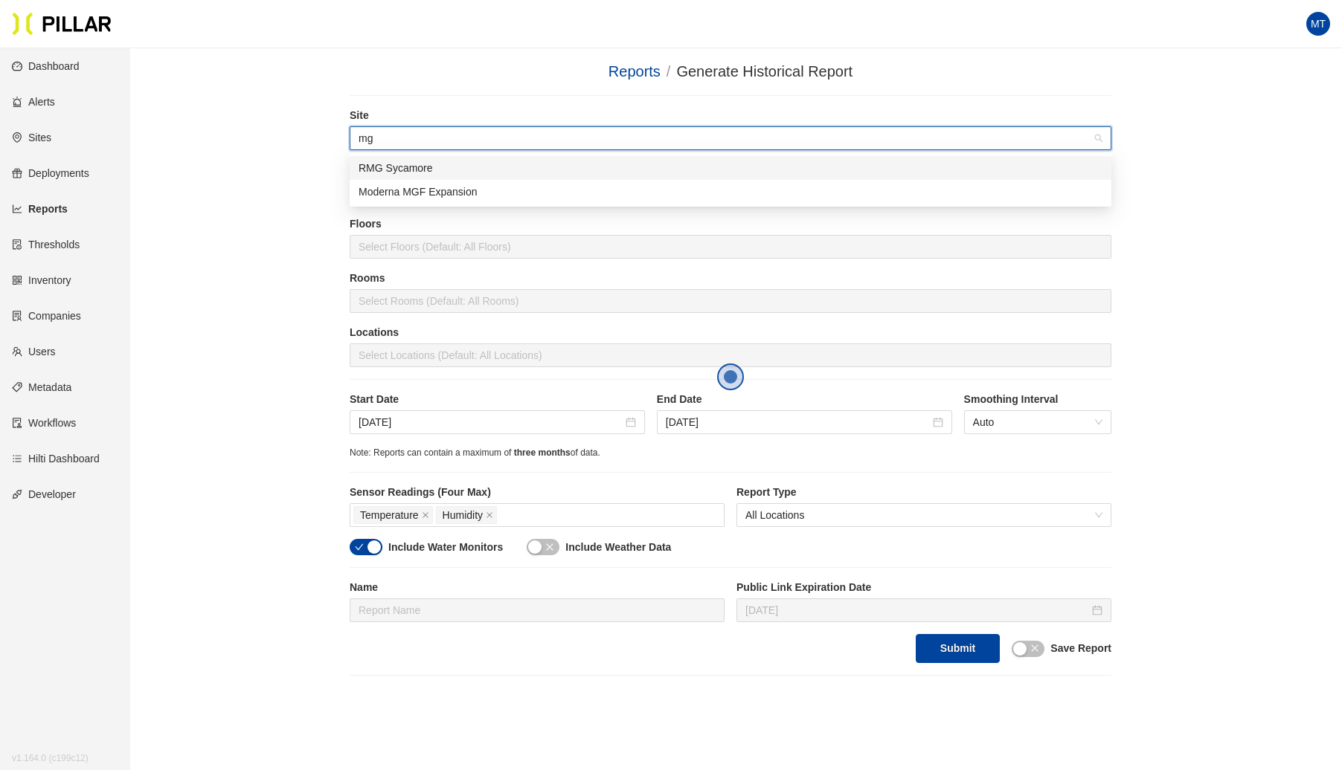
type input "m"
type input "M"
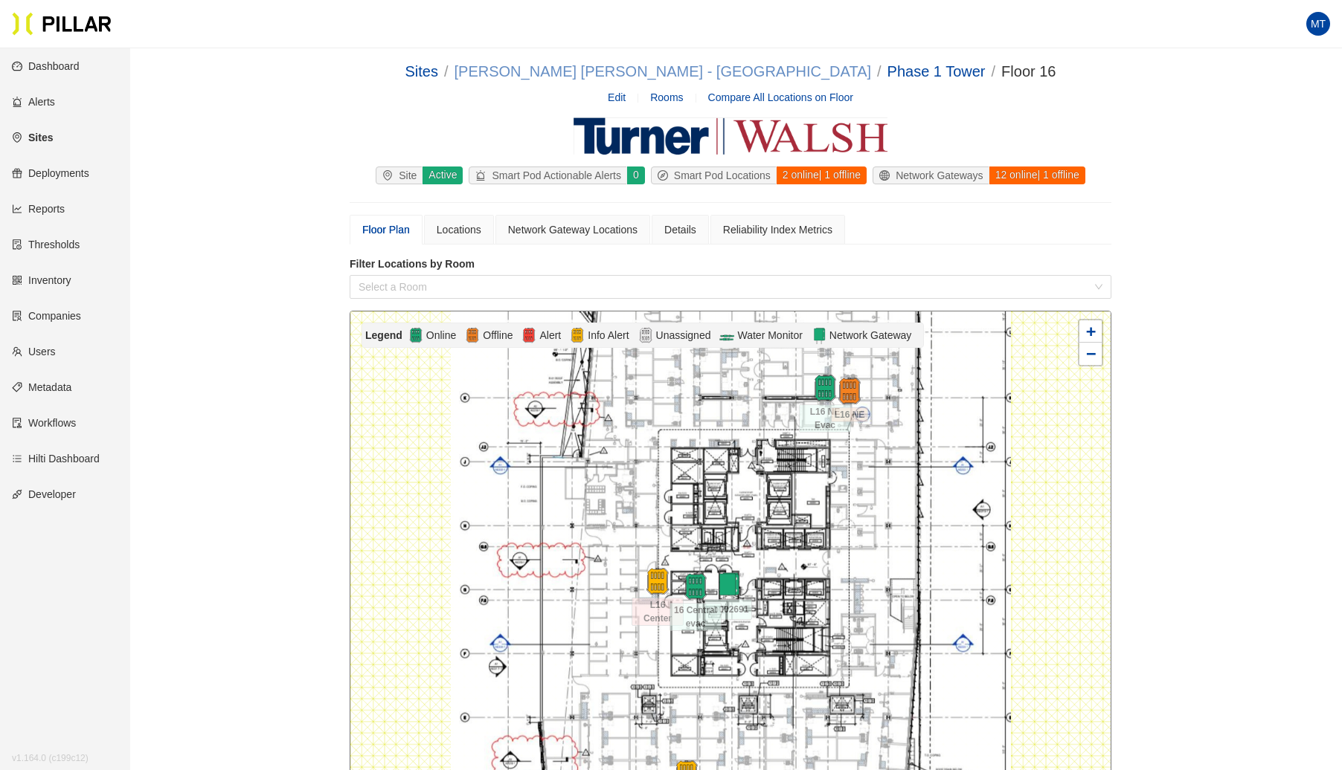
click at [633, 74] on link "[PERSON_NAME] [PERSON_NAME] - [GEOGRAPHIC_DATA]" at bounding box center [662, 71] width 416 height 16
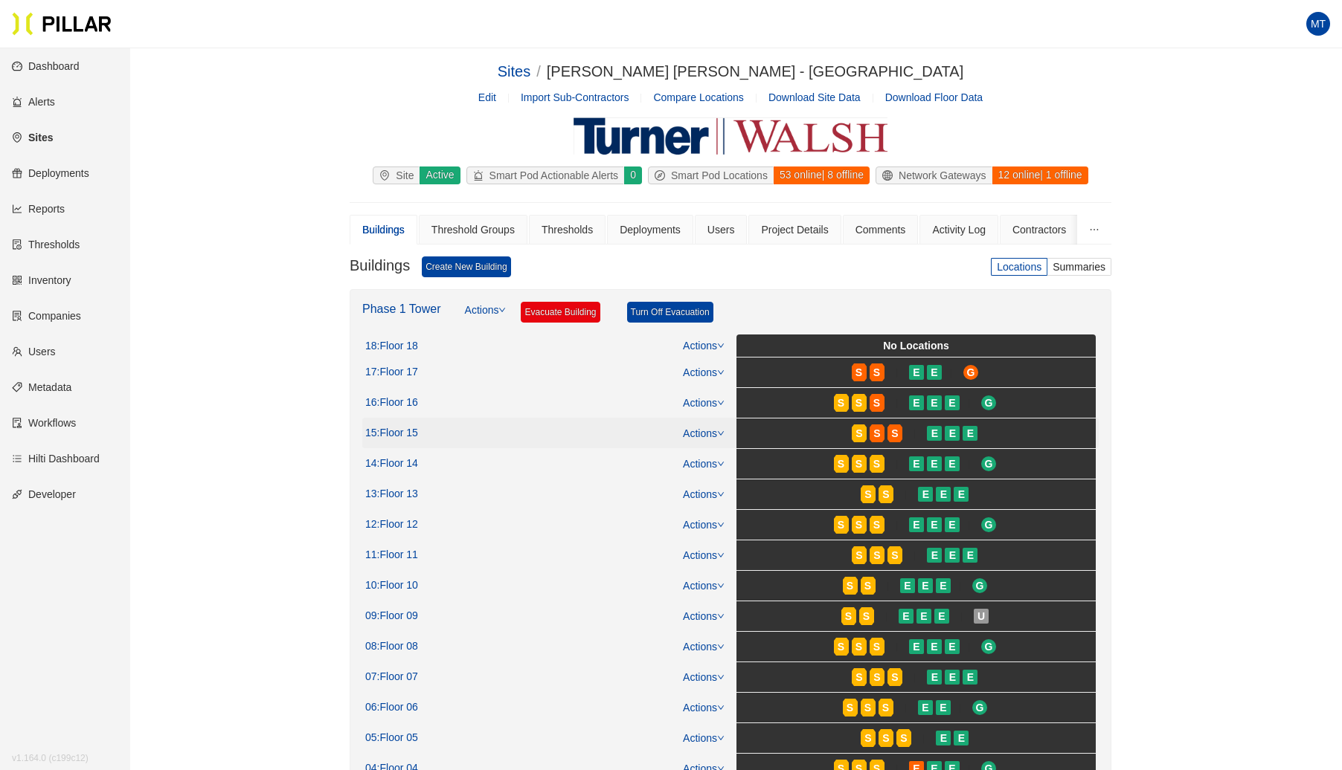
click at [718, 428] on link "Actions" at bounding box center [704, 434] width 42 height 12
click at [715, 448] on link "View/Edit Floor Plan" at bounding box center [736, 453] width 94 height 16
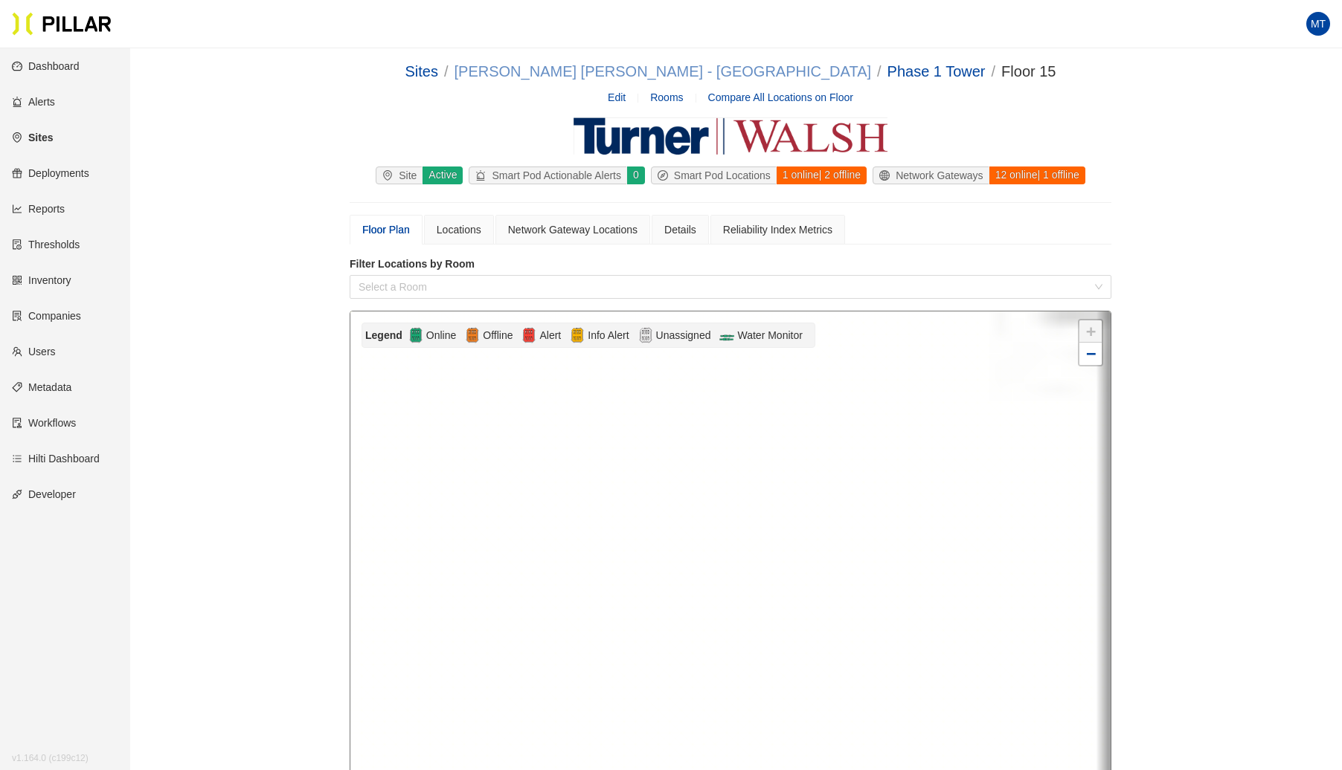
click at [671, 71] on link "[PERSON_NAME] [PERSON_NAME] - [GEOGRAPHIC_DATA]" at bounding box center [662, 71] width 416 height 16
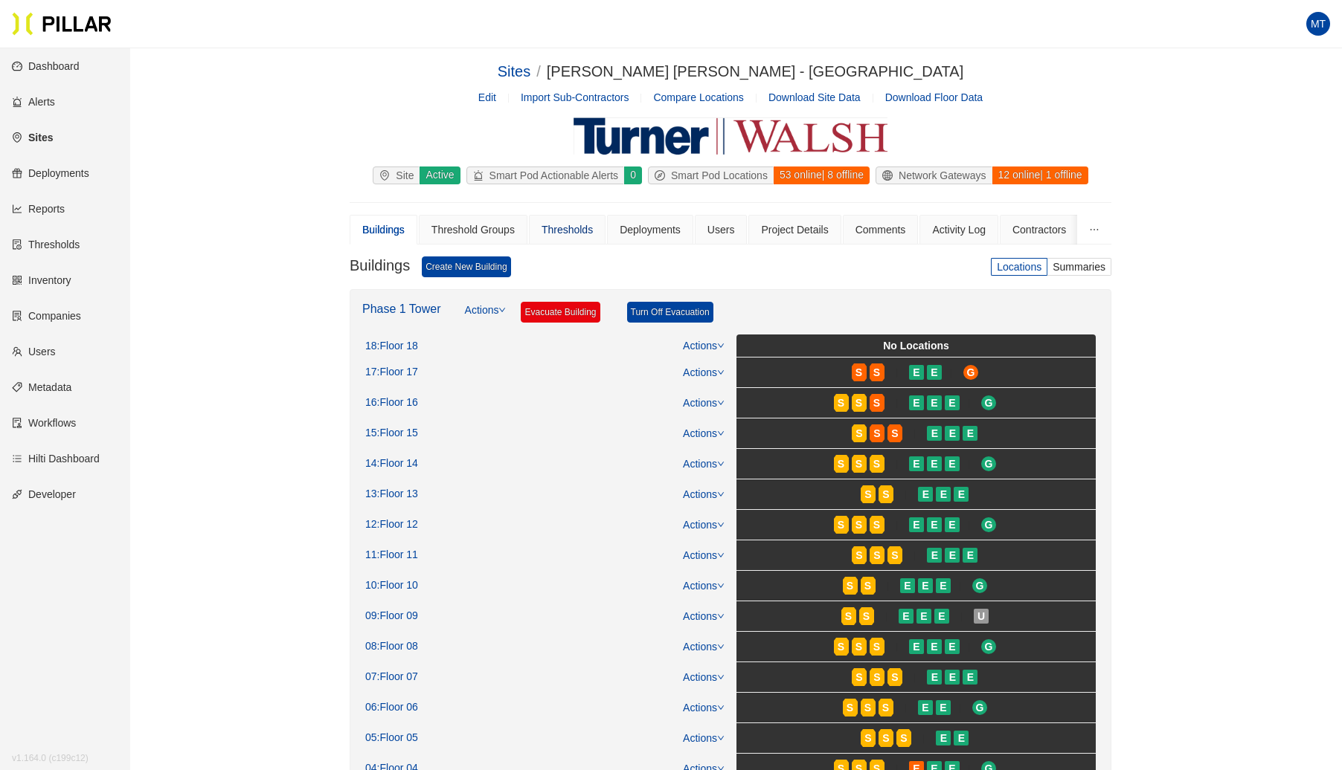
click at [574, 227] on div "Thresholds" at bounding box center [566, 230] width 51 height 16
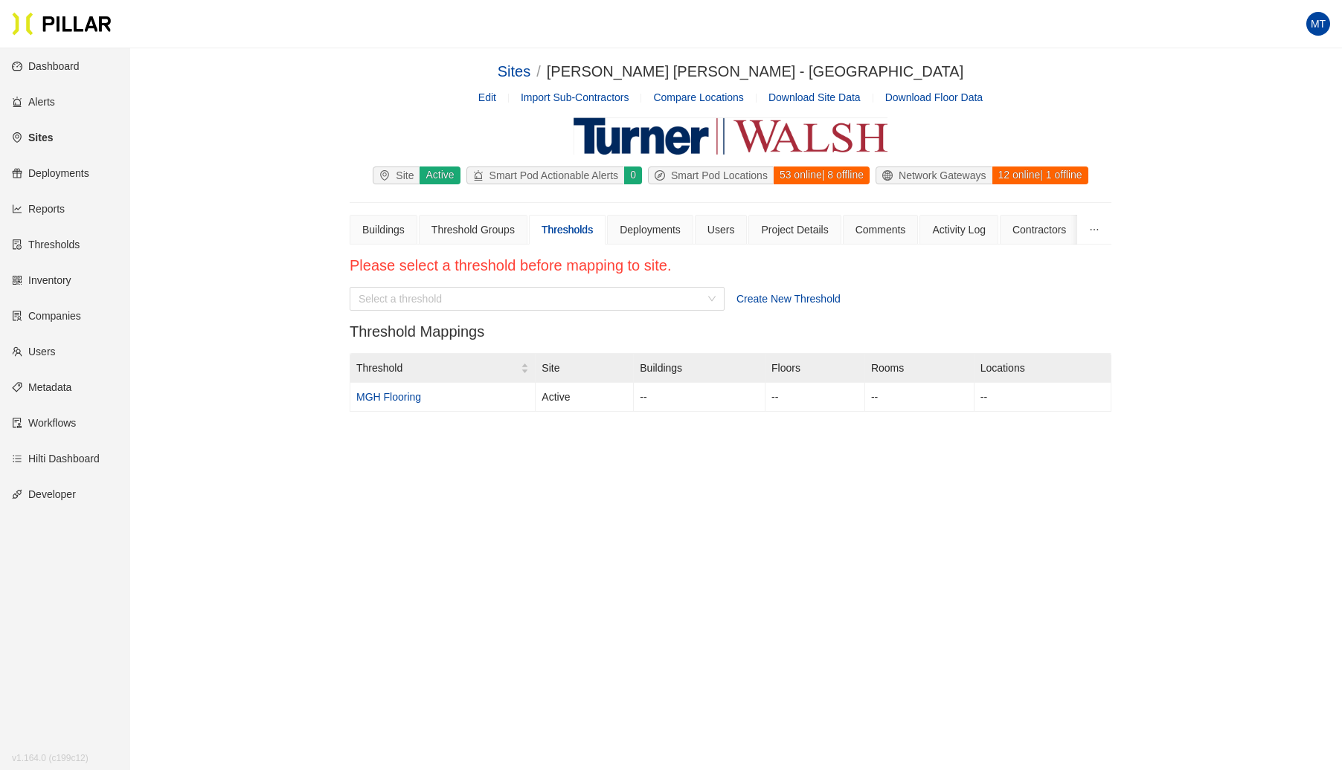
click at [773, 298] on span "Create New Threshold" at bounding box center [788, 299] width 104 height 12
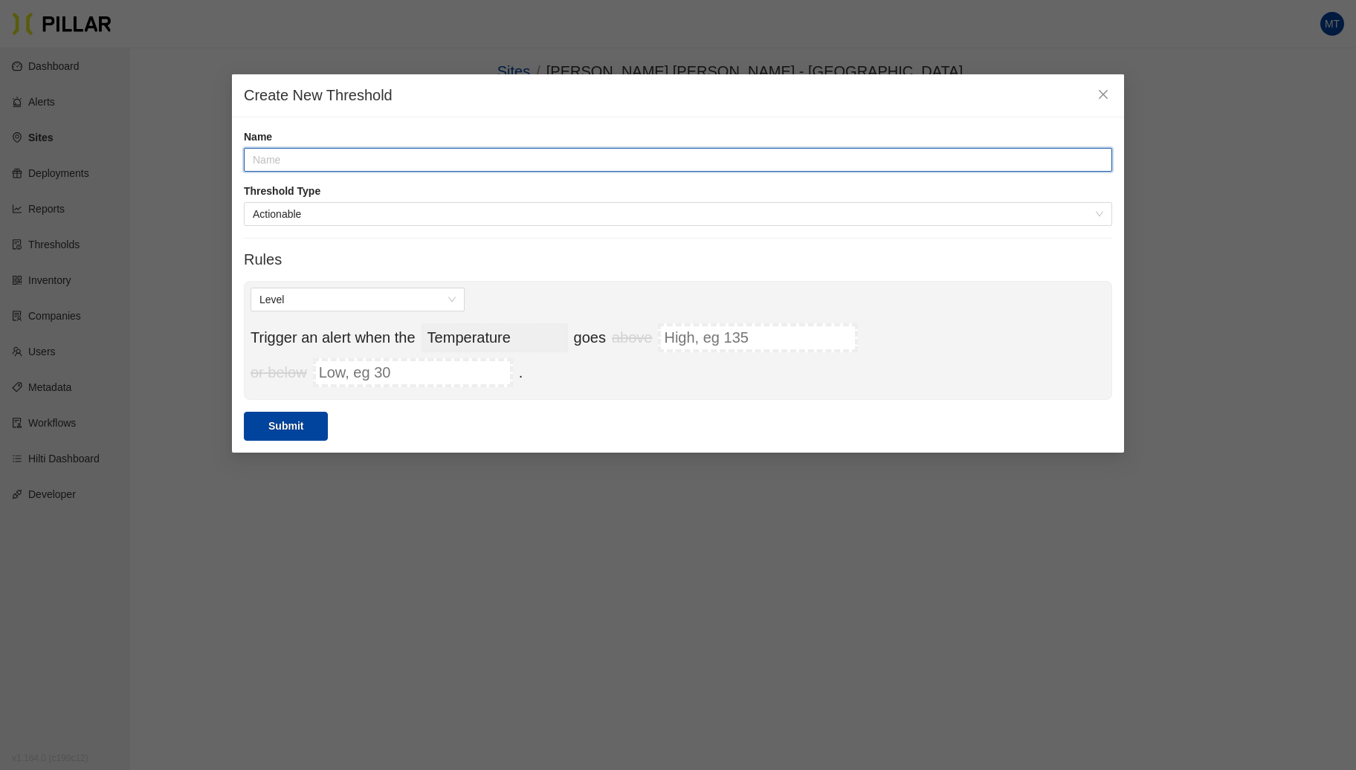
click at [367, 159] on input "text" at bounding box center [678, 160] width 869 height 24
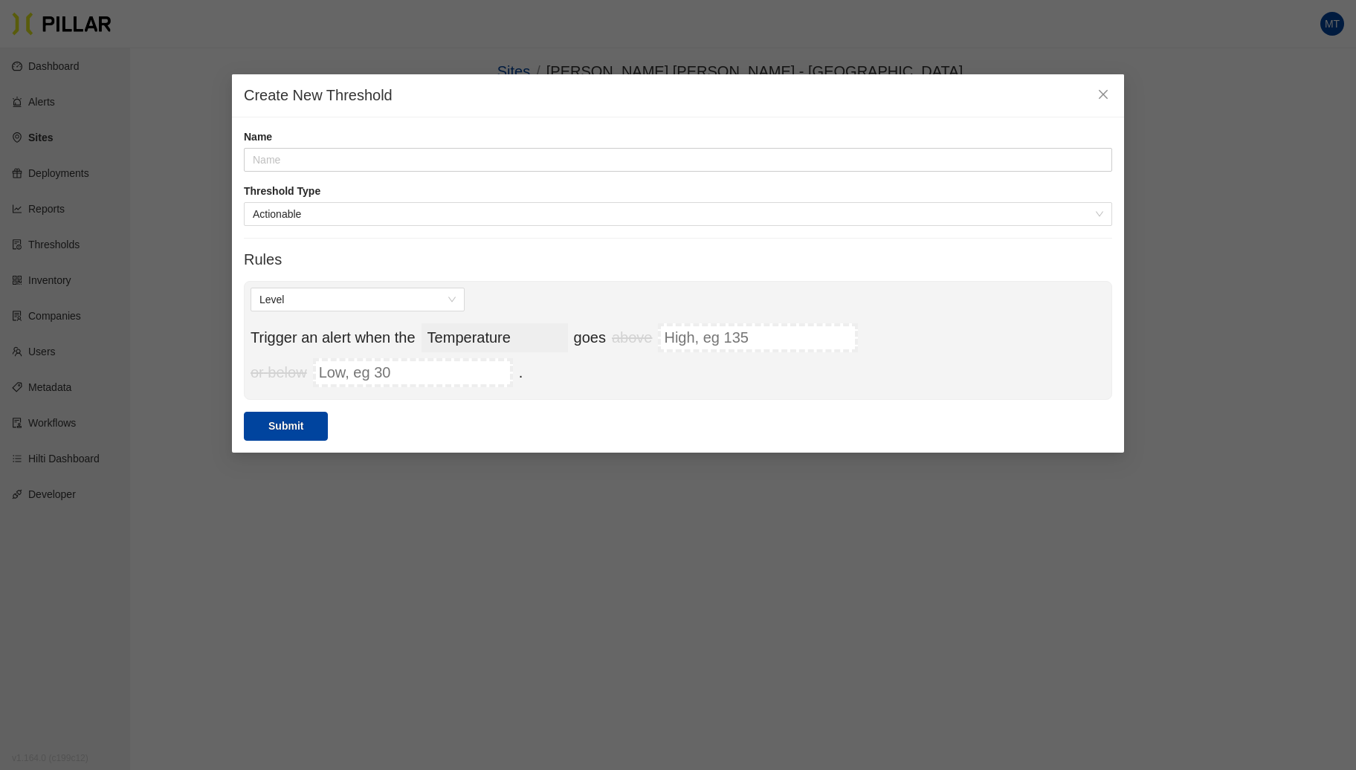
click at [532, 329] on select "Temperature Pressure Humidity Dust Sound VOC Pressure Differential [MEDICAL_DAT…" at bounding box center [495, 337] width 146 height 29
click at [1106, 88] on span "Close" at bounding box center [1104, 95] width 42 height 42
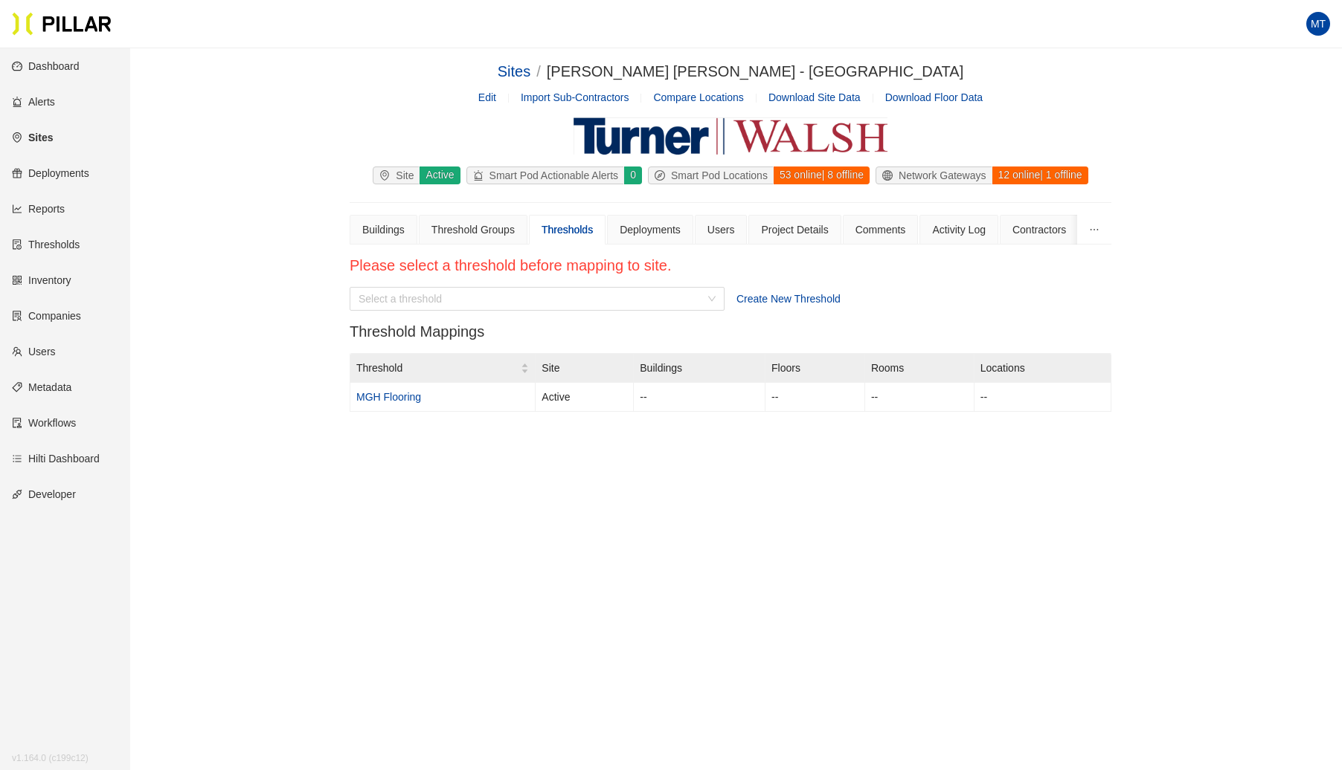
click at [39, 207] on link "Reports" at bounding box center [38, 209] width 53 height 12
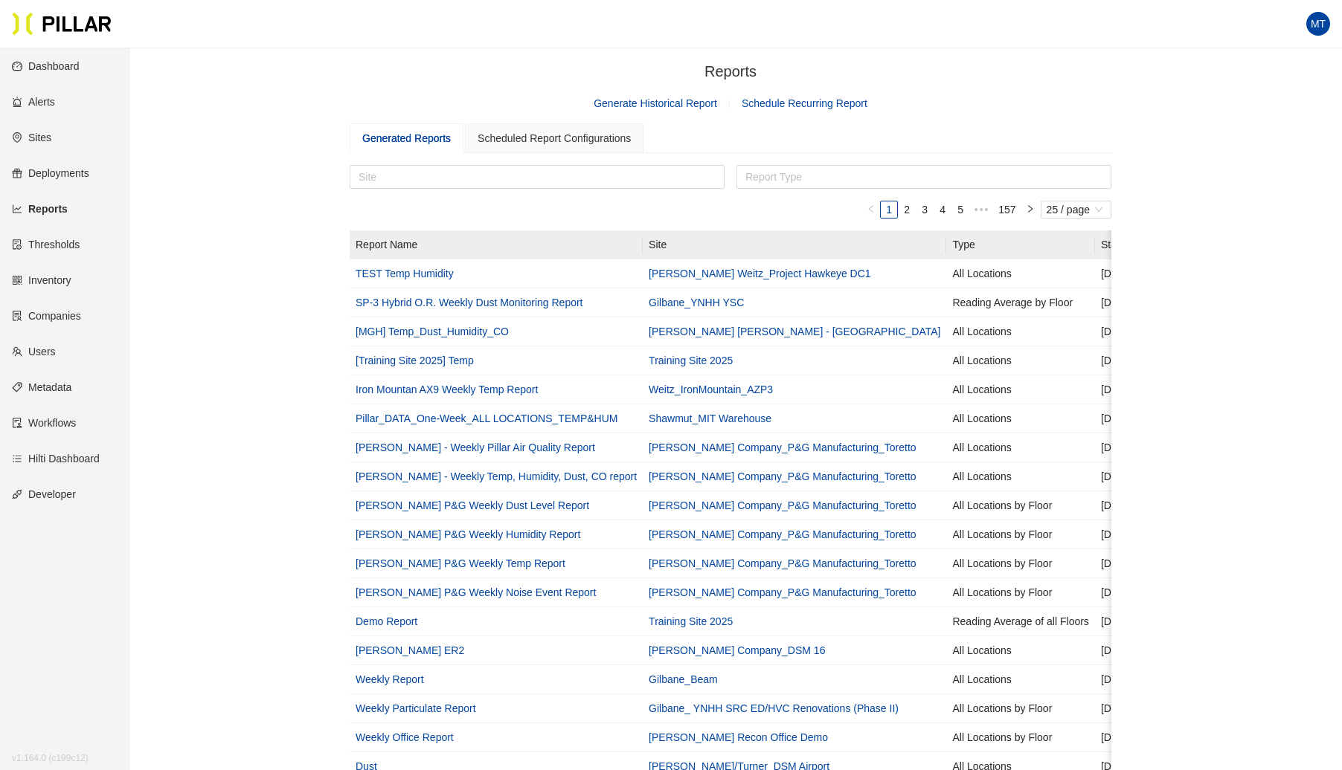
click at [648, 100] on link "Generate Historical Report" at bounding box center [654, 103] width 123 height 12
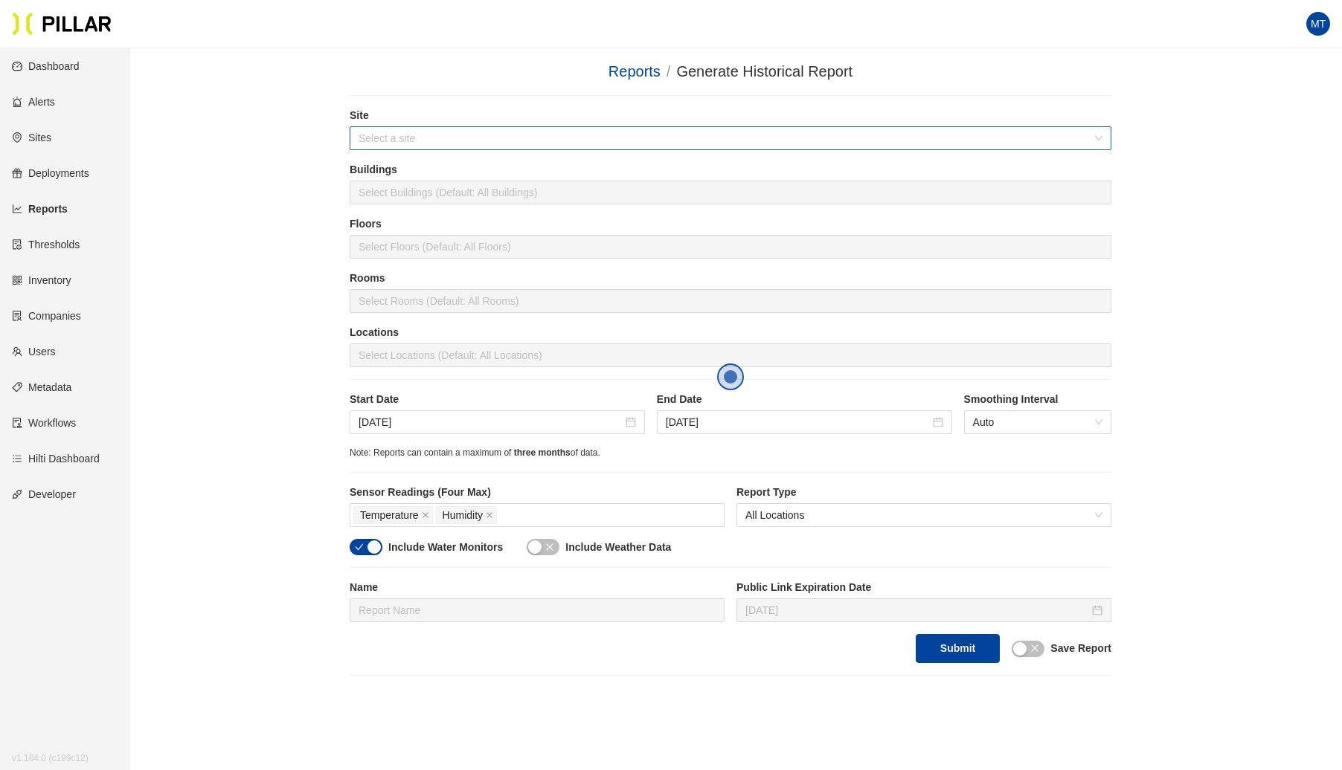
click at [437, 130] on input "search" at bounding box center [724, 138] width 733 height 22
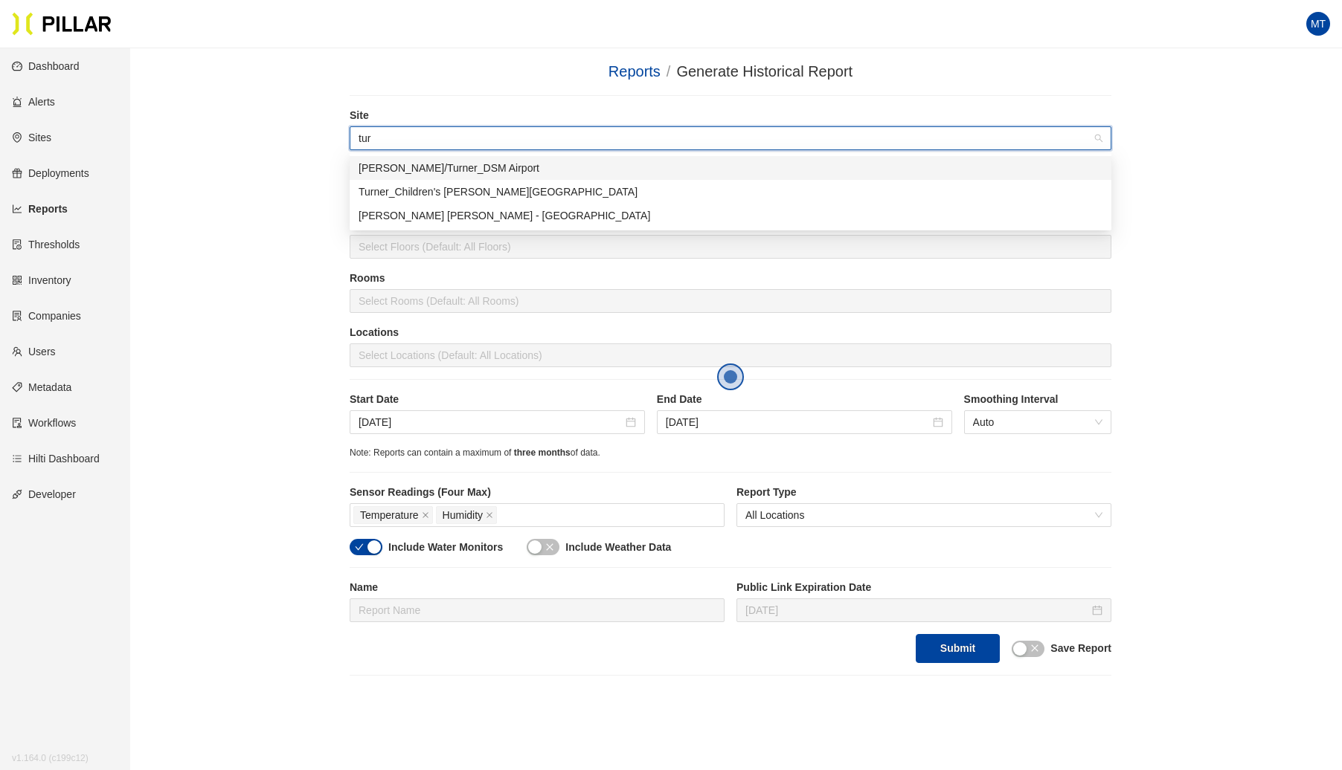
type input "turn"
click at [425, 212] on div "[PERSON_NAME] [PERSON_NAME] - [GEOGRAPHIC_DATA]" at bounding box center [730, 215] width 744 height 16
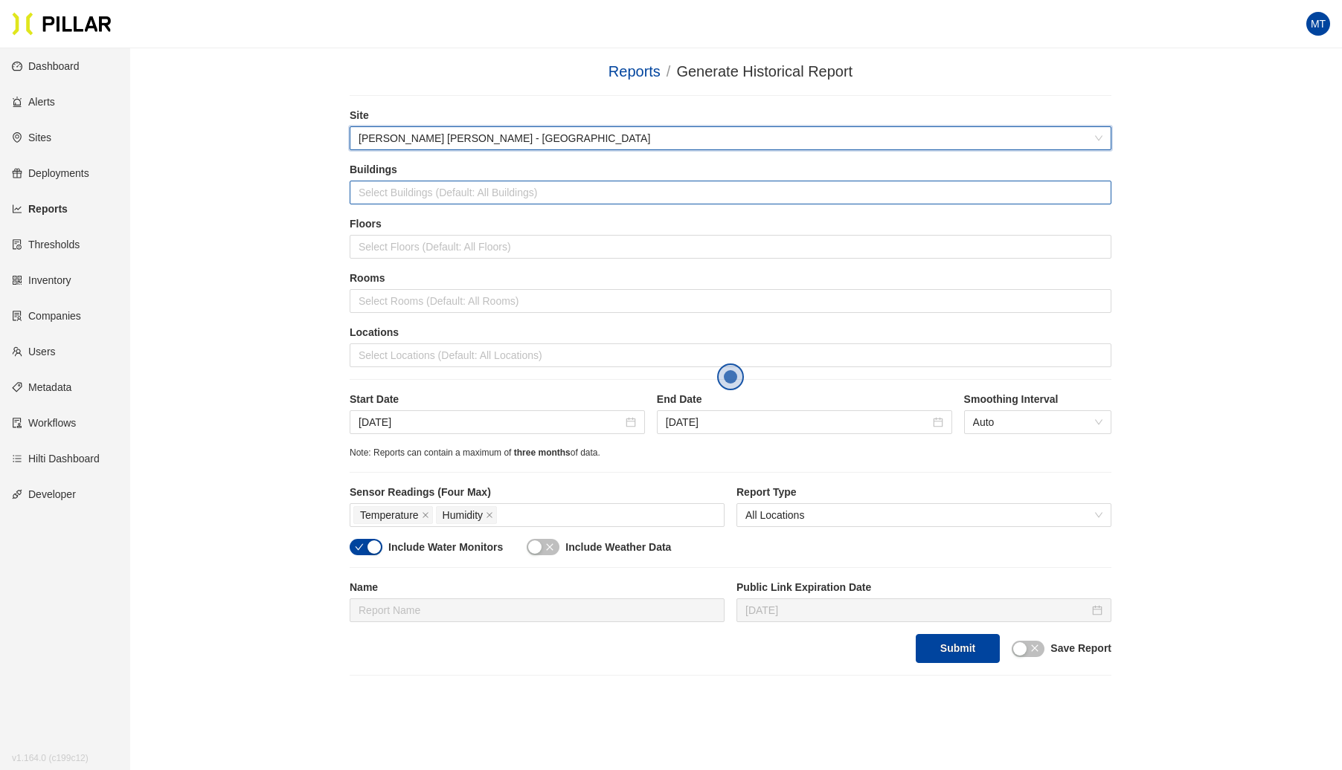
click at [410, 201] on div at bounding box center [730, 192] width 754 height 21
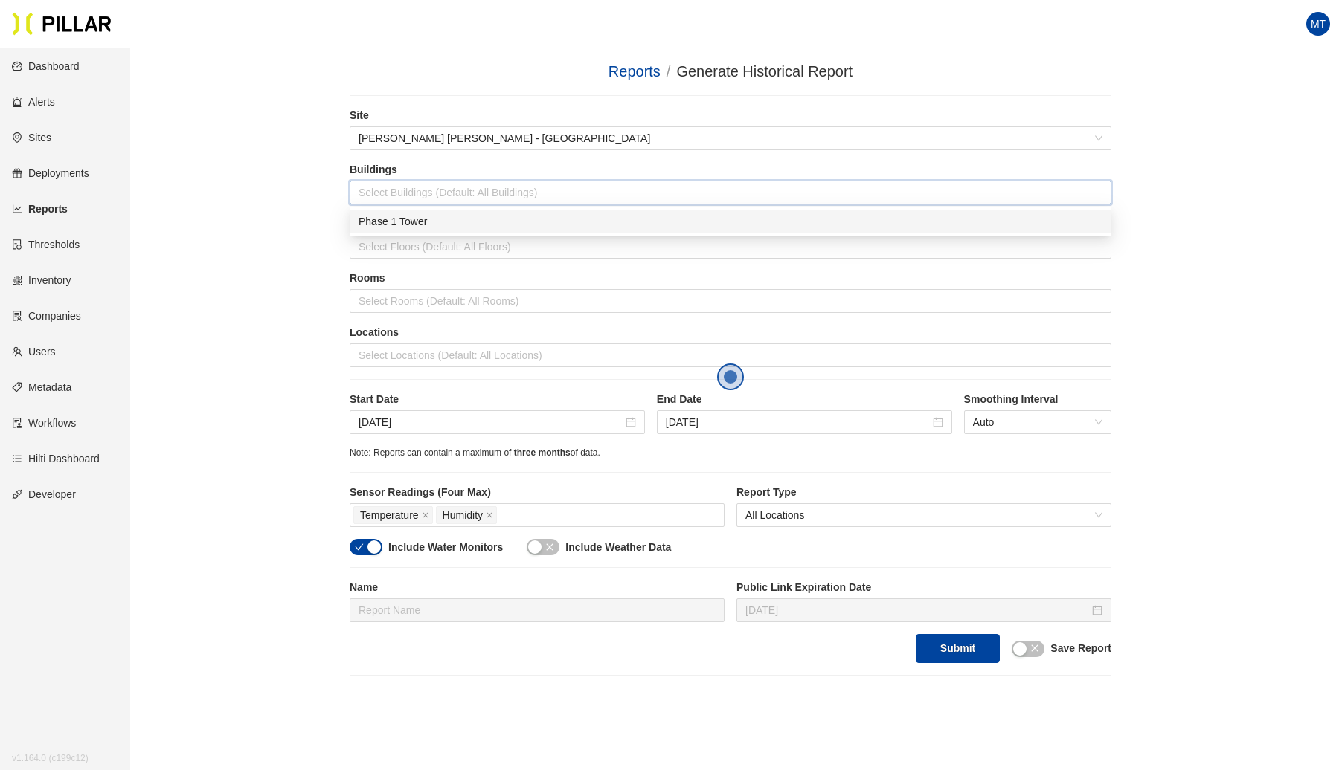
click at [399, 219] on div "Phase 1 Tower" at bounding box center [730, 221] width 744 height 16
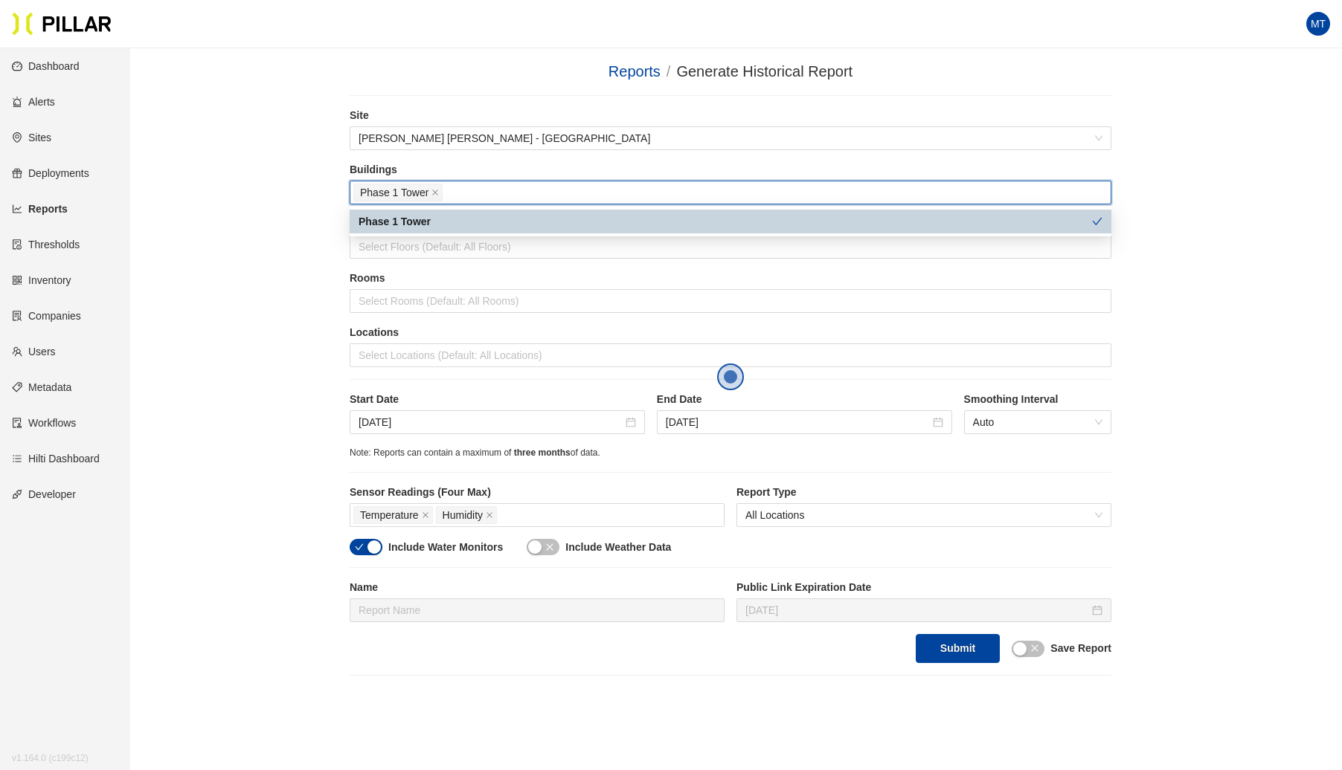
click at [265, 220] on div "Reports / Generate Historical Report / Site [PERSON_NAME] [PERSON_NAME] - Mass …" at bounding box center [730, 368] width 1127 height 616
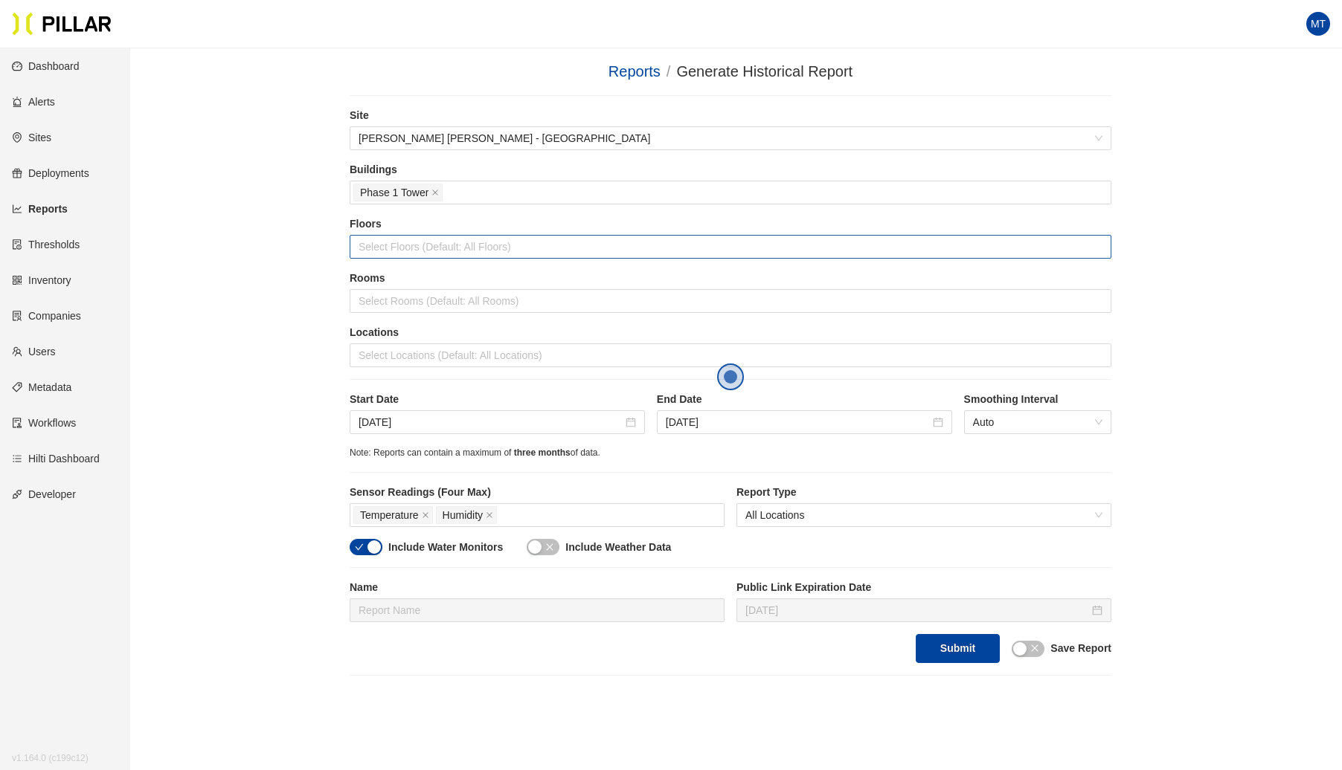
click at [402, 245] on div at bounding box center [730, 246] width 754 height 21
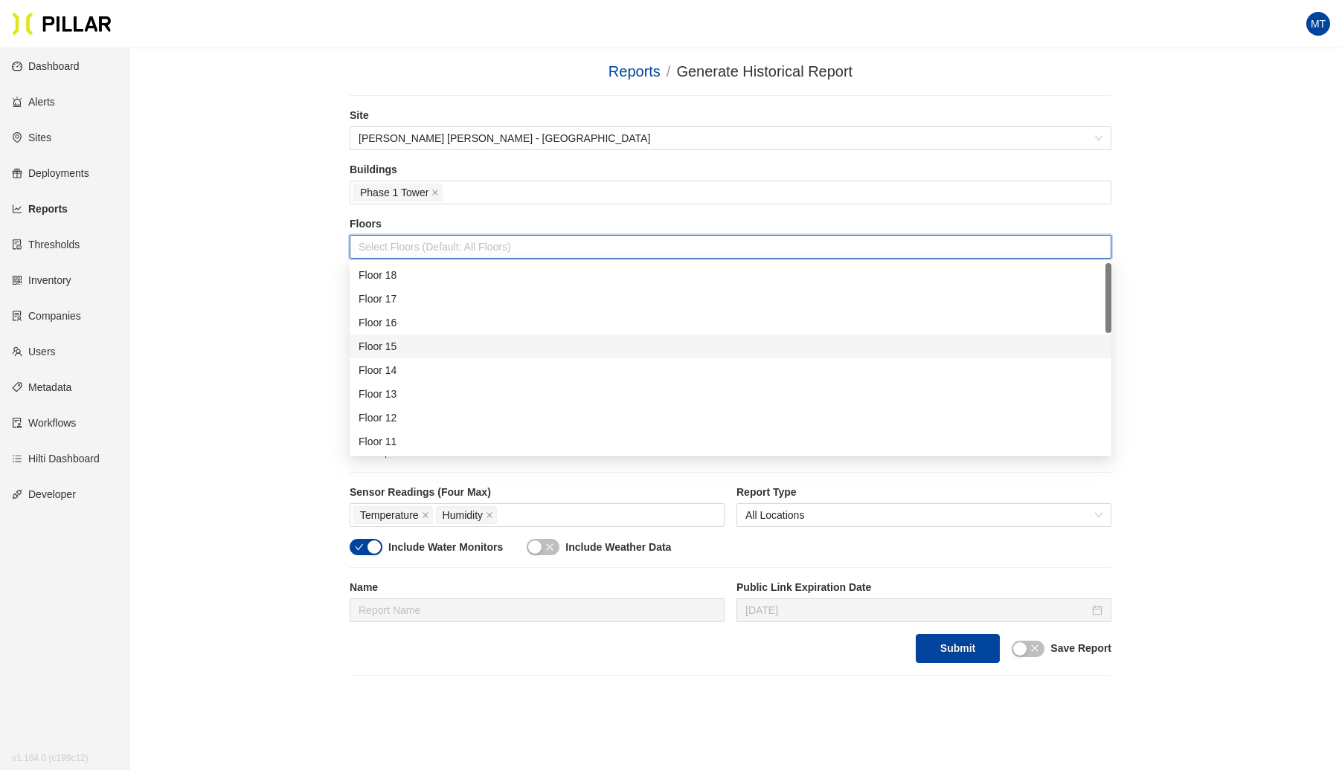
click at [399, 347] on div "Floor 15" at bounding box center [730, 346] width 744 height 16
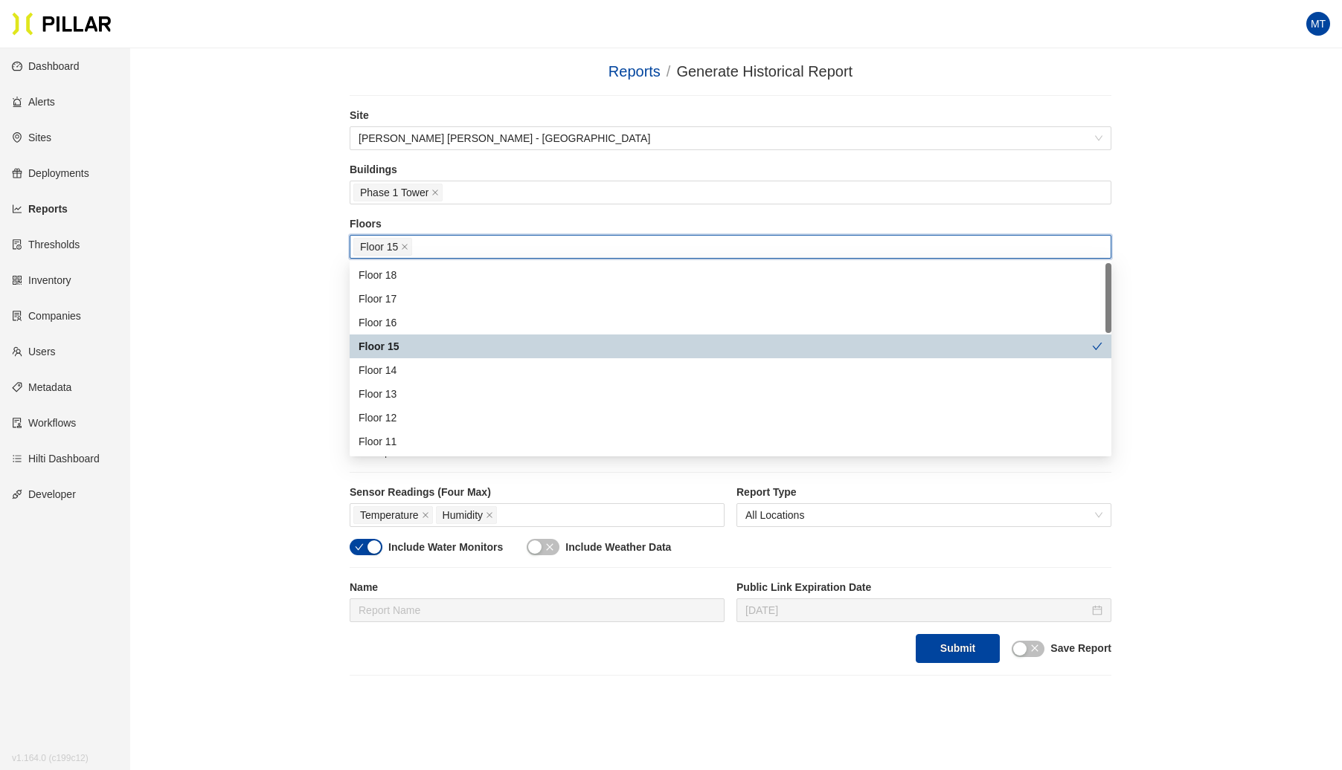
click at [411, 347] on div "Floor 15" at bounding box center [724, 346] width 733 height 16
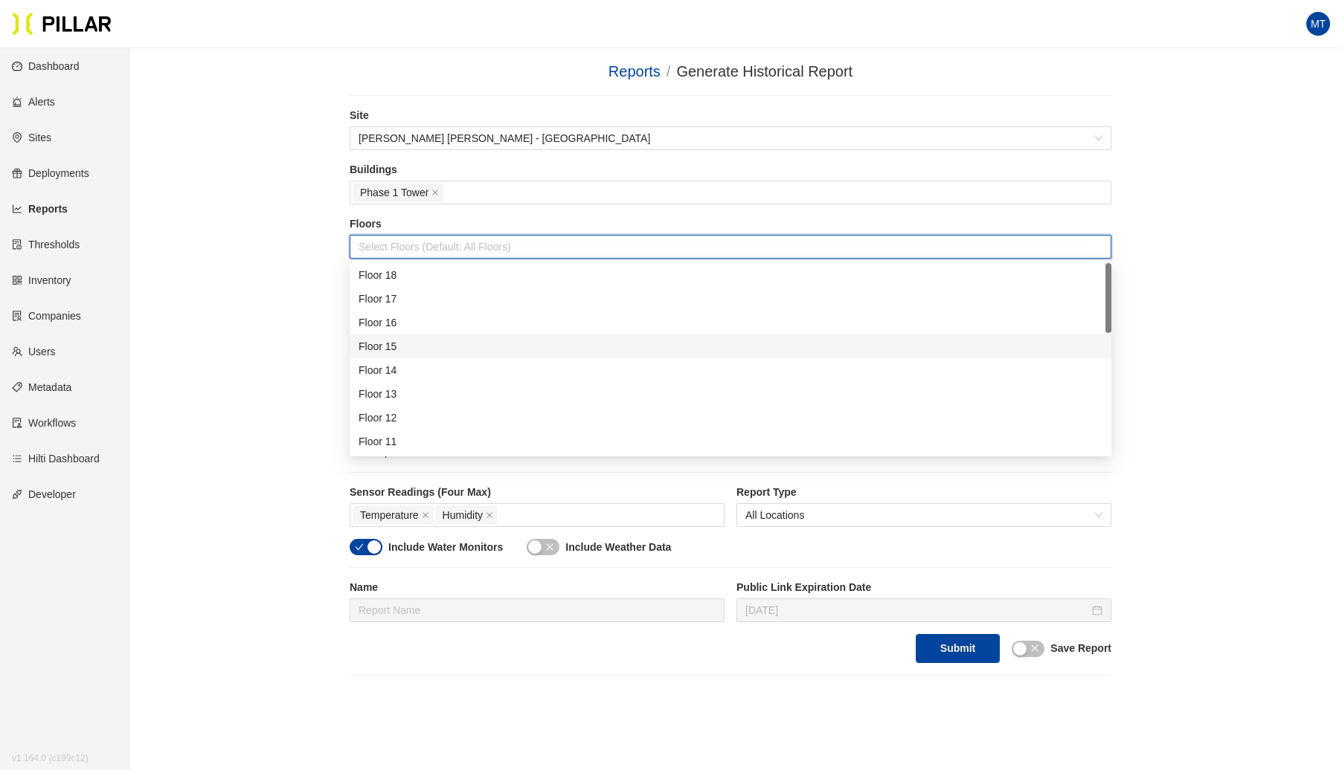
click at [380, 350] on div "Floor 15" at bounding box center [730, 346] width 744 height 16
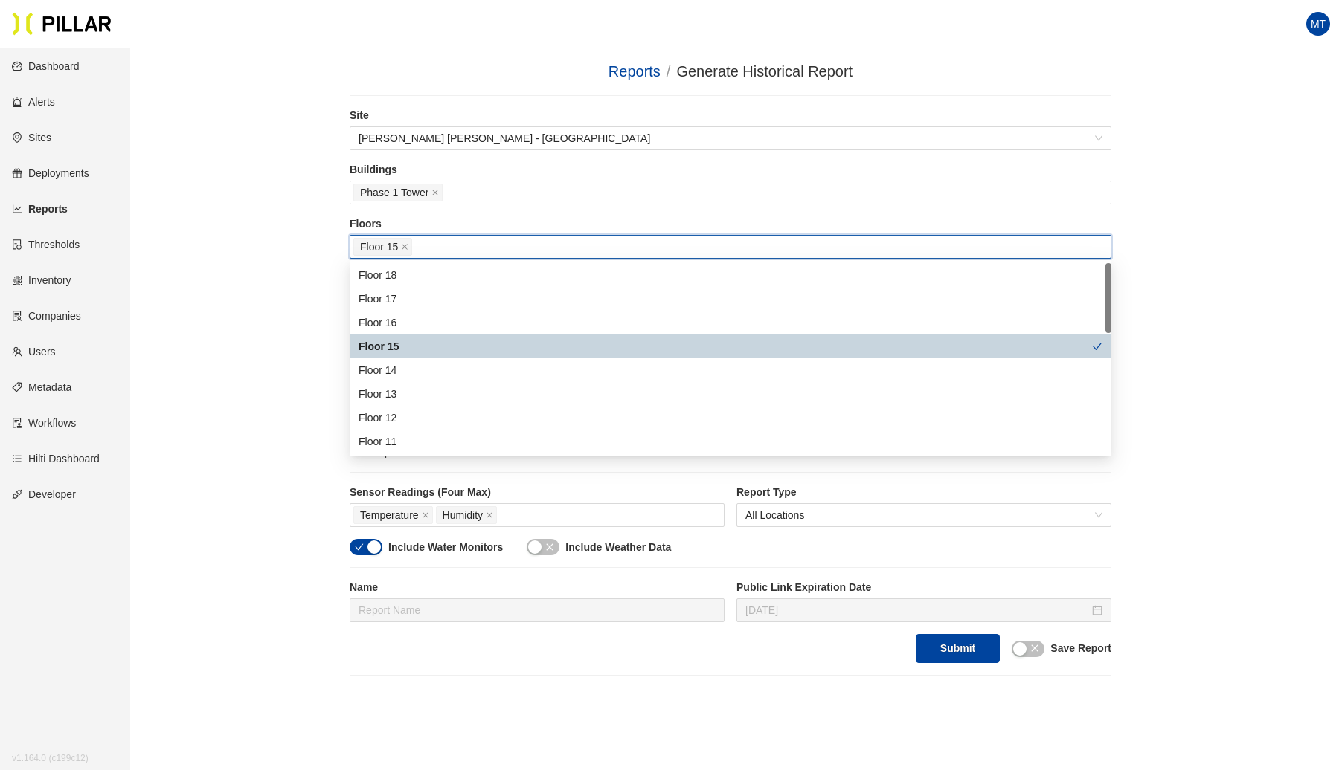
click at [288, 306] on div "Reports / Generate Historical Report / Site [PERSON_NAME] [PERSON_NAME] - [GEOG…" at bounding box center [730, 368] width 1127 height 616
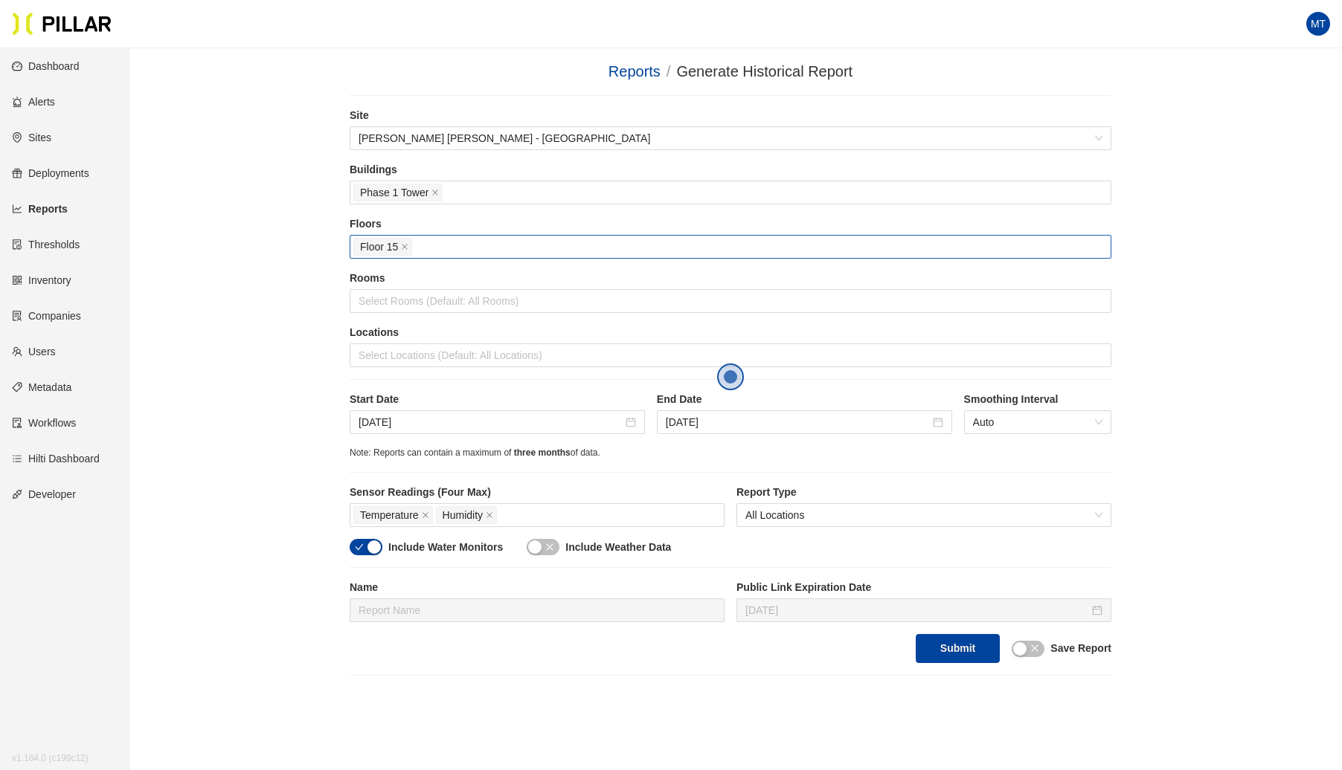
click at [458, 242] on div "Floor 15" at bounding box center [730, 246] width 754 height 21
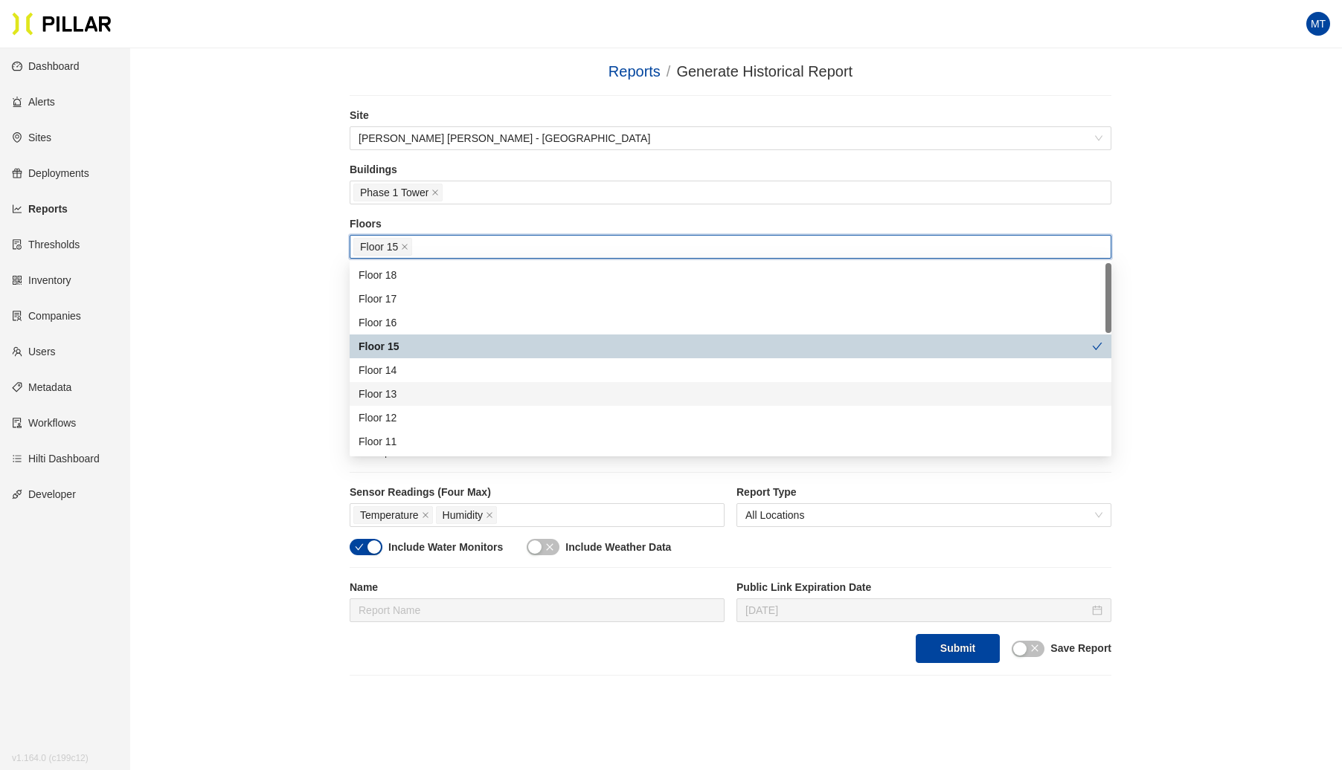
click at [410, 388] on div "Floor 13" at bounding box center [730, 394] width 744 height 16
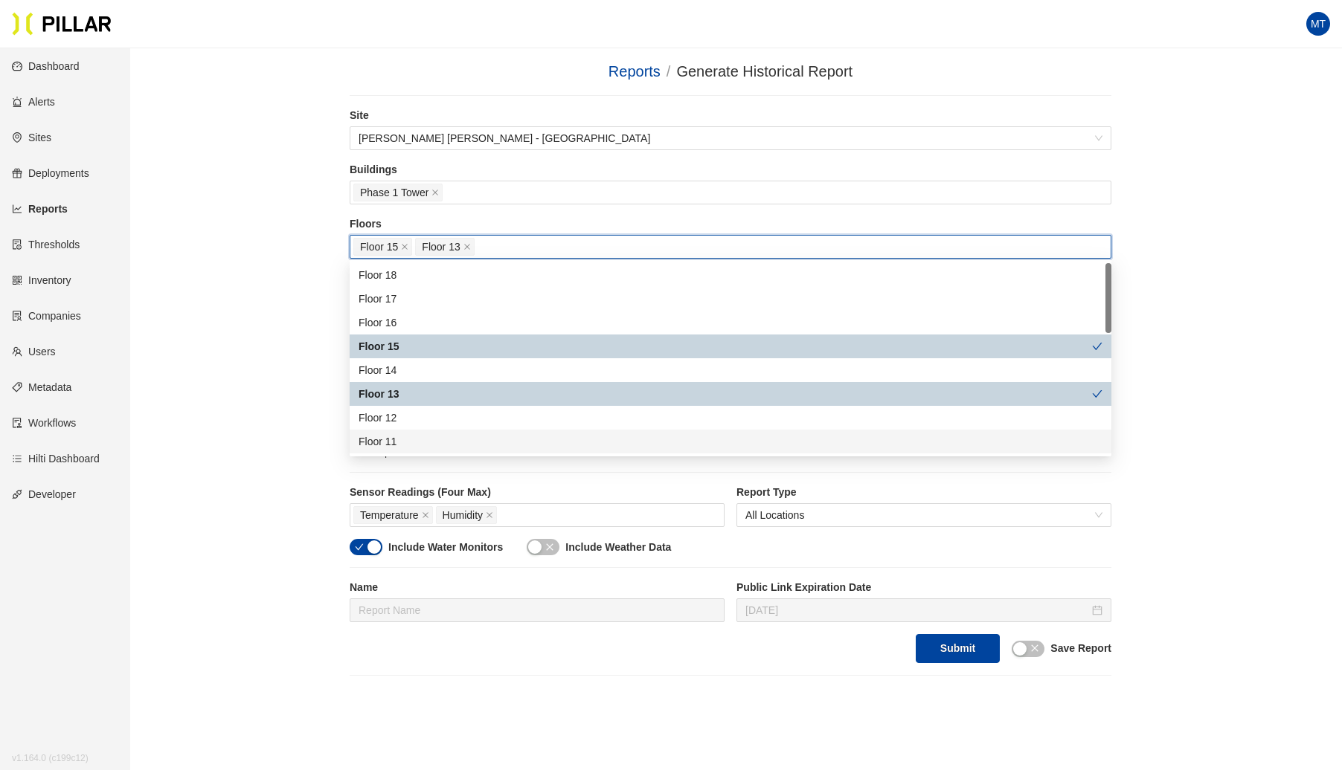
click at [415, 435] on div "Floor 11" at bounding box center [730, 442] width 744 height 16
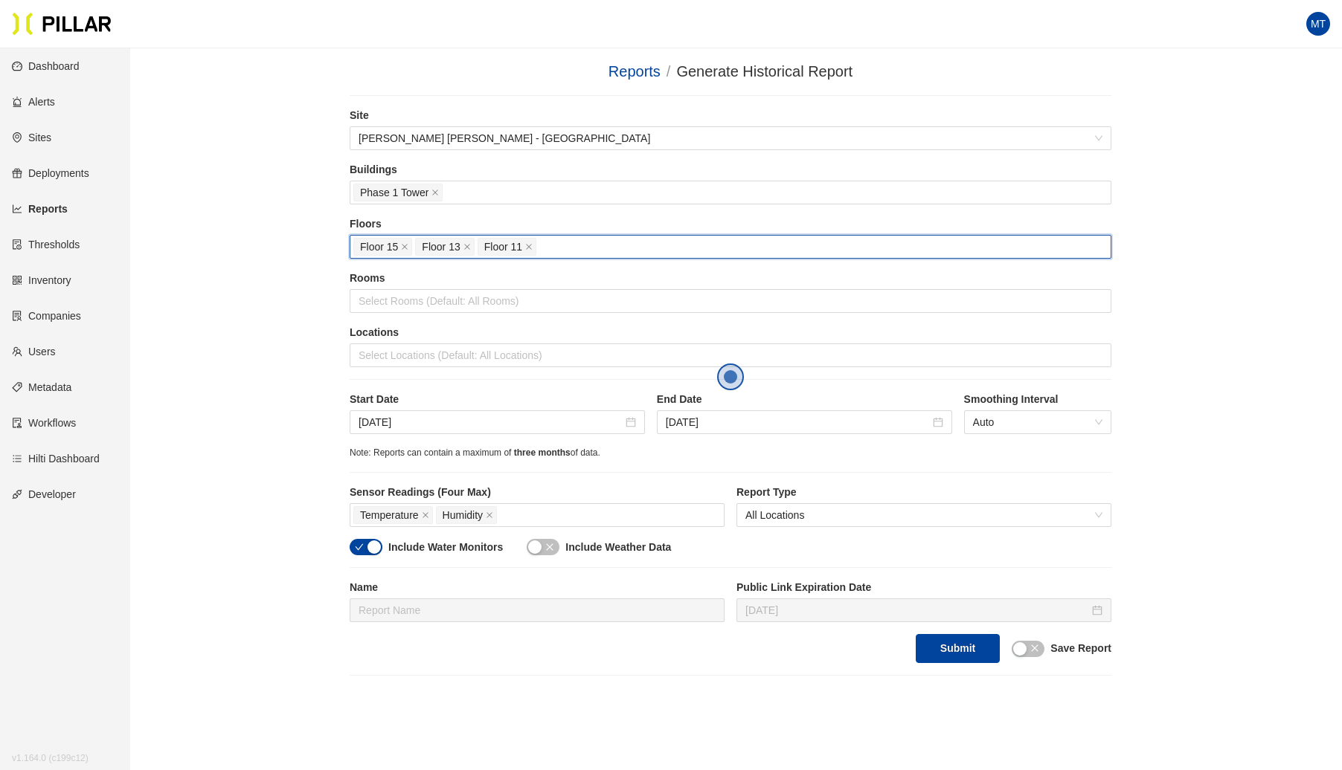
click at [252, 434] on div "Reports / Generate Historical Report / Site [PERSON_NAME] [PERSON_NAME] - [GEOG…" at bounding box center [730, 368] width 1127 height 616
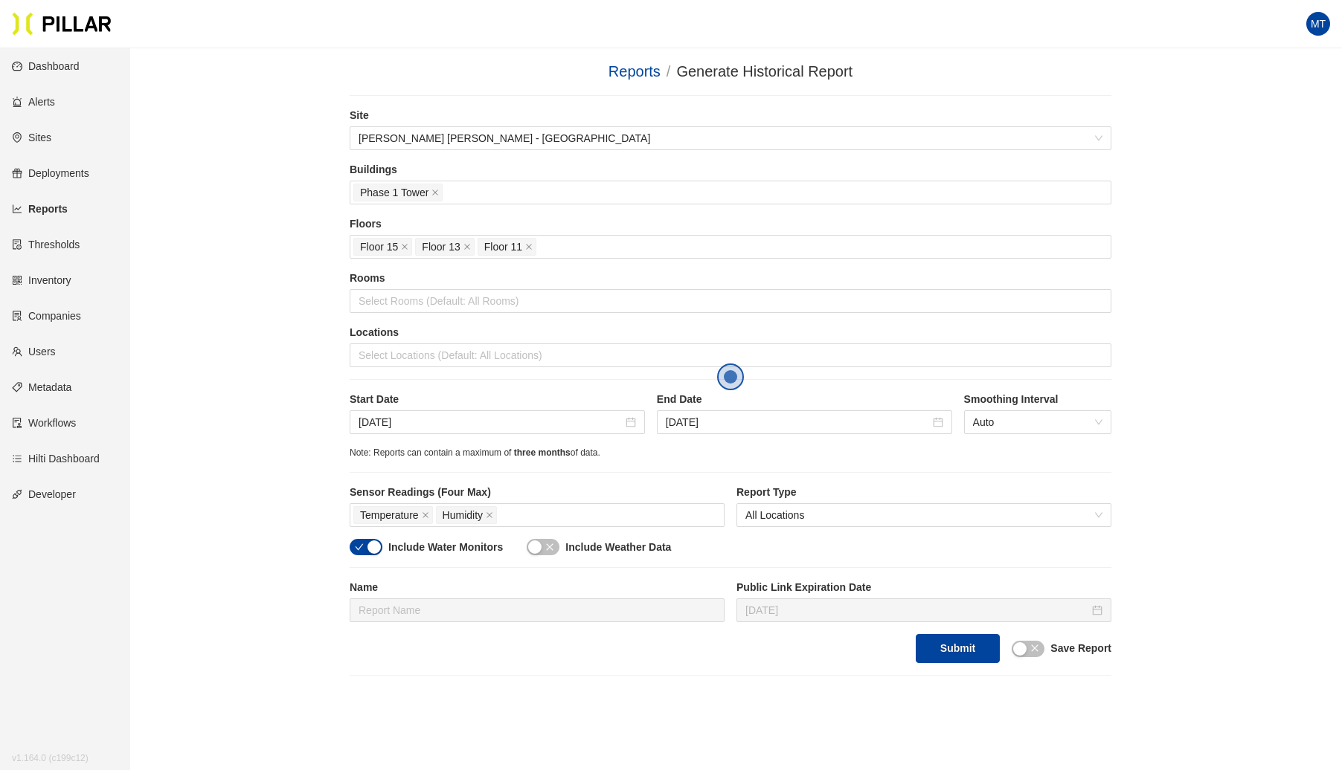
click at [541, 544] on div "button" at bounding box center [534, 547] width 13 height 13
click at [471, 300] on div at bounding box center [730, 301] width 754 height 21
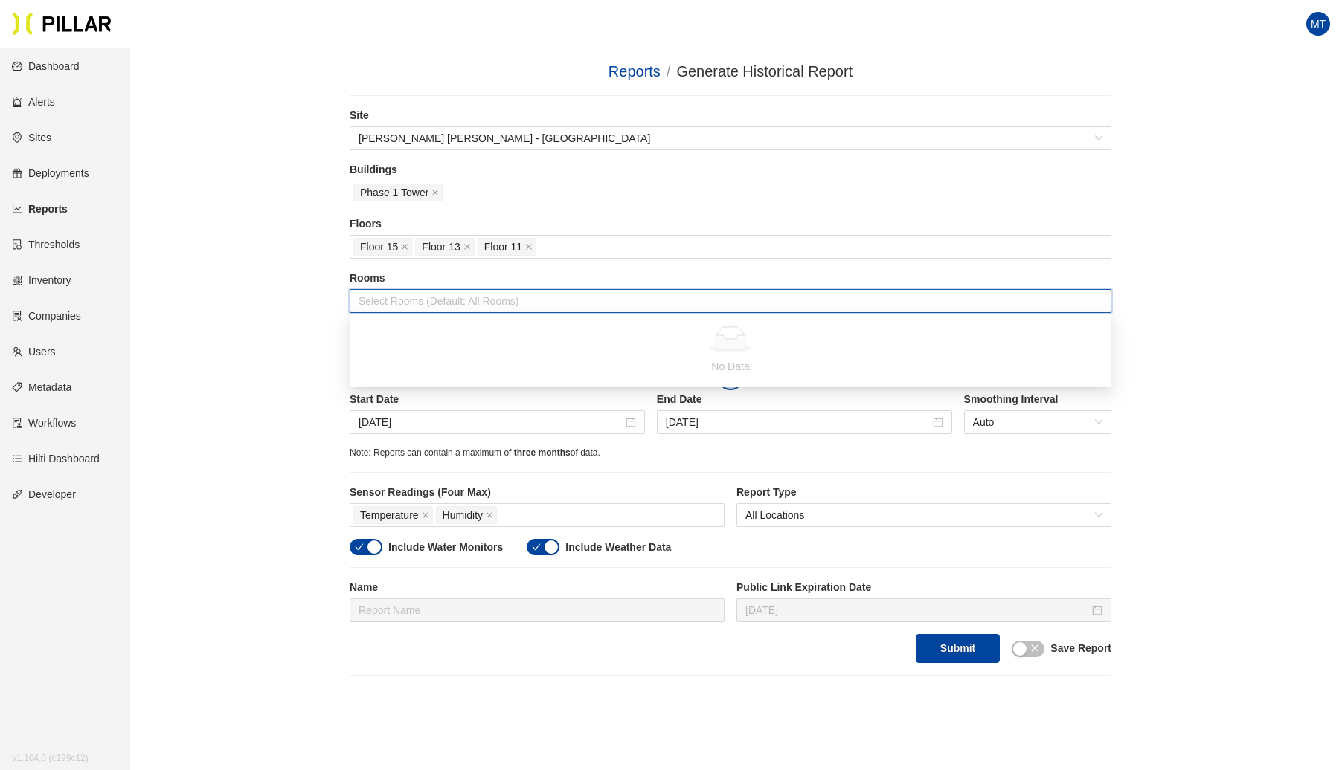
click at [280, 295] on div "Reports / Generate Historical Report / Site [PERSON_NAME] [PERSON_NAME] - [GEOG…" at bounding box center [730, 368] width 1127 height 616
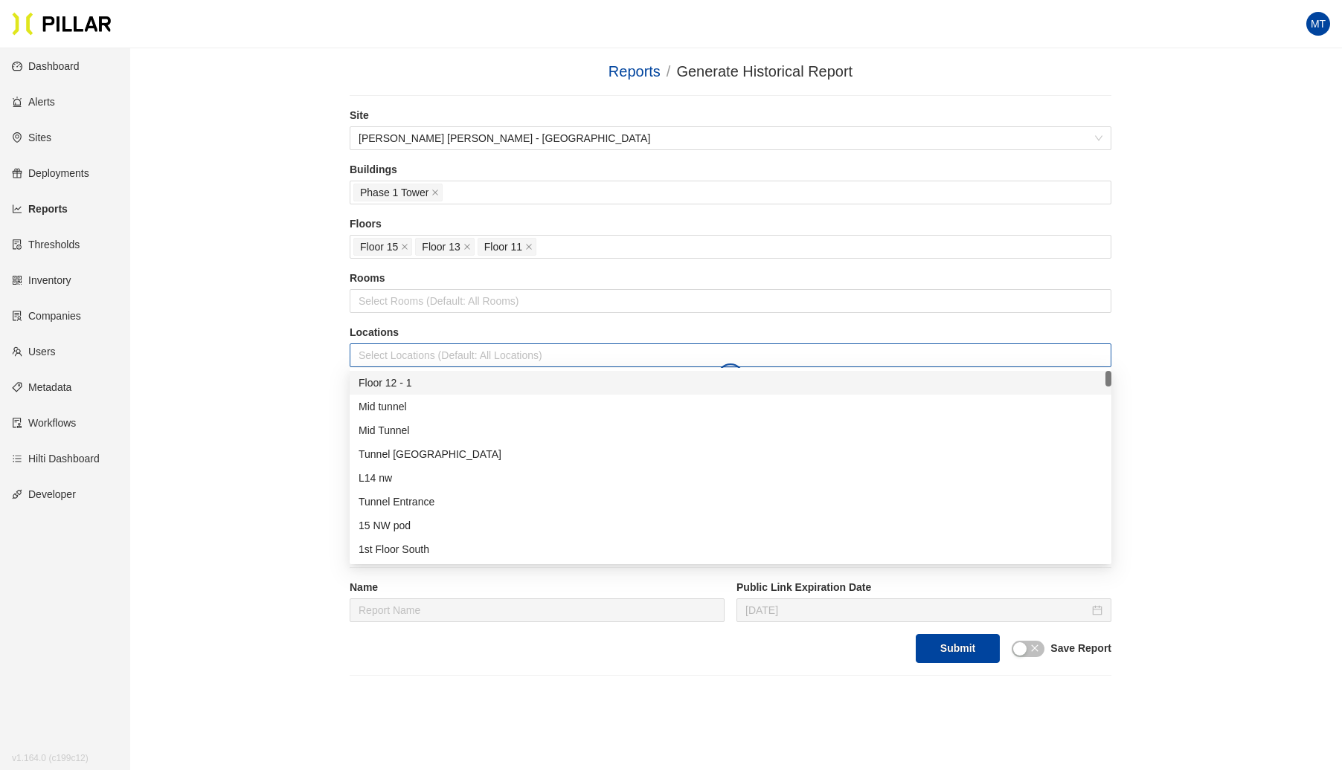
click at [500, 351] on div at bounding box center [730, 355] width 754 height 21
click at [270, 309] on div "Reports / Generate Historical Report / Site [PERSON_NAME] [PERSON_NAME] - [GEOG…" at bounding box center [730, 368] width 1127 height 616
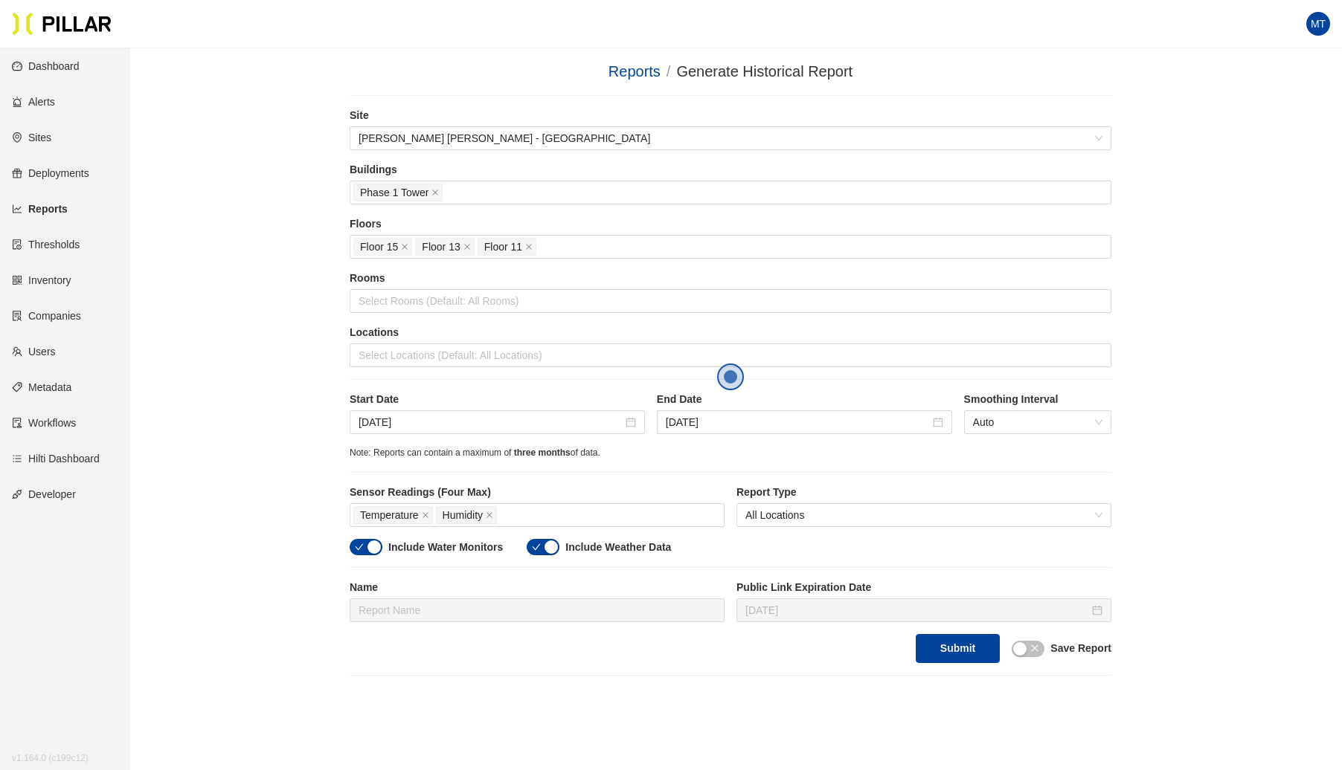
click at [1026, 649] on button "button" at bounding box center [1027, 649] width 33 height 16
click at [587, 608] on input "text" at bounding box center [537, 611] width 375 height 24
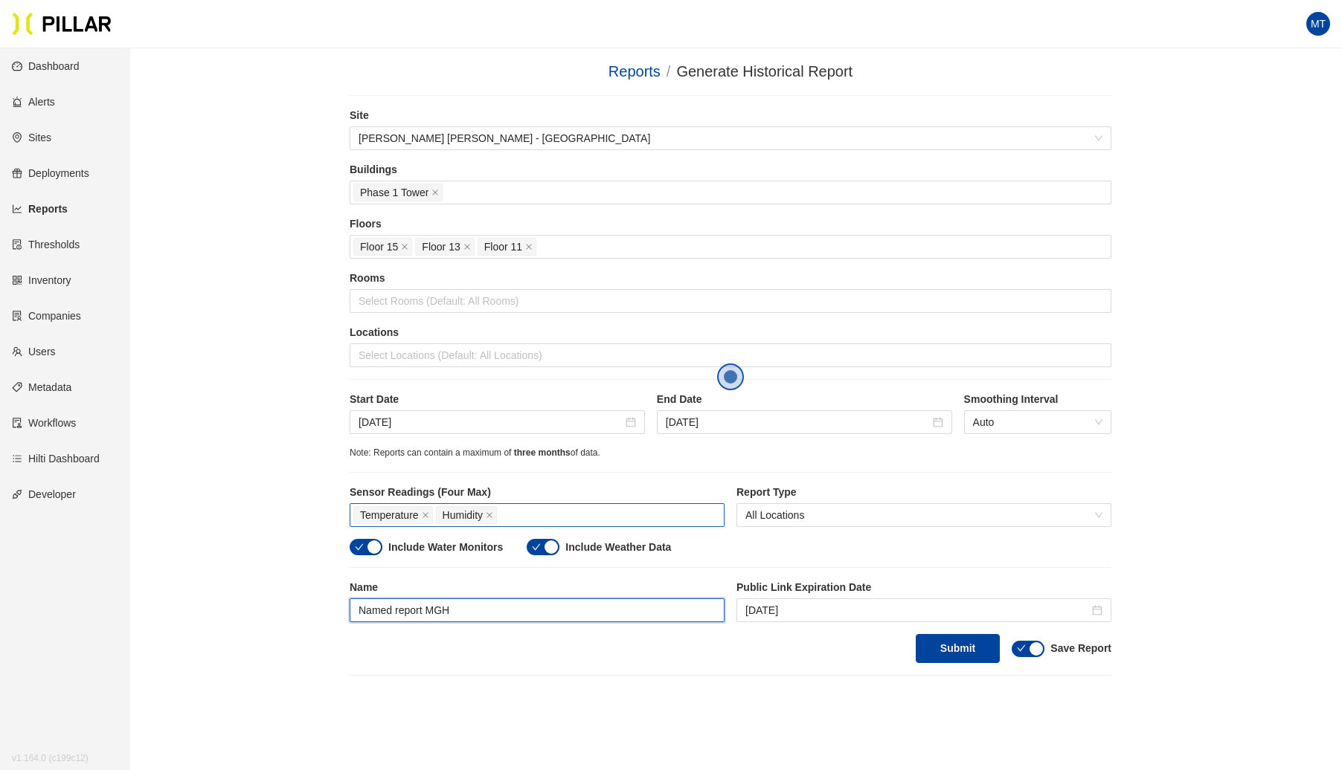
click at [562, 505] on div "Temperature Humidity" at bounding box center [536, 515] width 367 height 21
type input "Named report MGH"
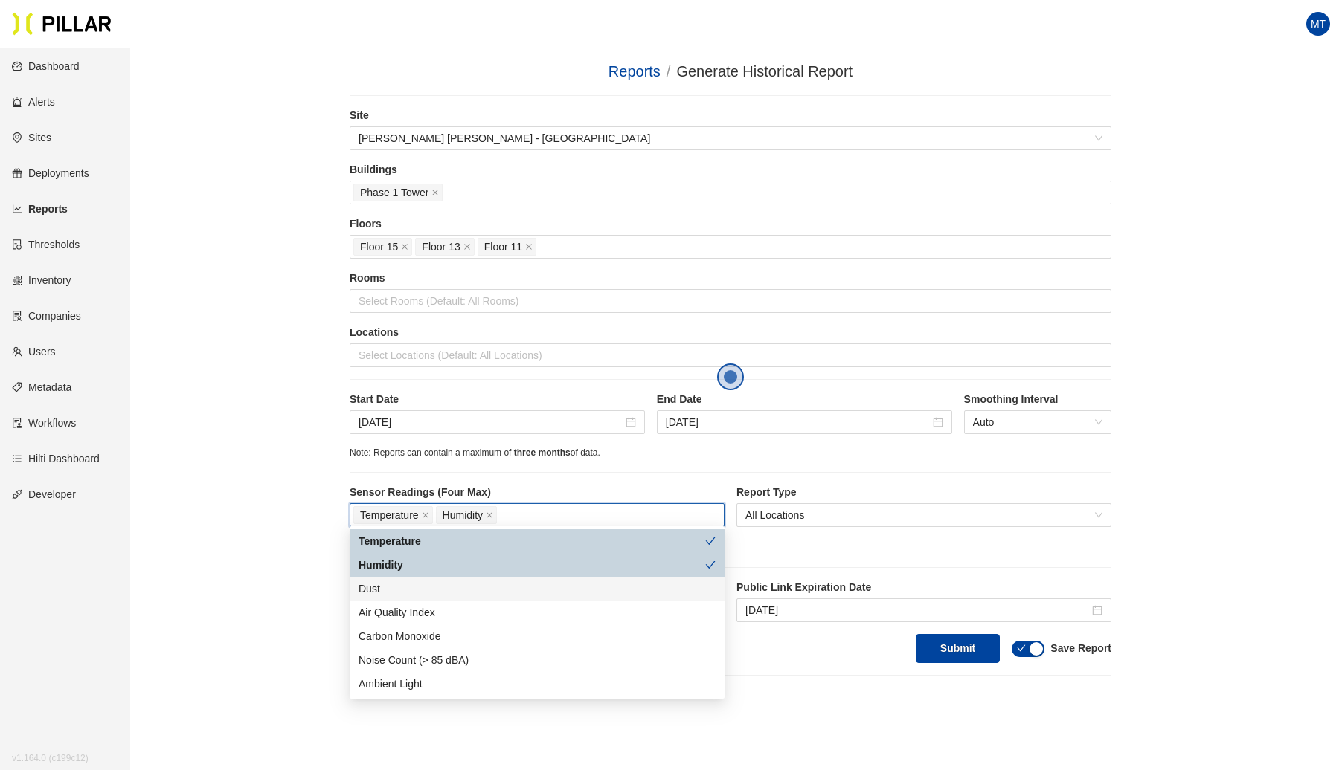
click at [410, 591] on div "Dust" at bounding box center [536, 589] width 357 height 16
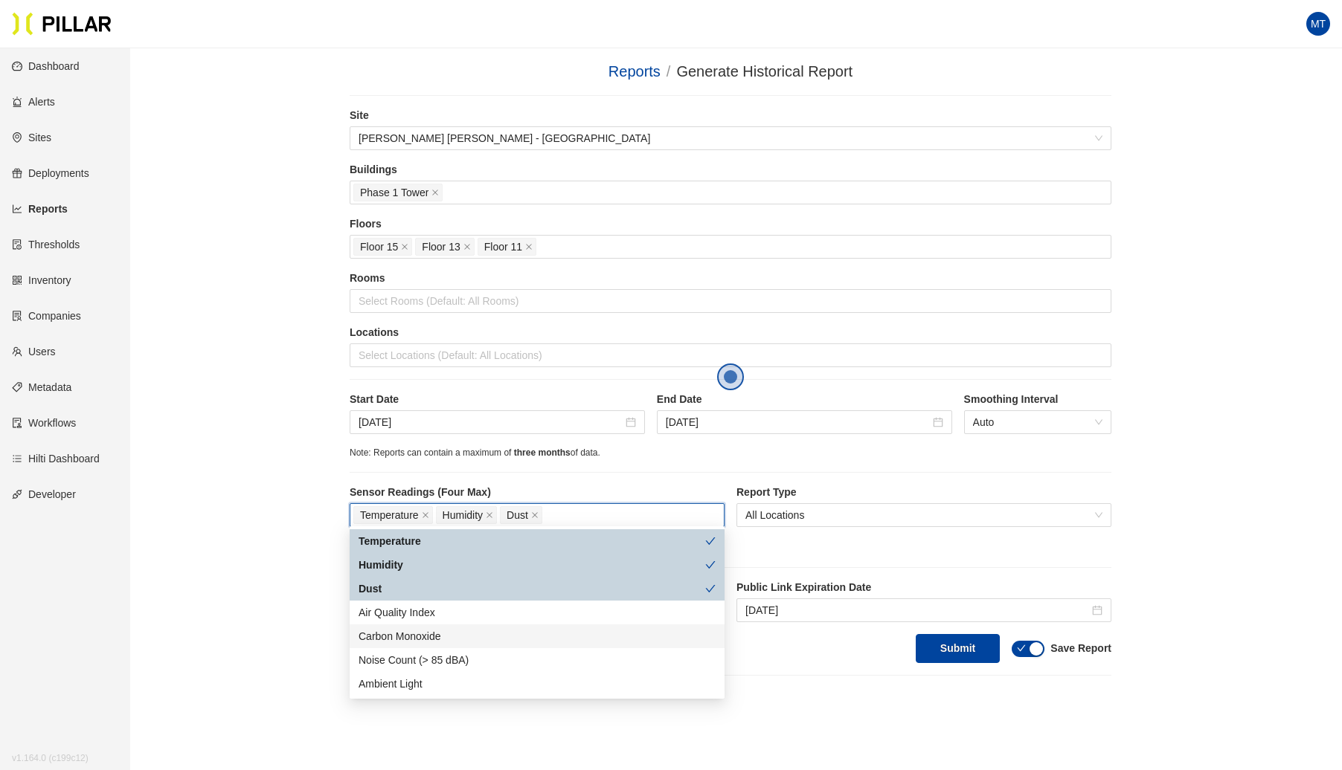
click at [442, 639] on div "Carbon Monoxide" at bounding box center [536, 636] width 357 height 16
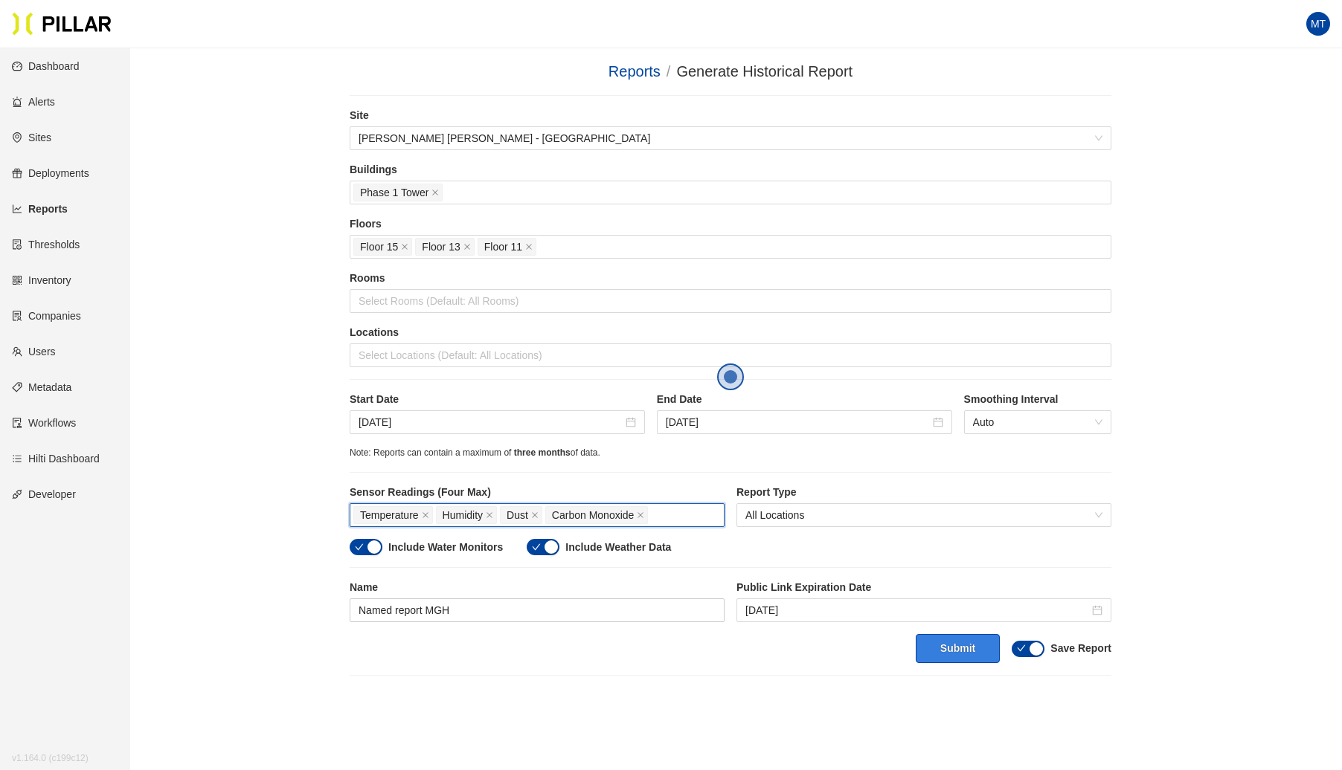
drag, startPoint x: 948, startPoint y: 641, endPoint x: 965, endPoint y: 641, distance: 17.1
click at [959, 641] on button "Submit" at bounding box center [957, 648] width 84 height 29
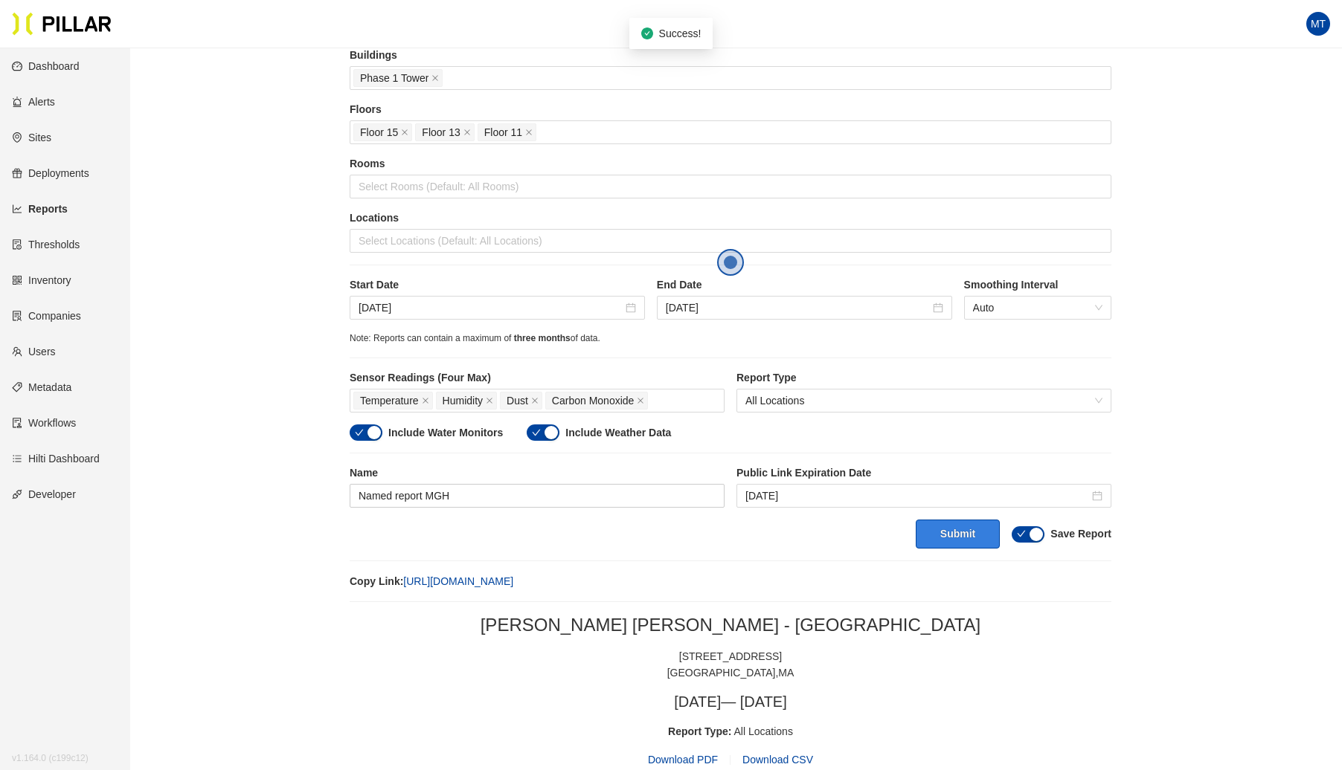
scroll to position [220, 0]
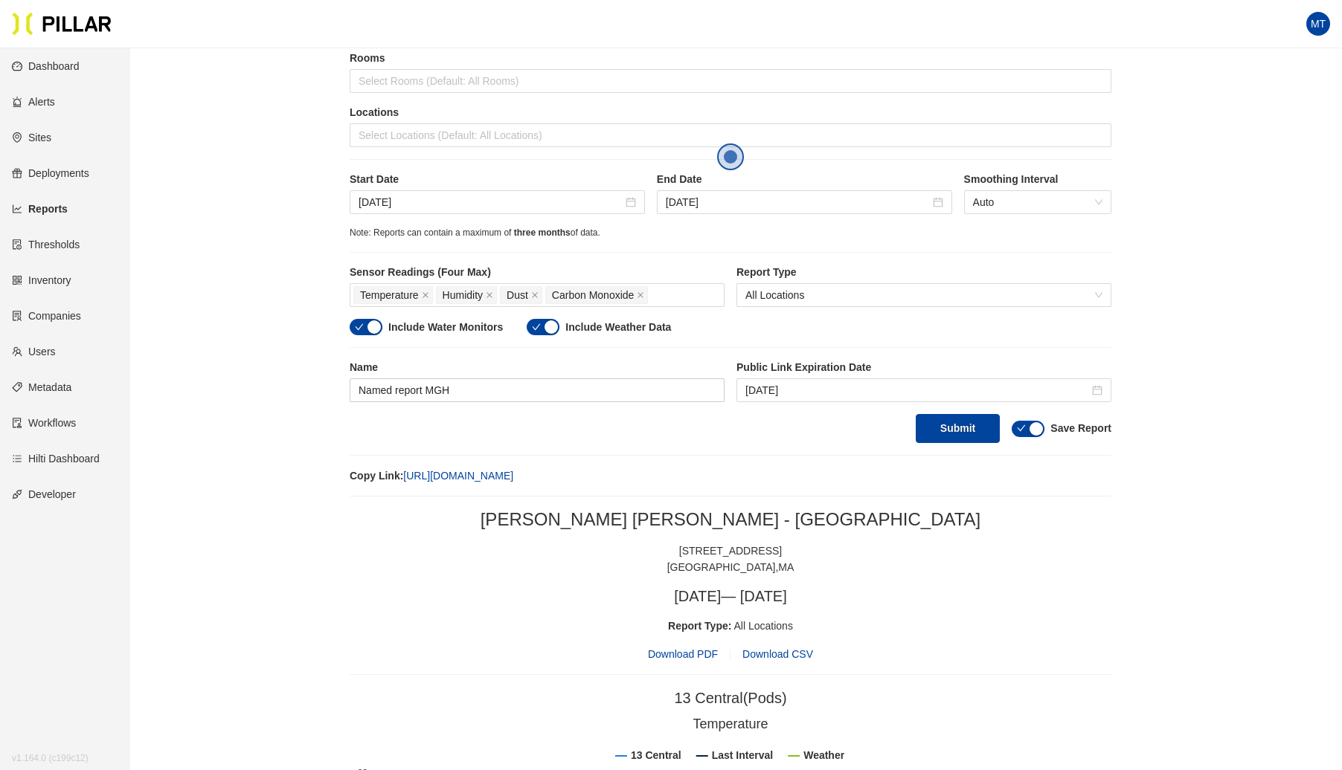
drag, startPoint x: 753, startPoint y: 467, endPoint x: 402, endPoint y: 474, distance: 350.3
click at [402, 474] on div "Copy Link: [URL][DOMAIN_NAME]" at bounding box center [730, 476] width 761 height 16
copy div "[URL][DOMAIN_NAME]"
click at [824, 382] on input "[DATE]" at bounding box center [917, 390] width 344 height 16
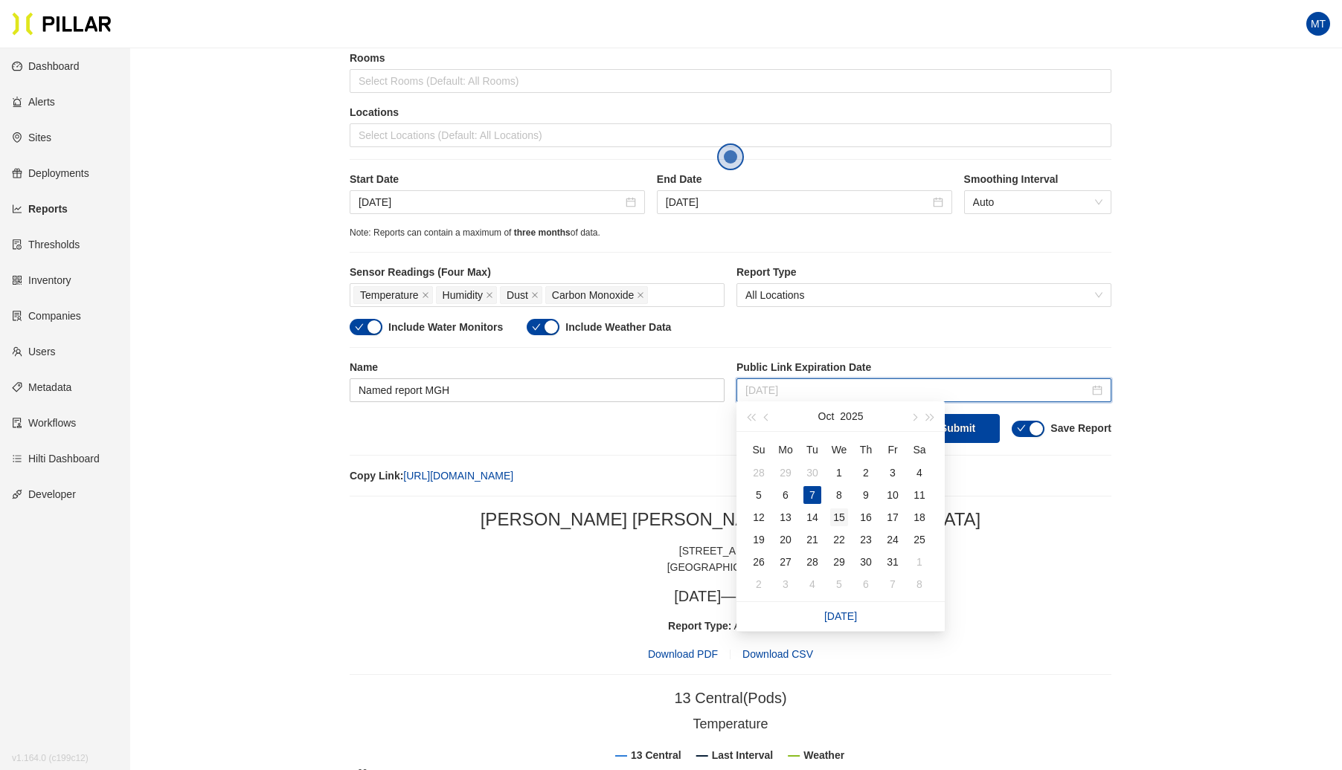
type input "[DATE]"
click at [843, 509] on div "15" at bounding box center [839, 518] width 18 height 18
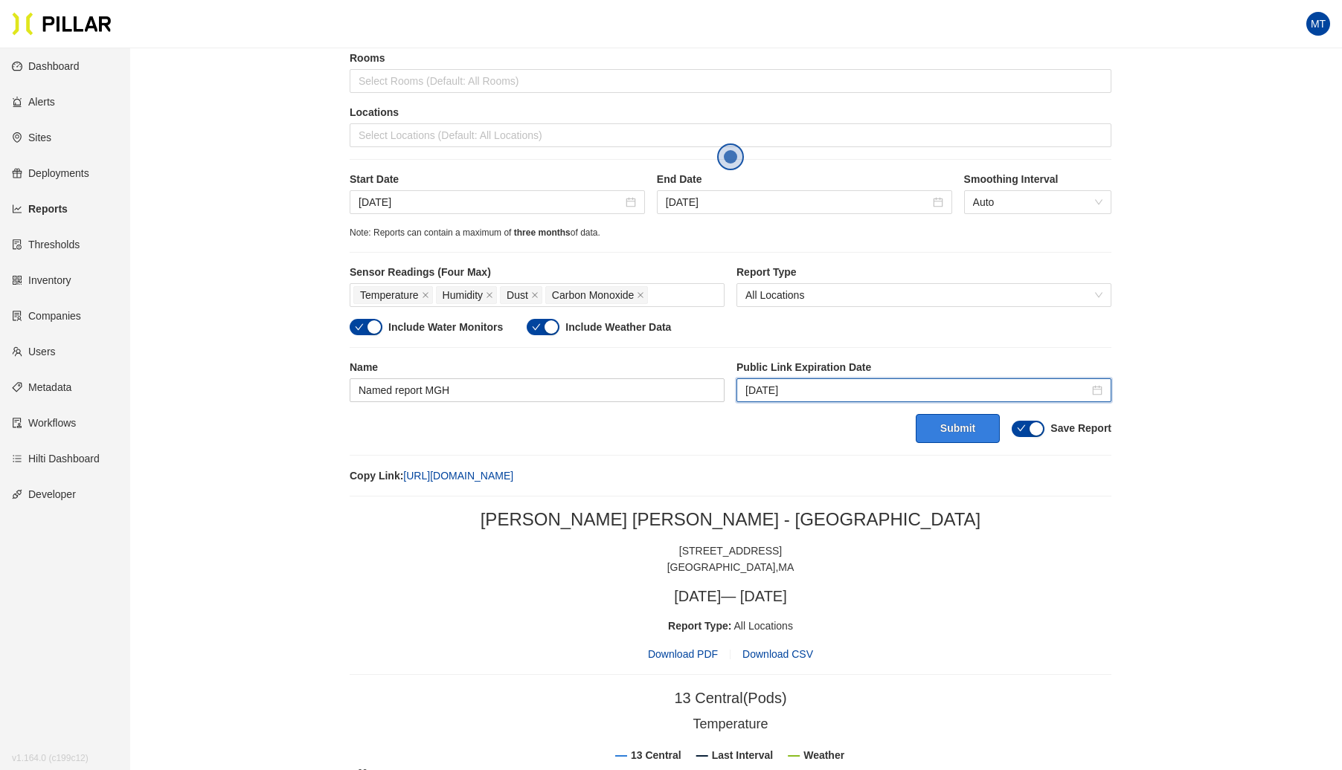
click at [935, 422] on button "Submit" at bounding box center [957, 428] width 84 height 29
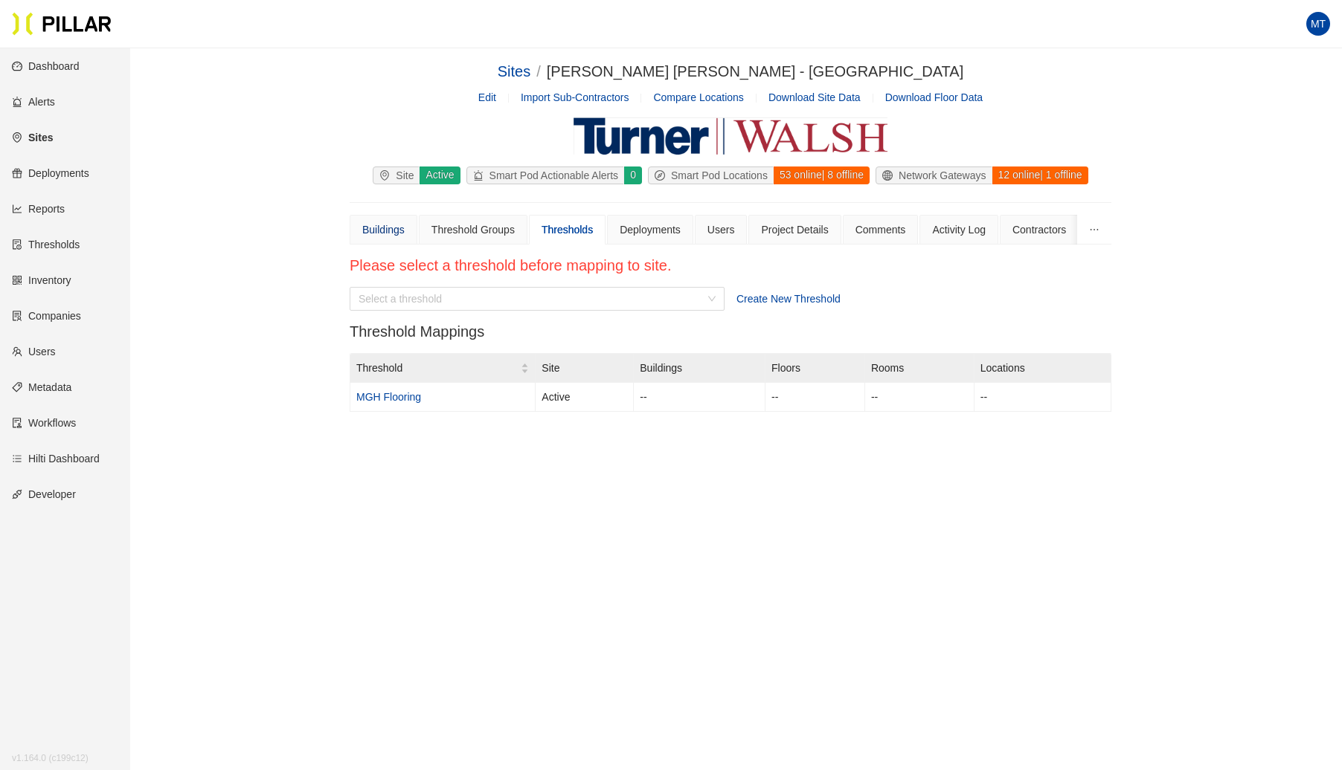
click at [378, 226] on div "Buildings" at bounding box center [383, 230] width 42 height 16
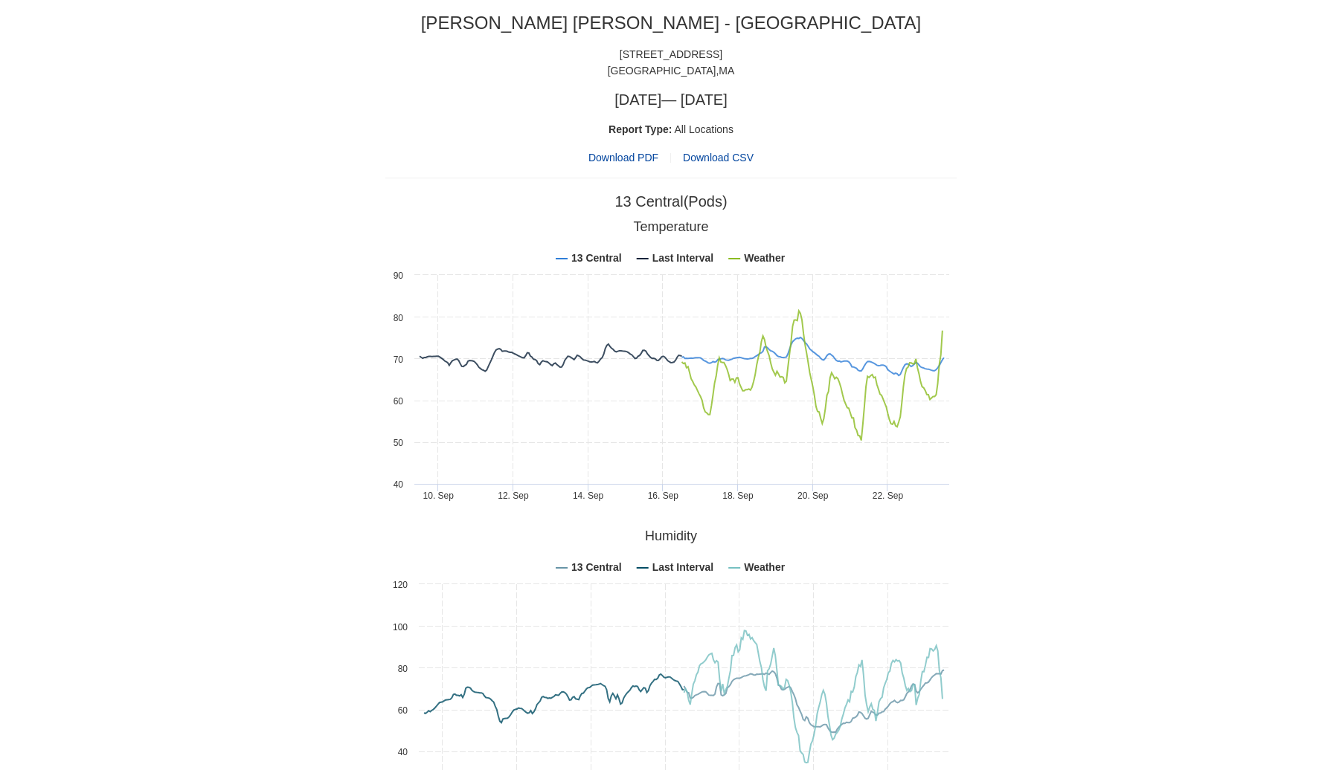
click at [712, 155] on span "Download CSV" at bounding box center [718, 158] width 71 height 12
